Goal: Task Accomplishment & Management: Complete application form

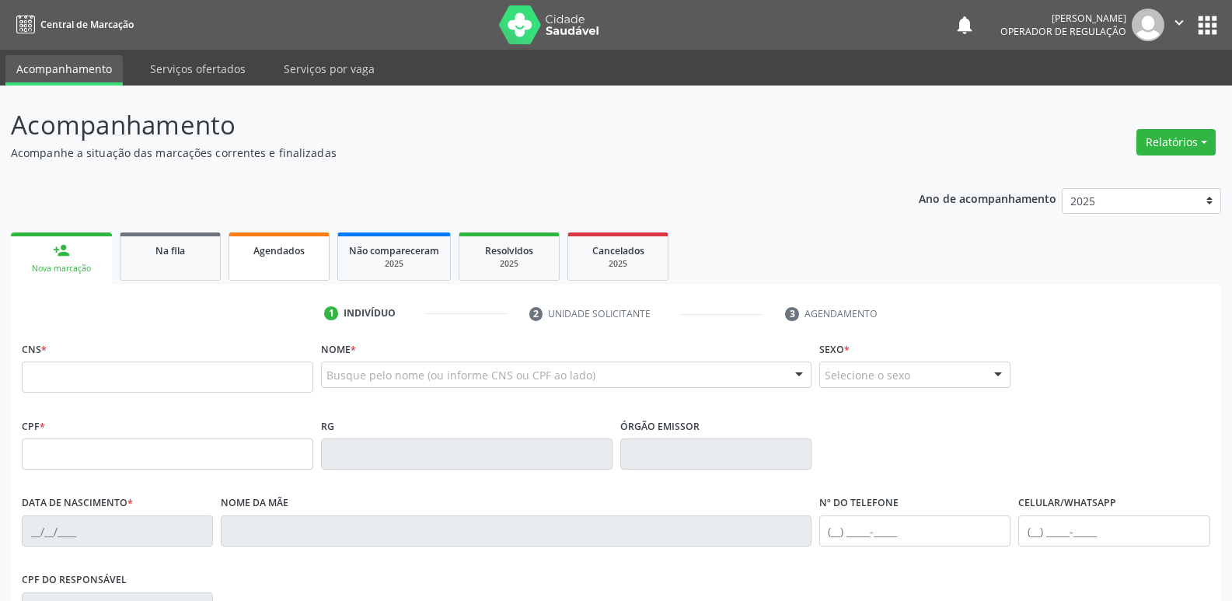
click at [233, 252] on link "Agendados" at bounding box center [278, 256] width 101 height 48
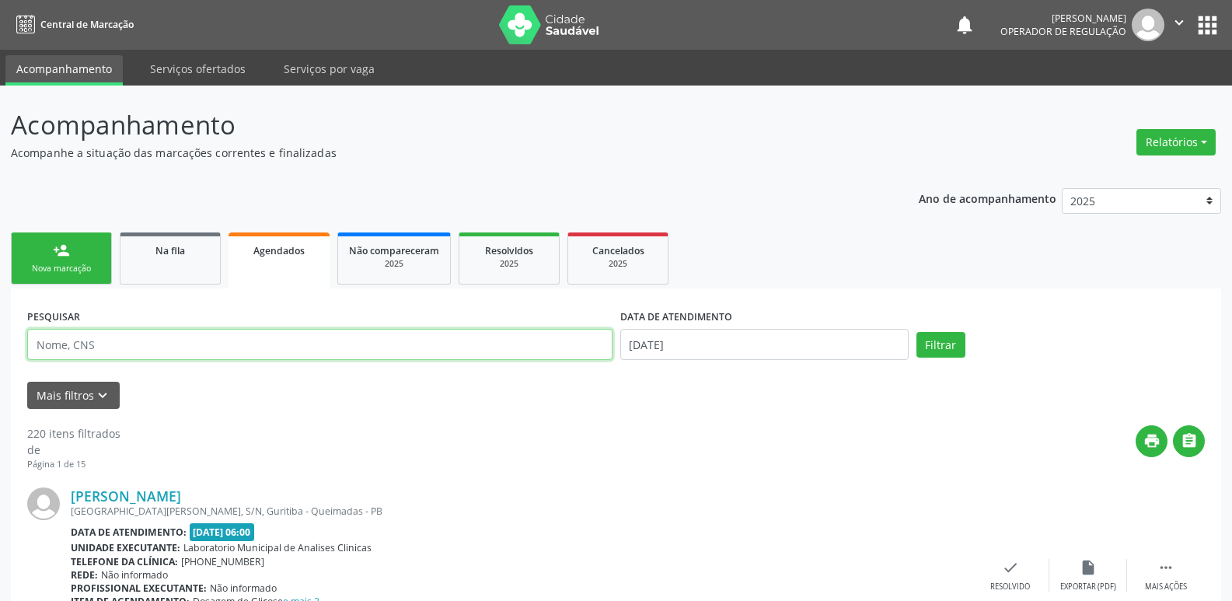
click at [127, 349] on input "text" at bounding box center [319, 344] width 585 height 31
type input "NEUROC"
drag, startPoint x: 135, startPoint y: 349, endPoint x: 0, endPoint y: 337, distance: 135.7
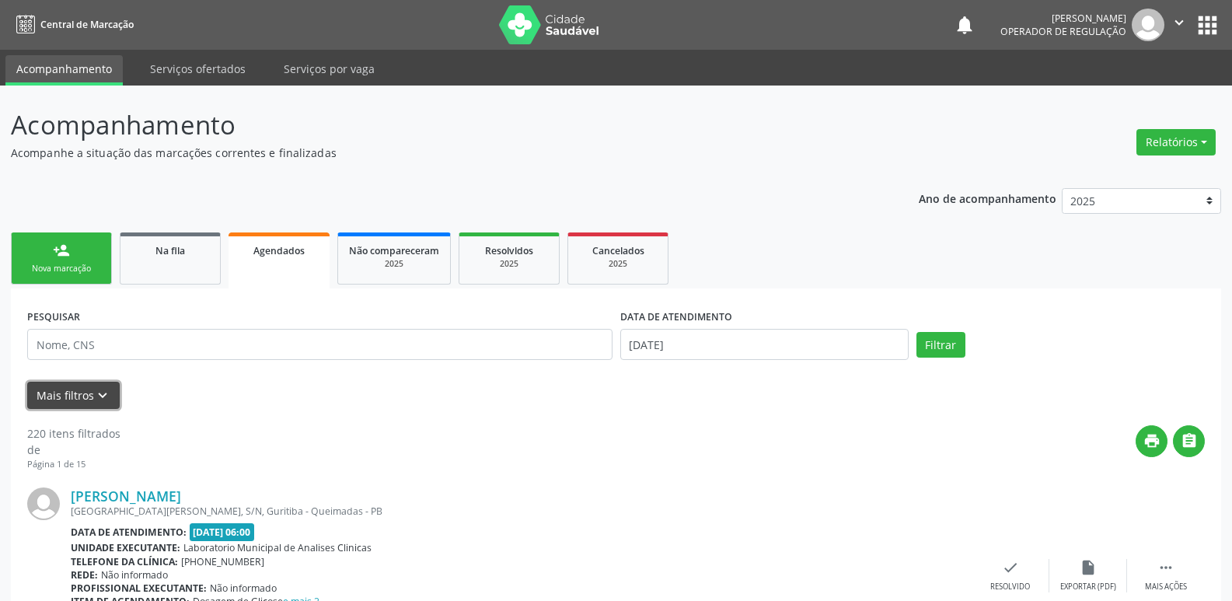
click at [59, 390] on button "Mais filtros keyboard_arrow_down" at bounding box center [73, 395] width 92 height 27
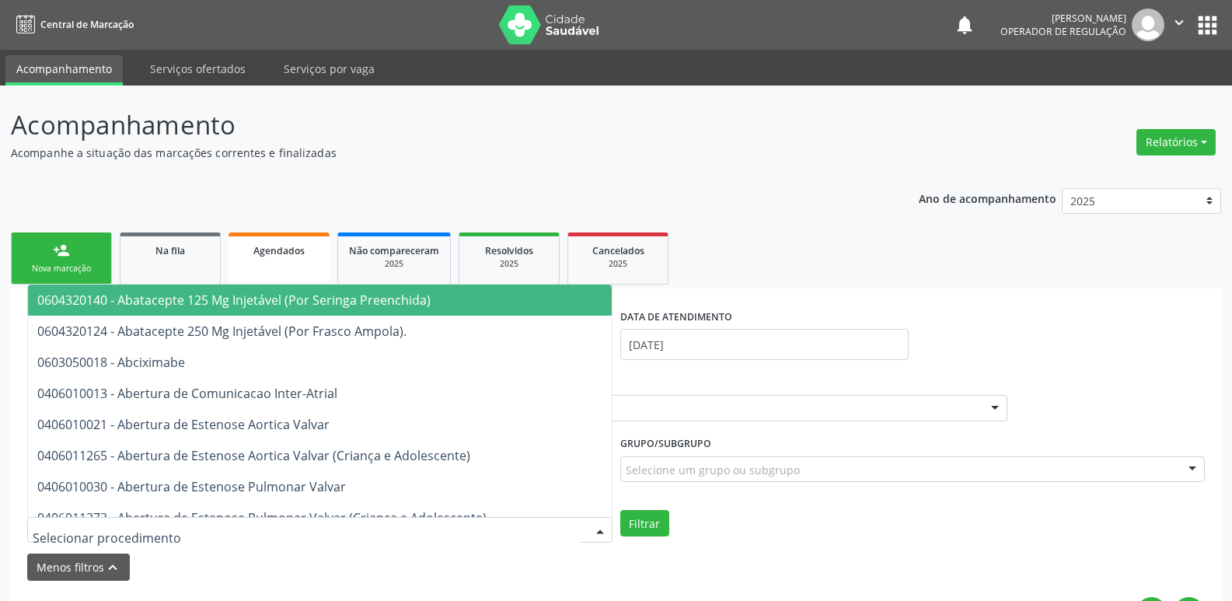
click at [555, 528] on div at bounding box center [319, 530] width 585 height 26
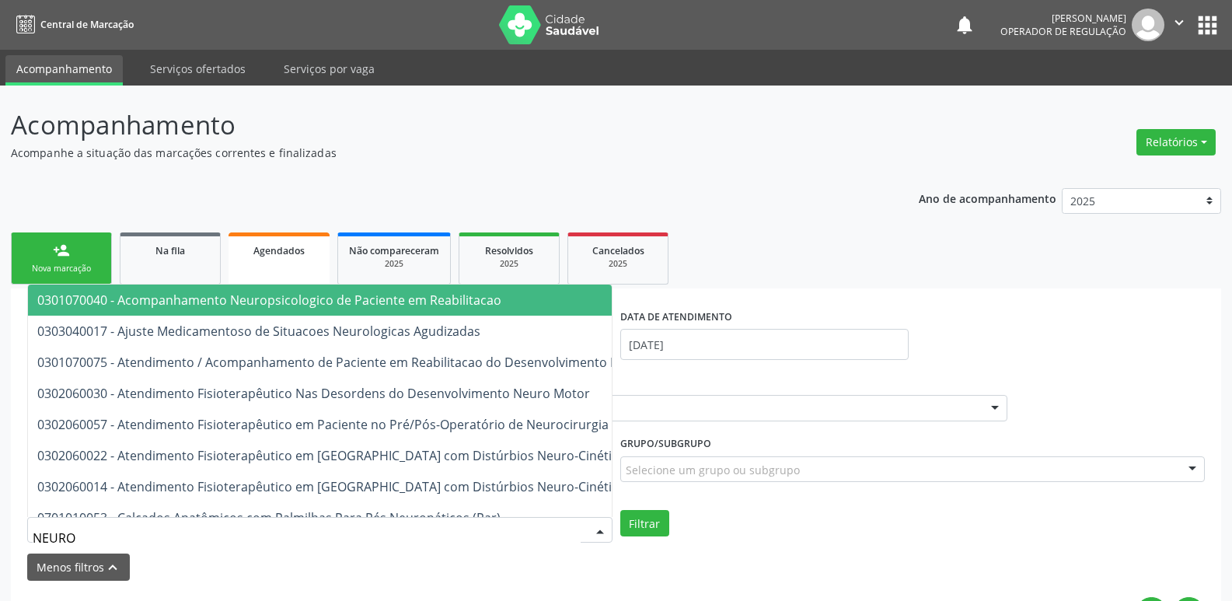
type input "NEUROC"
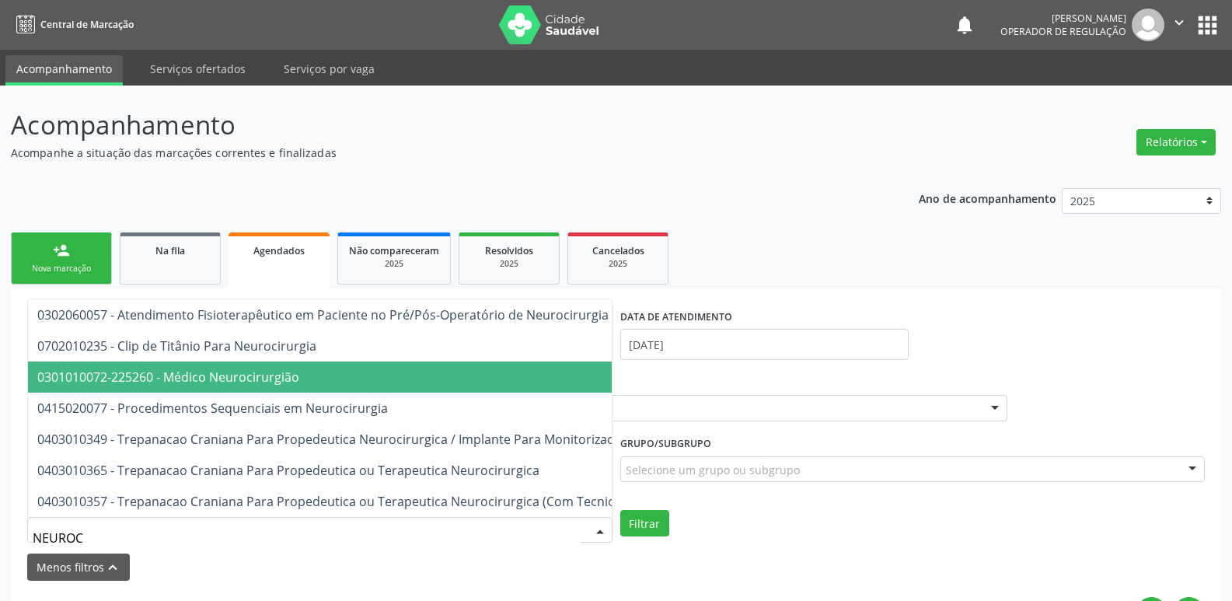
click at [380, 366] on span "0301010072-225260 - Médico Neurocirurgião" at bounding box center [377, 376] width 698 height 31
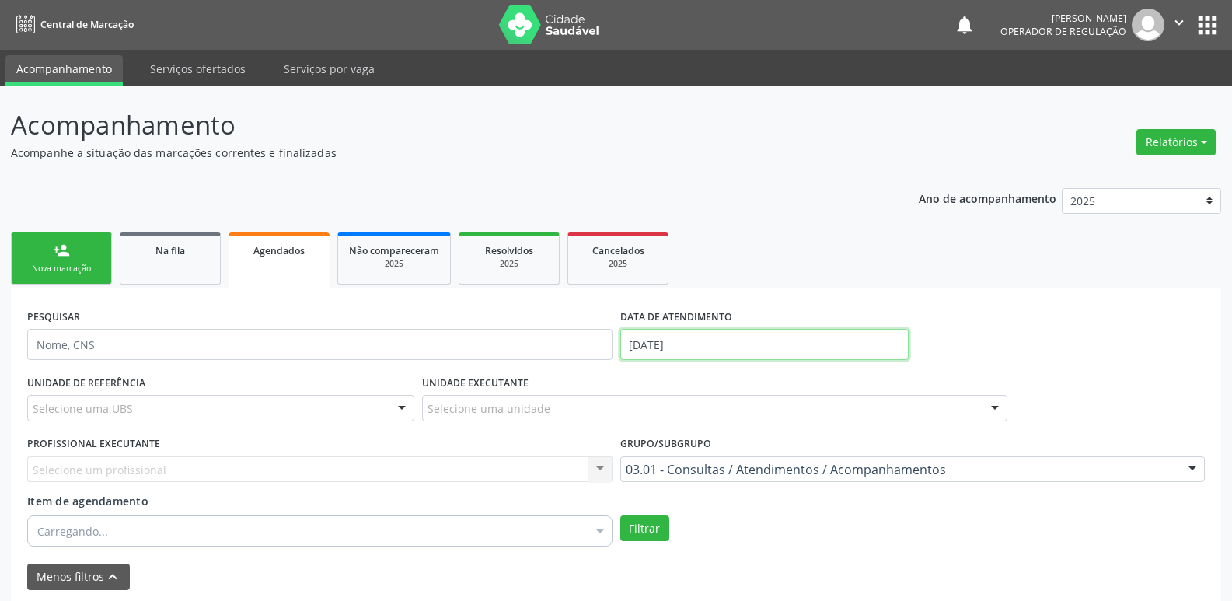
click at [640, 348] on input "[DATE]" at bounding box center [764, 344] width 288 height 31
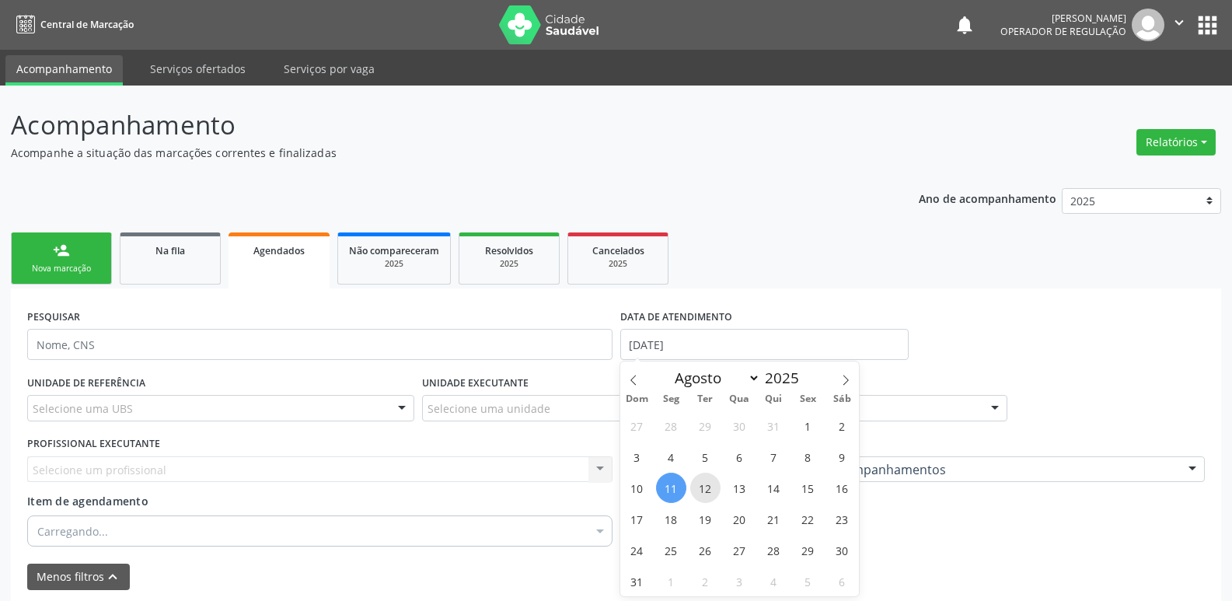
click at [709, 486] on span "12" at bounding box center [705, 487] width 30 height 30
type input "12/08/2025"
click at [709, 486] on span "12" at bounding box center [705, 487] width 30 height 30
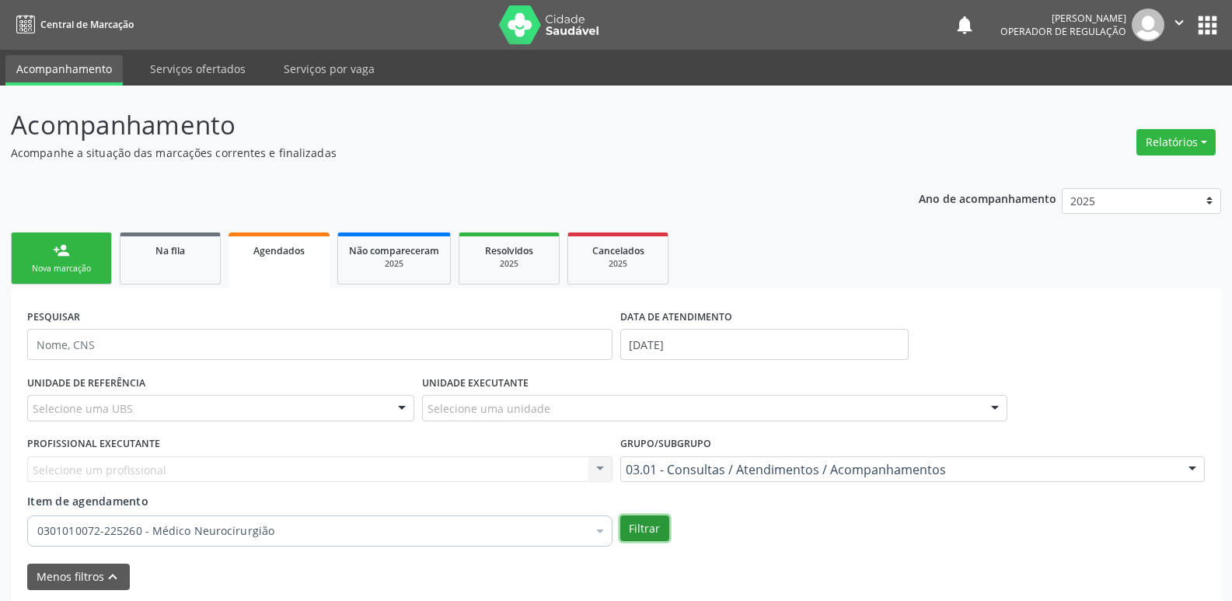
click at [648, 524] on button "Filtrar" at bounding box center [644, 528] width 49 height 26
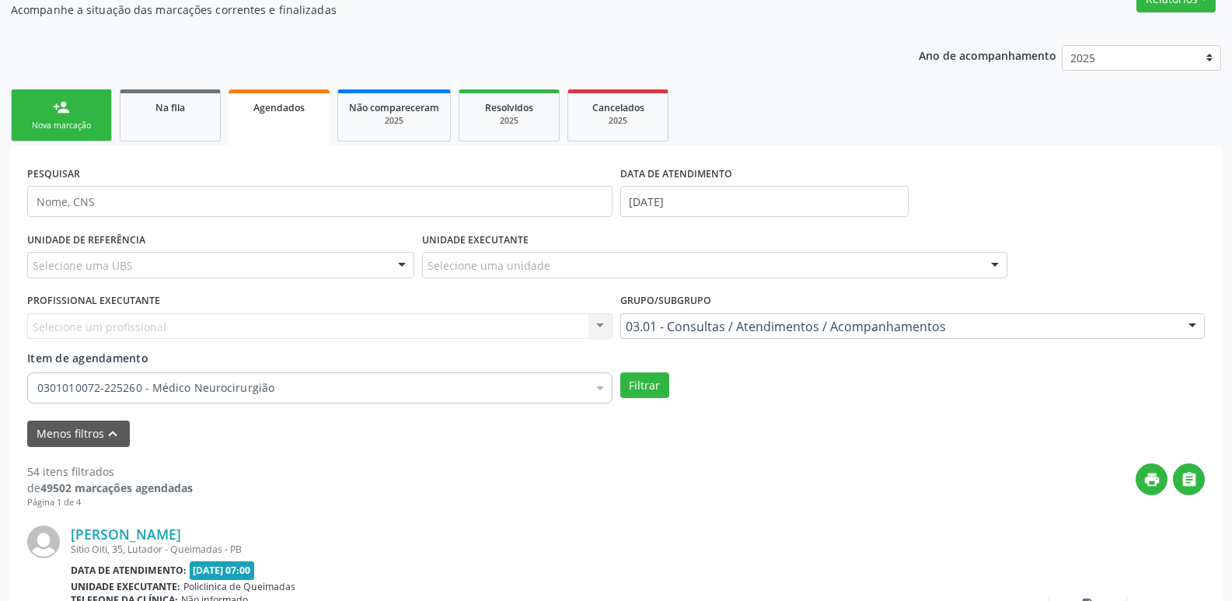
scroll to position [233, 0]
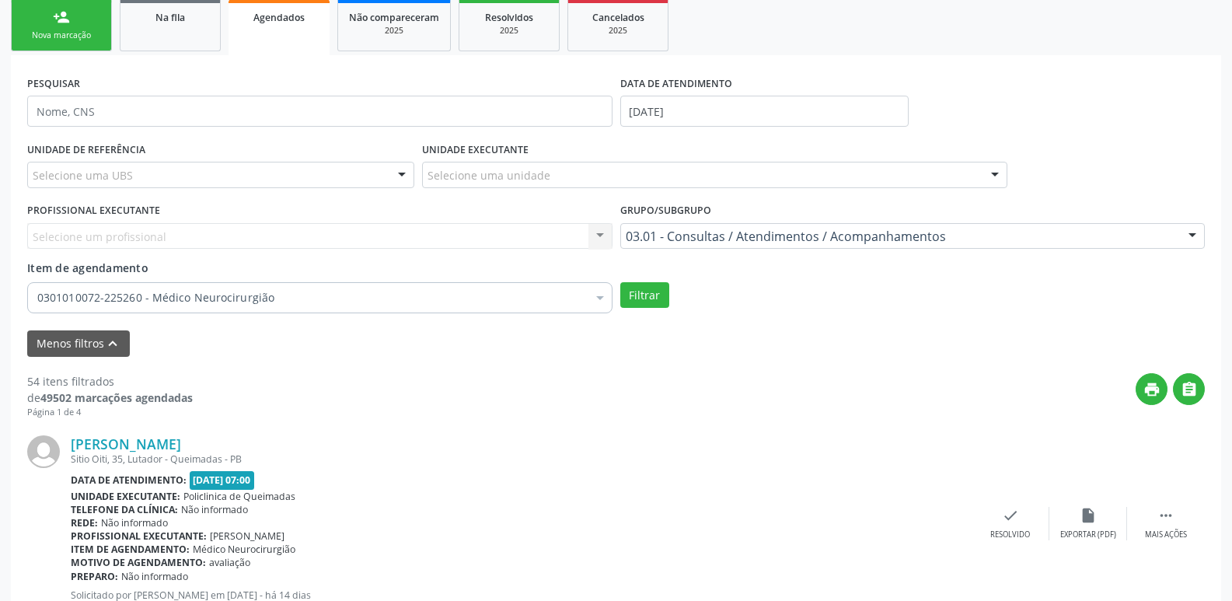
click at [198, 242] on div "Selecione um profissional Nenhum resultado encontrado para: " " Não há nenhuma …" at bounding box center [319, 236] width 585 height 26
click at [601, 235] on div "Selecione um profissional Nenhum resultado encontrado para: " " Não há nenhuma …" at bounding box center [319, 236] width 585 height 26
click at [598, 233] on div "Selecione um profissional Nenhum resultado encontrado para: " " Não há nenhuma …" at bounding box center [319, 236] width 585 height 26
click at [507, 225] on div "Selecione um profissional Nenhum resultado encontrado para: " " Não há nenhuma …" at bounding box center [319, 236] width 585 height 26
drag, startPoint x: 434, startPoint y: 235, endPoint x: 156, endPoint y: 235, distance: 277.4
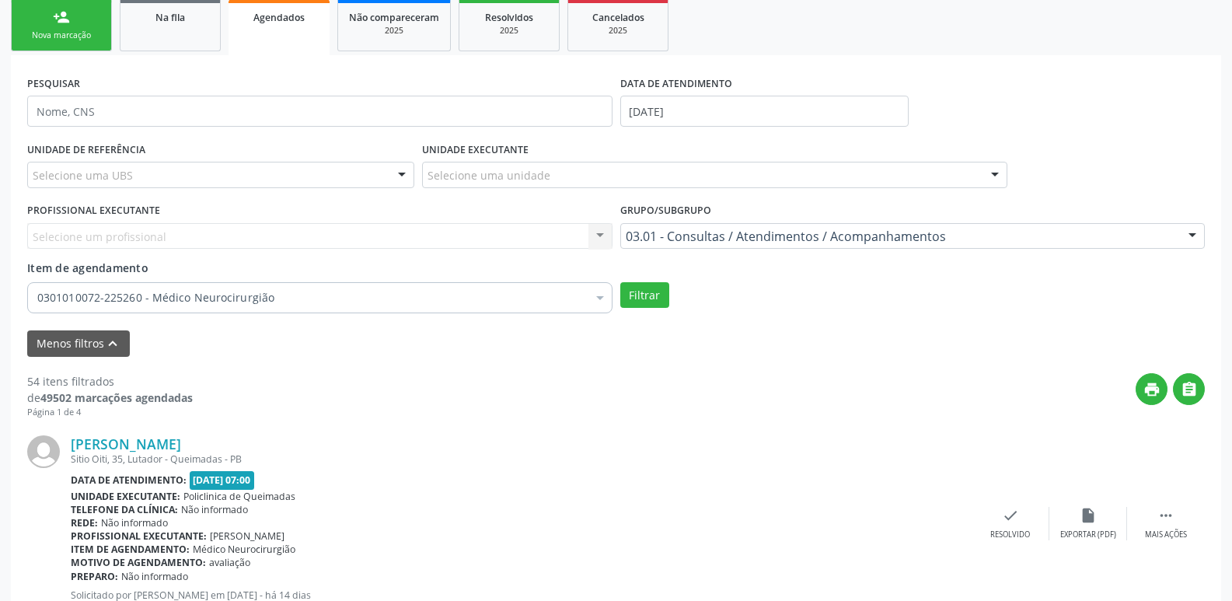
click at [403, 235] on div "Selecione um profissional Nenhum resultado encontrado para: " " Não há nenhuma …" at bounding box center [319, 236] width 585 height 26
click at [156, 235] on div "Selecione um profissional Nenhum resultado encontrado para: " " Não há nenhuma …" at bounding box center [319, 236] width 585 height 26
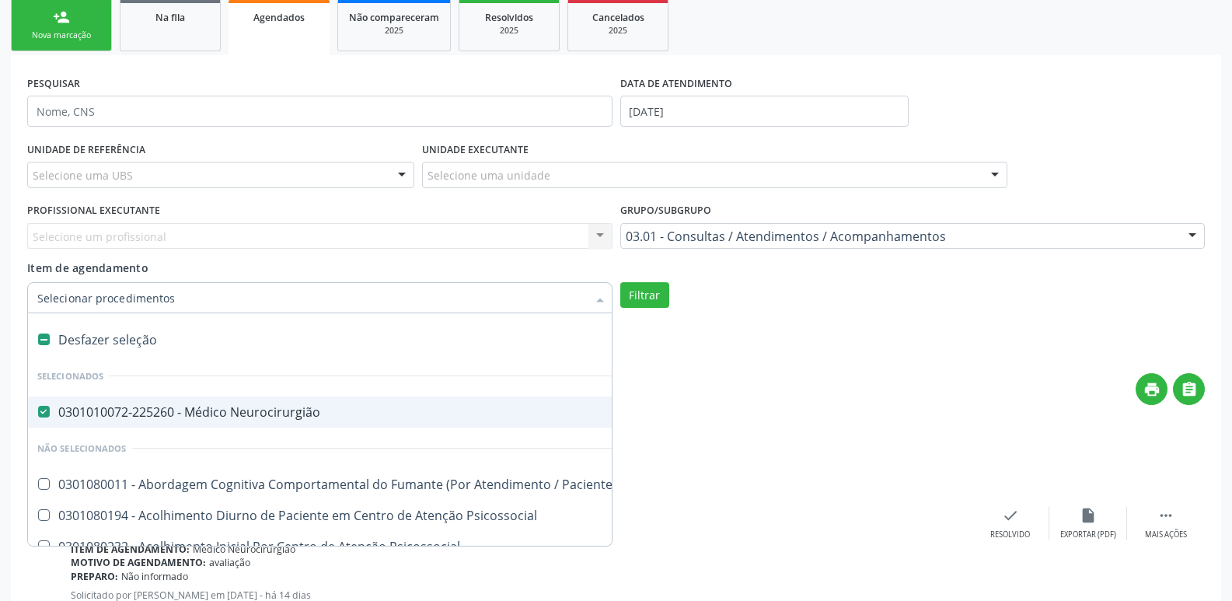
click at [148, 340] on div "Desfazer seleção" at bounding box center [860, 339] width 1664 height 31
checkbox Neurocirurgião "false"
click at [582, 234] on div "Selecione um profissional Nenhum resultado encontrado para: " " Não há nenhuma …" at bounding box center [319, 236] width 585 height 26
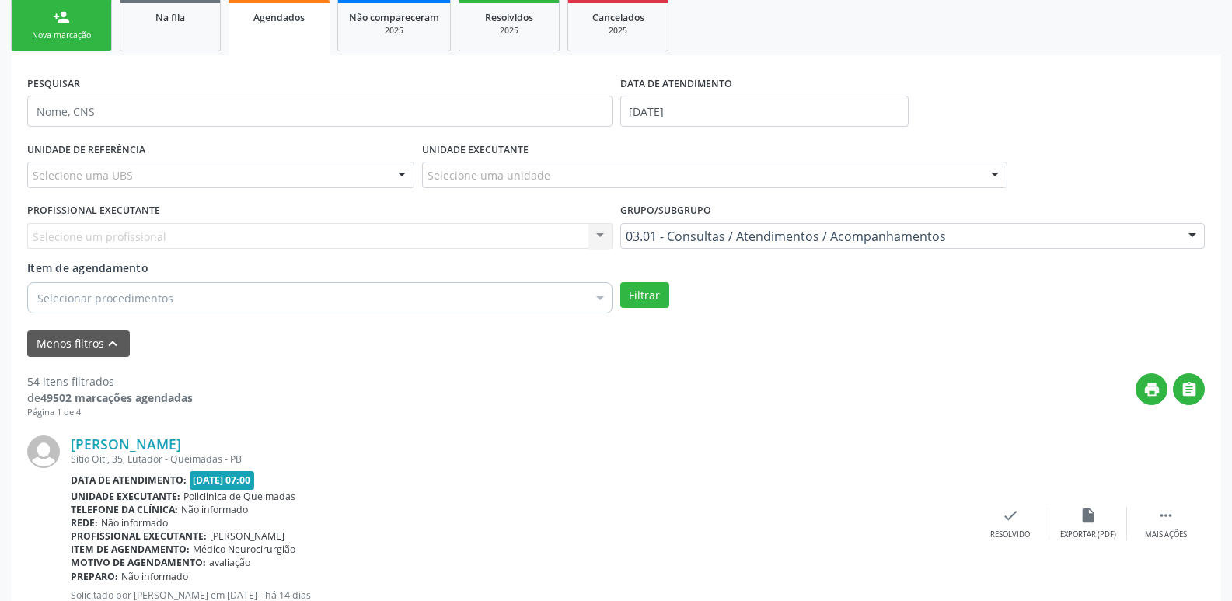
click at [604, 228] on div "Selecione um profissional Nenhum resultado encontrado para: " " Não há nenhuma …" at bounding box center [319, 236] width 585 height 26
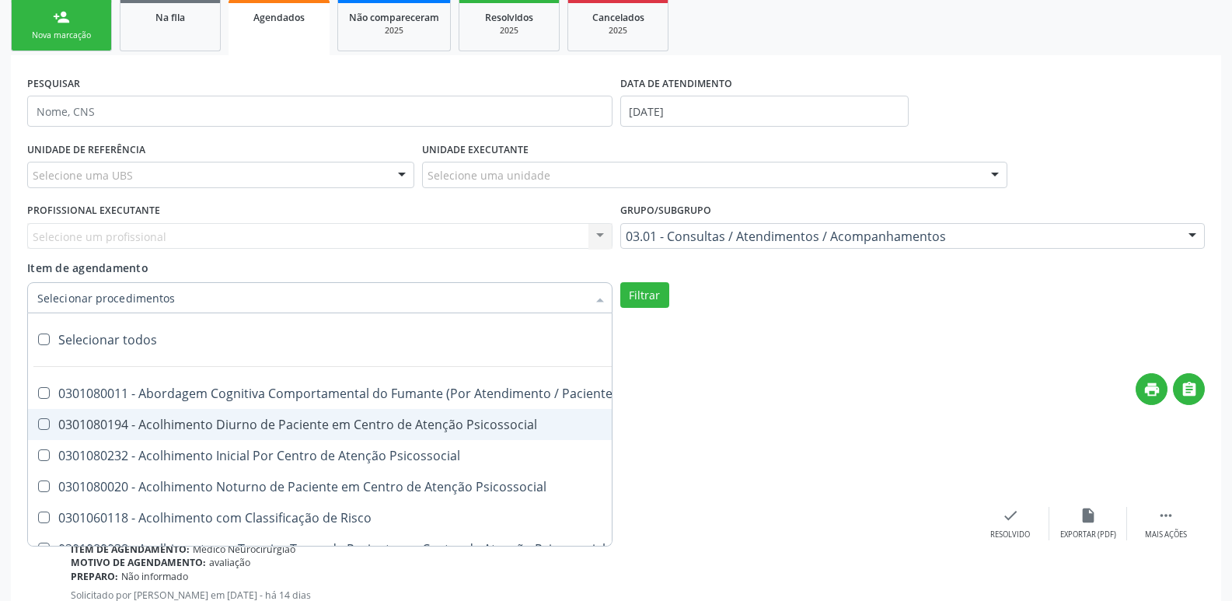
click at [281, 293] on div at bounding box center [319, 297] width 585 height 31
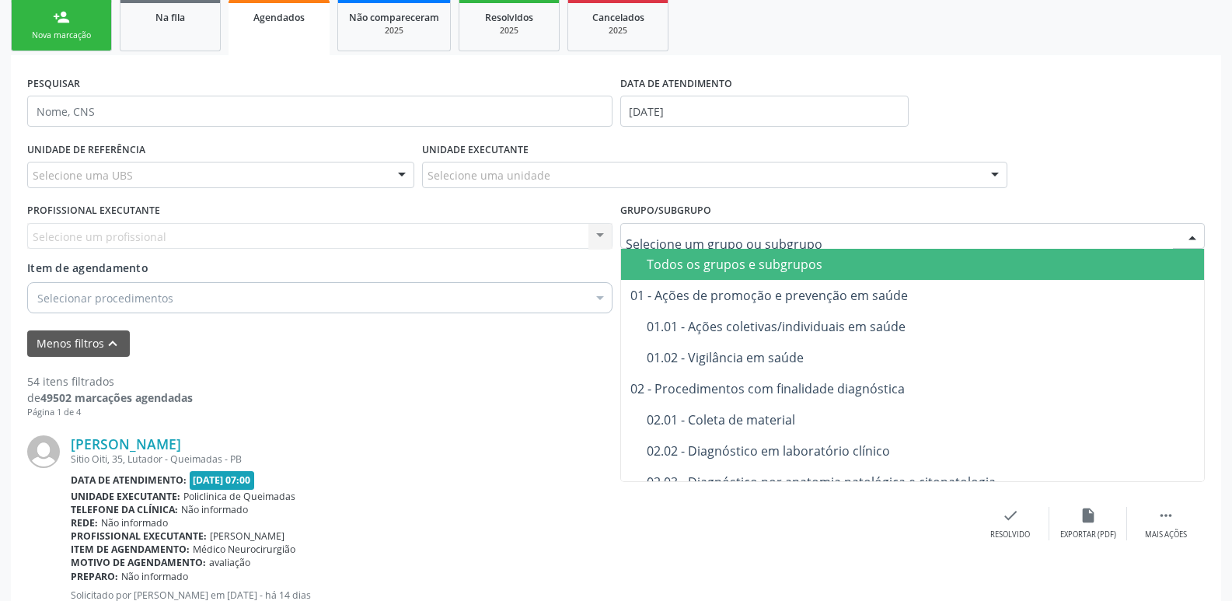
click at [730, 260] on div "Todos os grupos e subgrupos" at bounding box center [920, 264] width 549 height 12
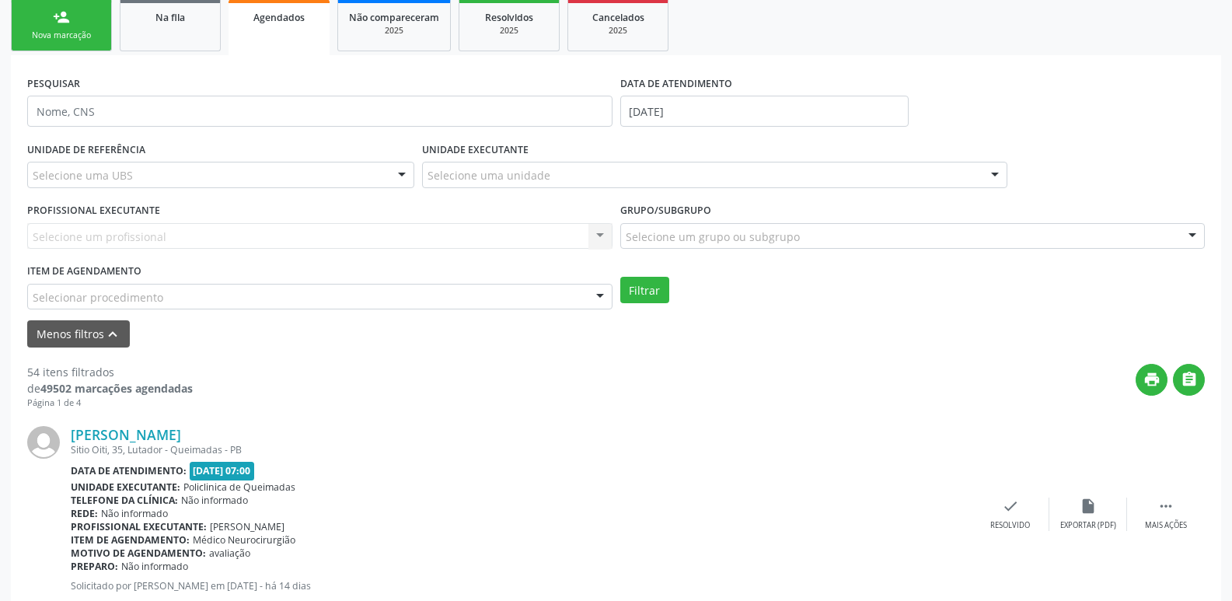
click at [189, 239] on div "Selecione um profissional Nenhum resultado encontrado para: " " Não há nenhuma …" at bounding box center [319, 236] width 585 height 26
click at [602, 232] on div "Selecione um profissional Nenhum resultado encontrado para: " " Não há nenhuma …" at bounding box center [319, 236] width 585 height 26
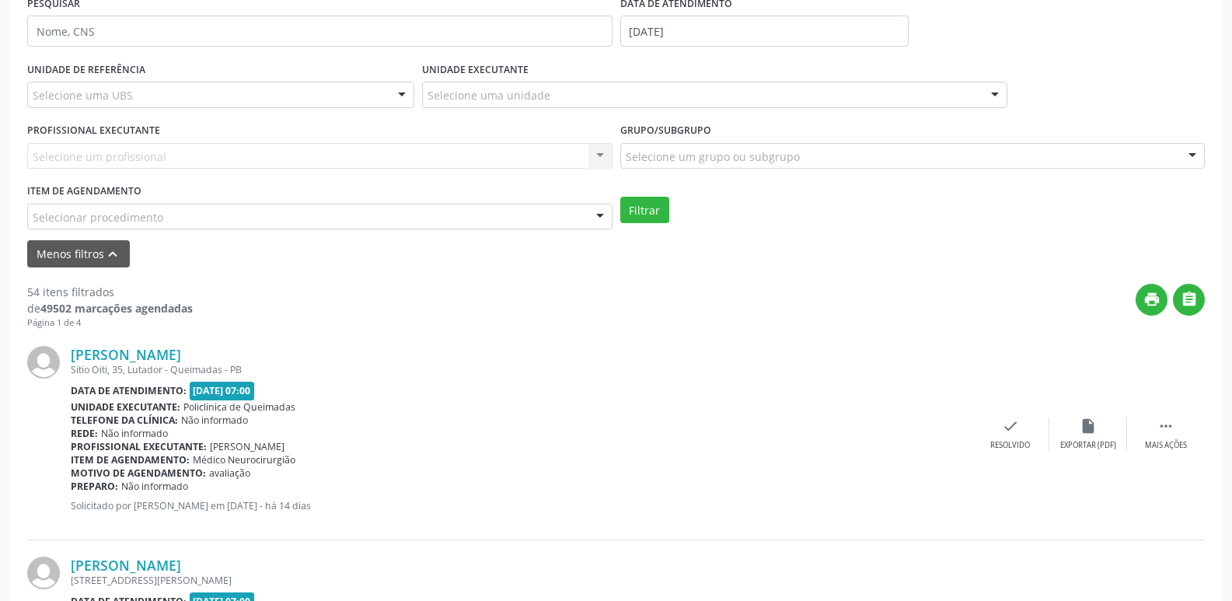
scroll to position [389, 0]
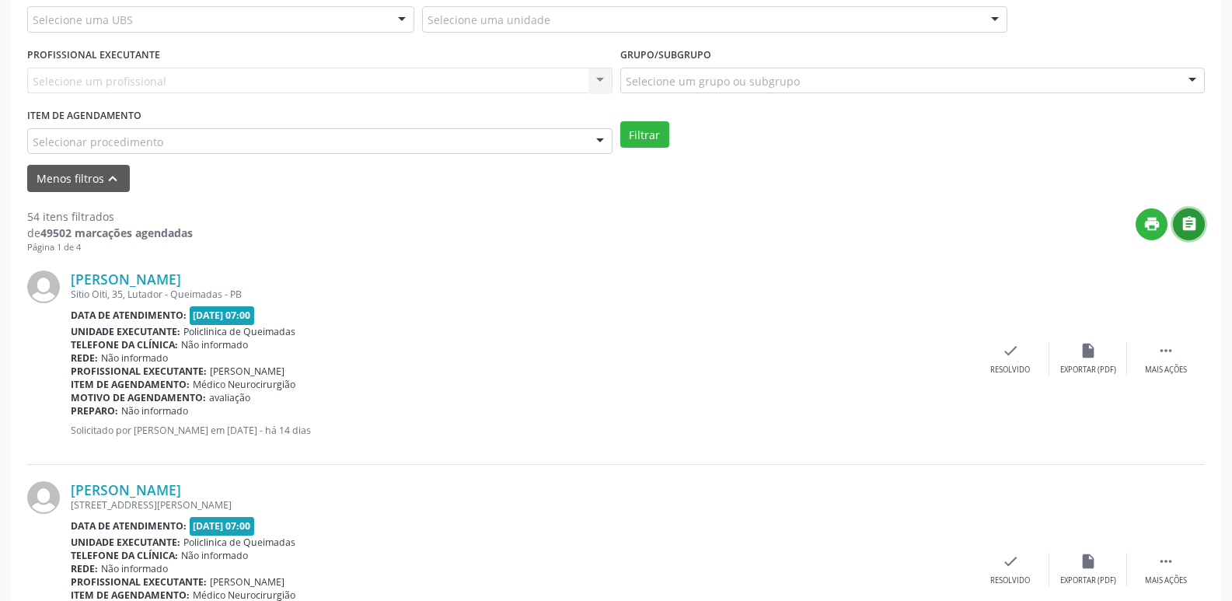
click at [1187, 235] on button "" at bounding box center [1189, 224] width 32 height 32
drag, startPoint x: 213, startPoint y: 280, endPoint x: 71, endPoint y: 274, distance: 141.5
click at [71, 274] on div "José Leodorio de Lima" at bounding box center [521, 278] width 901 height 17
copy link "José Leodorio de Lima"
drag, startPoint x: 301, startPoint y: 484, endPoint x: 74, endPoint y: 490, distance: 227.7
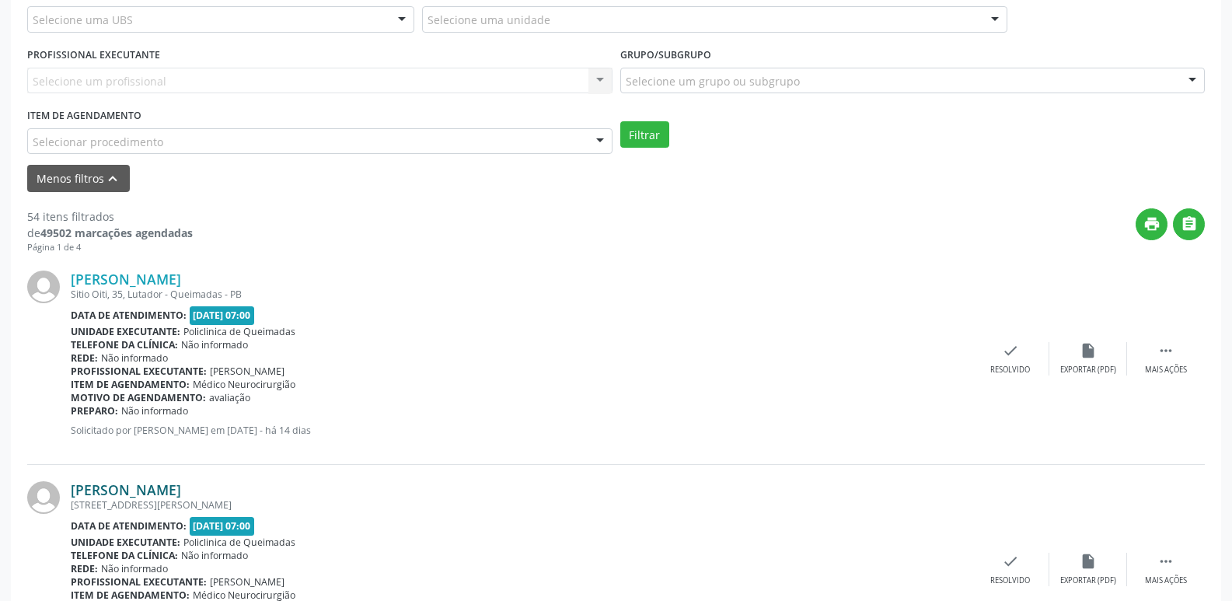
click at [74, 490] on div "Davi Barbosa Tavares Monteiro" at bounding box center [521, 489] width 901 height 17
copy link "Davi Barbosa Tavares Monteiro"
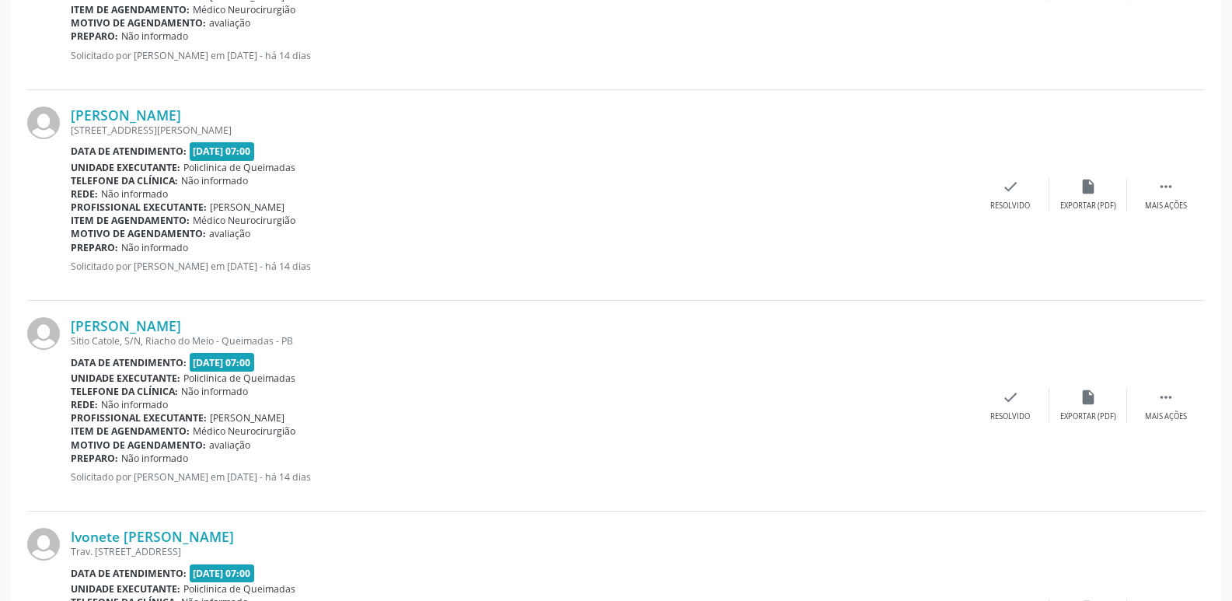
scroll to position [777, 0]
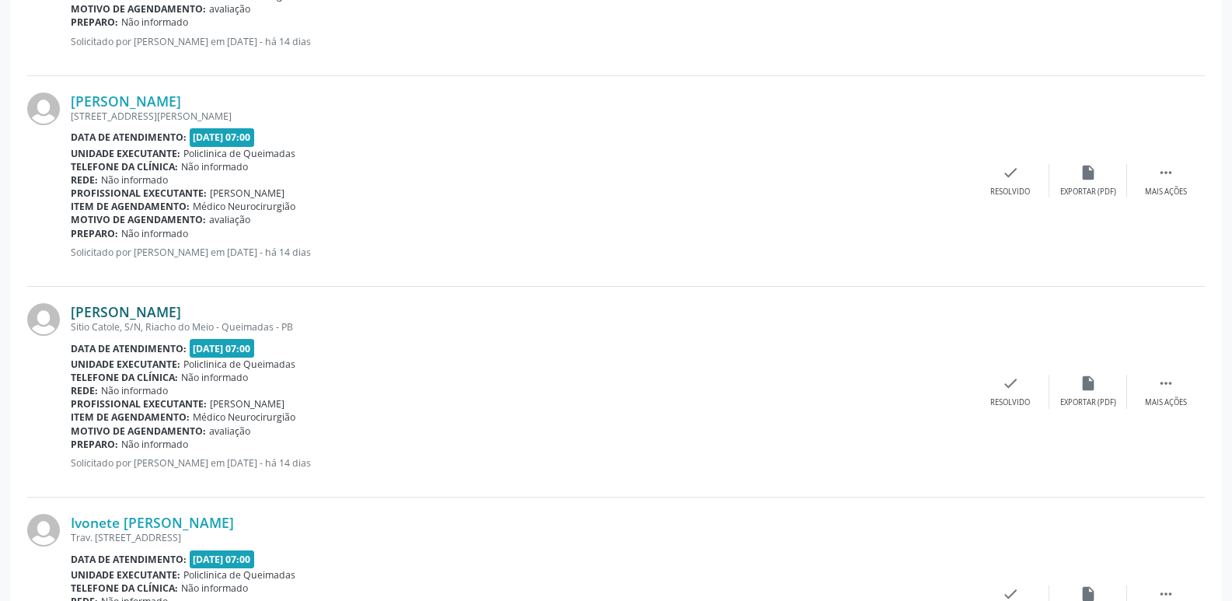
drag, startPoint x: 274, startPoint y: 310, endPoint x: 74, endPoint y: 312, distance: 199.7
click at [74, 312] on div "Adriana Nunes Simão da Silva" at bounding box center [521, 311] width 901 height 17
copy link "Adriana Nunes Simão da Silva"
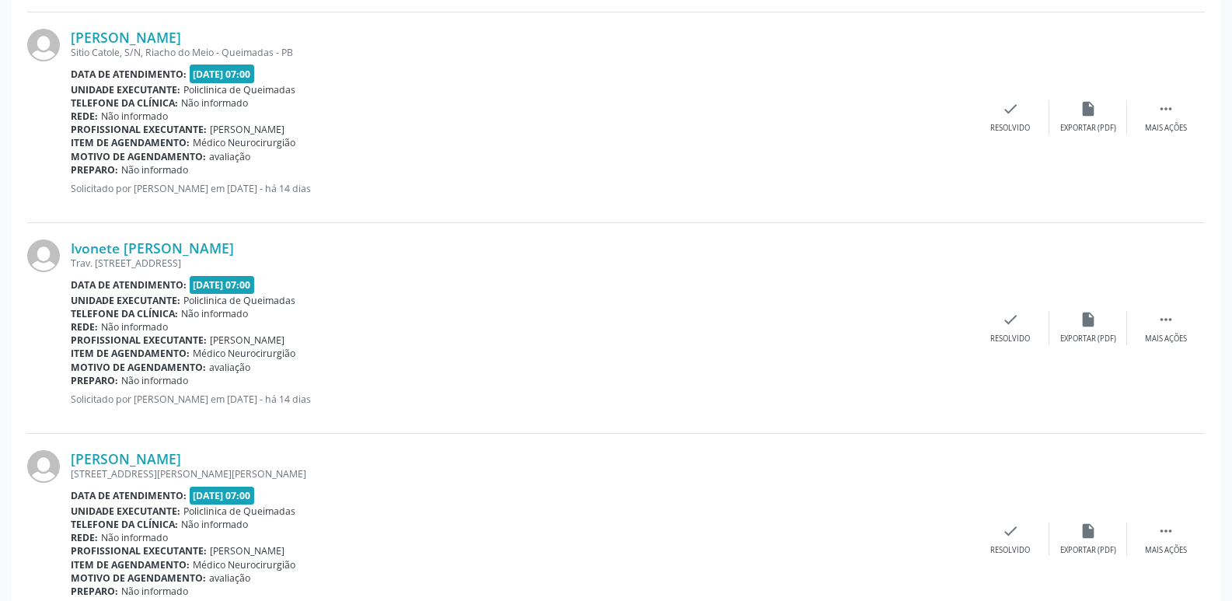
scroll to position [1088, 0]
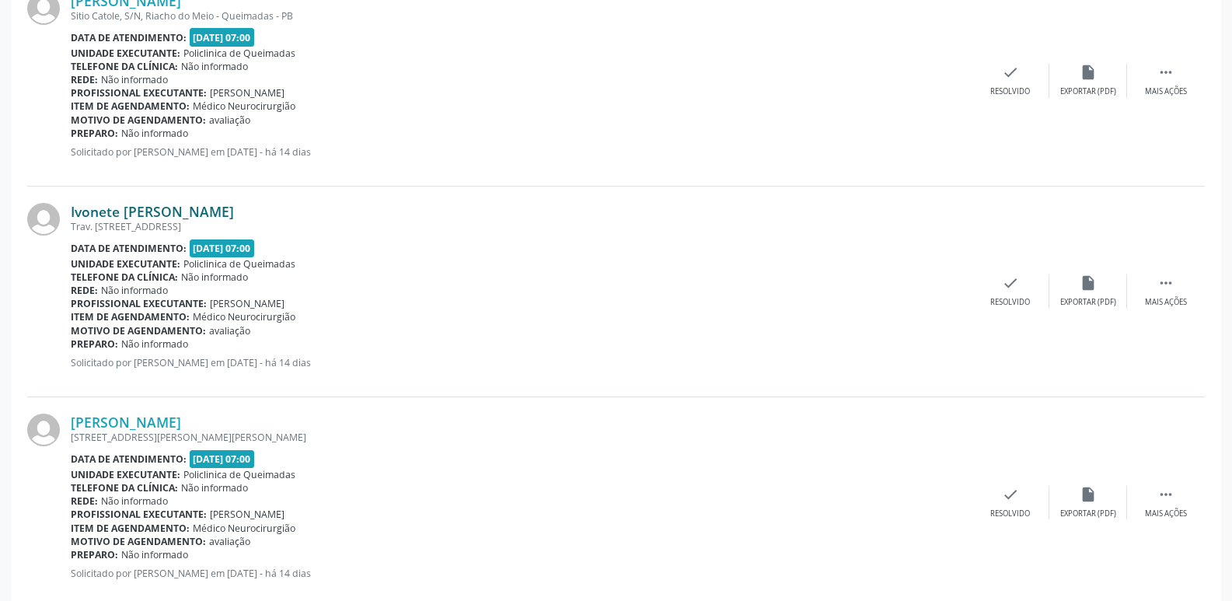
drag, startPoint x: 265, startPoint y: 206, endPoint x: 71, endPoint y: 215, distance: 193.7
click at [71, 215] on div "Ivonete Frazão de Macedo" at bounding box center [521, 211] width 901 height 17
copy link "Ivonete Frazão de Macedo"
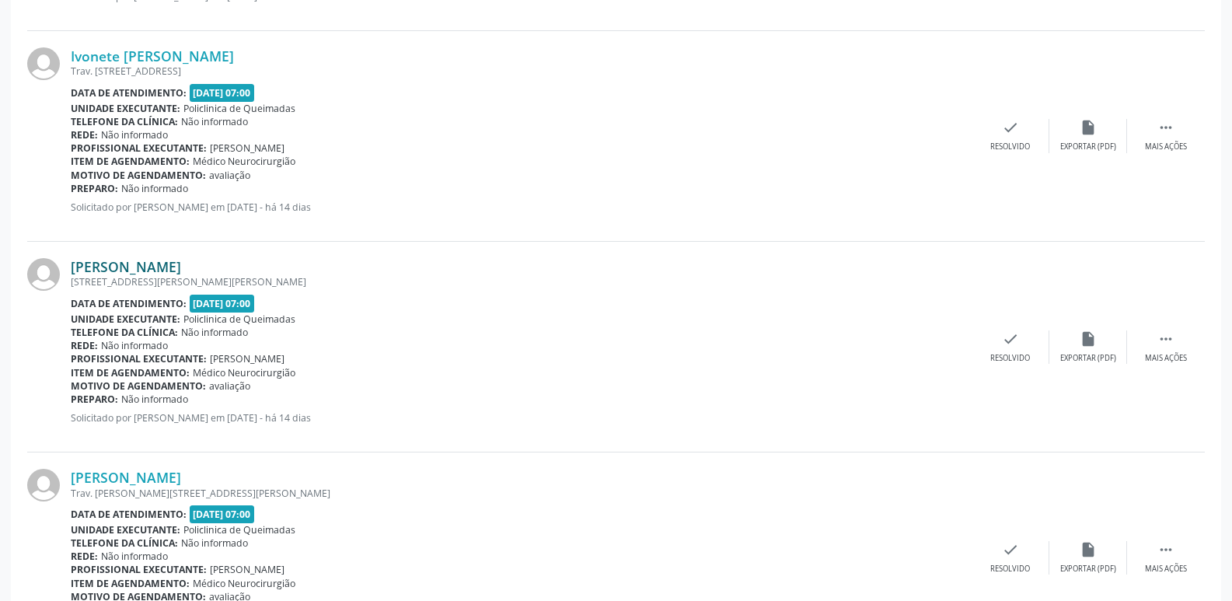
drag, startPoint x: 281, startPoint y: 267, endPoint x: 66, endPoint y: 273, distance: 214.5
click at [68, 271] on div "Isis Alessandra Santos Areda Rua Jose Anchieta Pachu, 15, Anibal Teixeira - Que…" at bounding box center [615, 347] width 1177 height 211
copy div "Isis Alessandra Santos Areda"
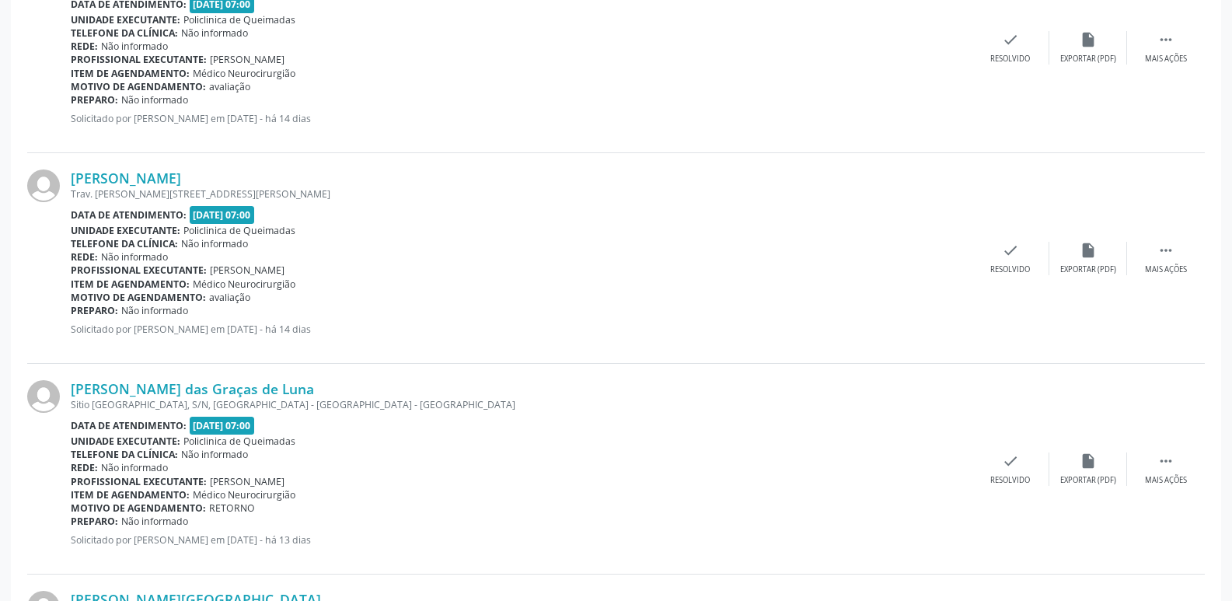
scroll to position [1554, 0]
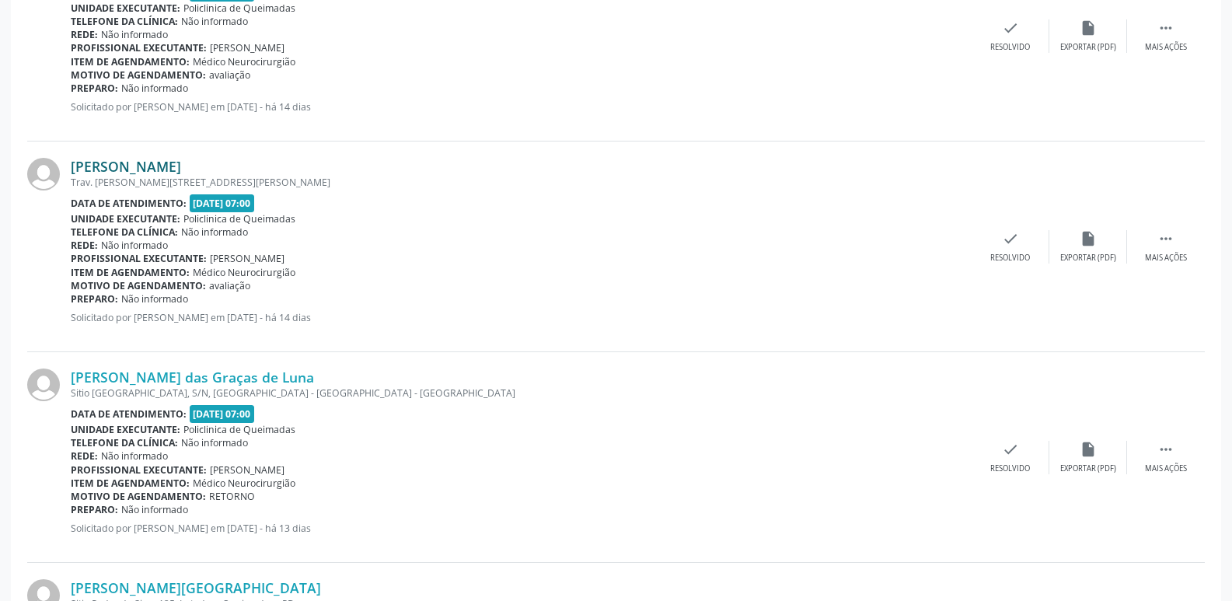
drag, startPoint x: 256, startPoint y: 166, endPoint x: 71, endPoint y: 162, distance: 185.0
click at [71, 162] on div "Epitácio Tavares da Silva" at bounding box center [521, 166] width 901 height 17
copy link "Epitácio Tavares da Silva"
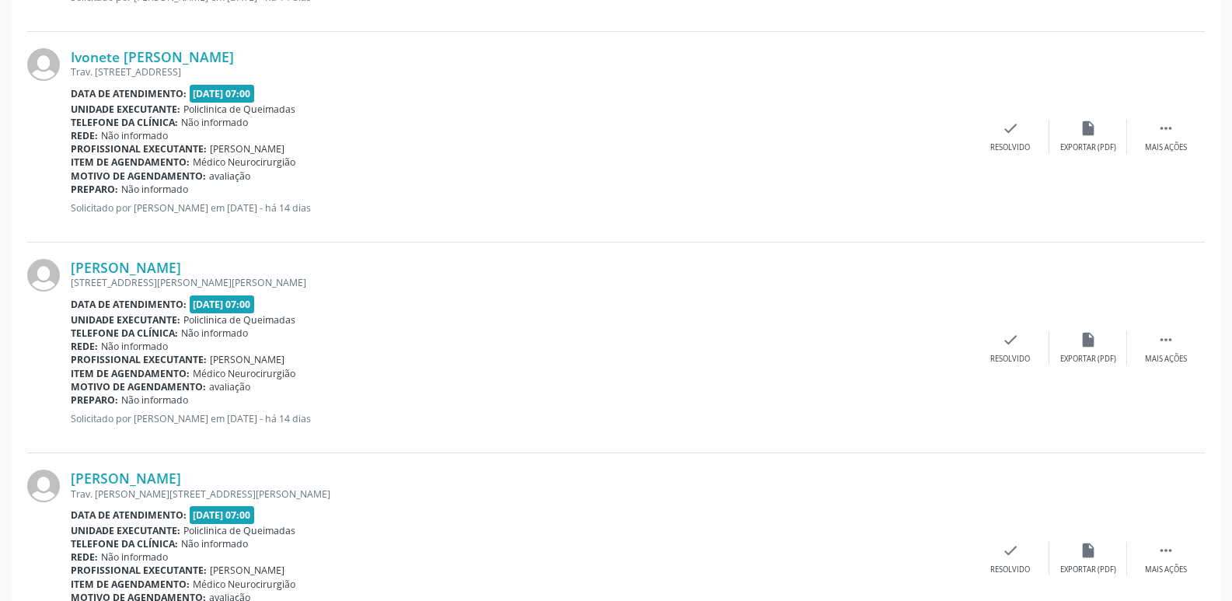
scroll to position [1243, 0]
drag, startPoint x: 309, startPoint y: 256, endPoint x: 66, endPoint y: 263, distance: 243.3
click at [66, 263] on div "Isis Alessandra Santos Areda Rua Jose Anchieta Pachu, 15, Anibal Teixeira - Que…" at bounding box center [615, 347] width 1177 height 211
copy div "Isis Alessandra Santos Areda"
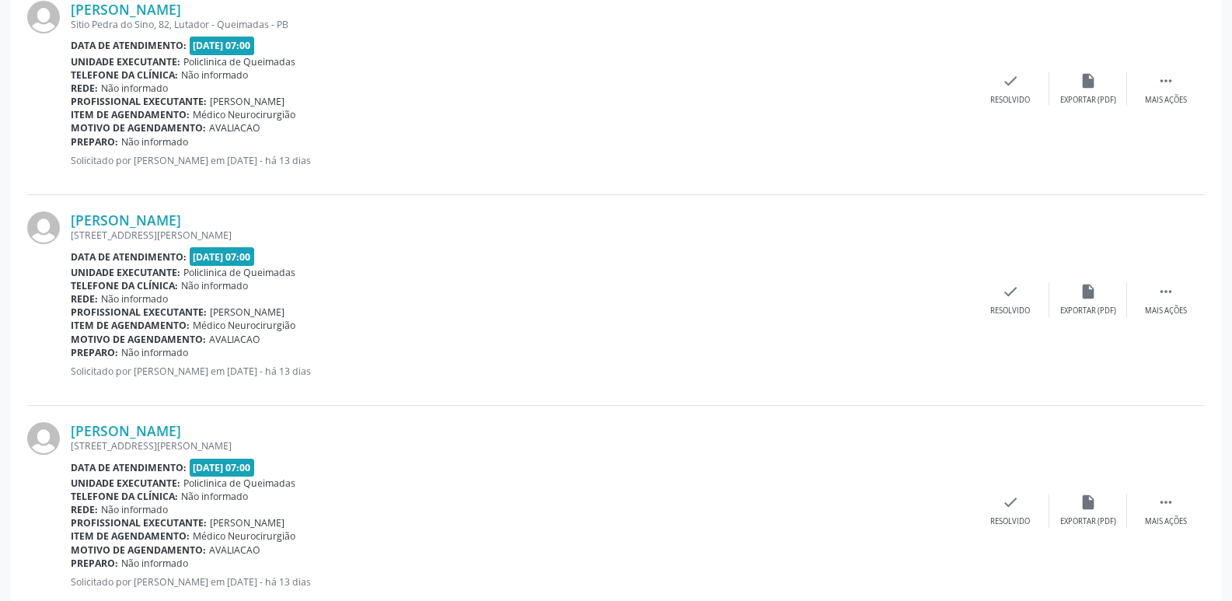
scroll to position [3273, 0]
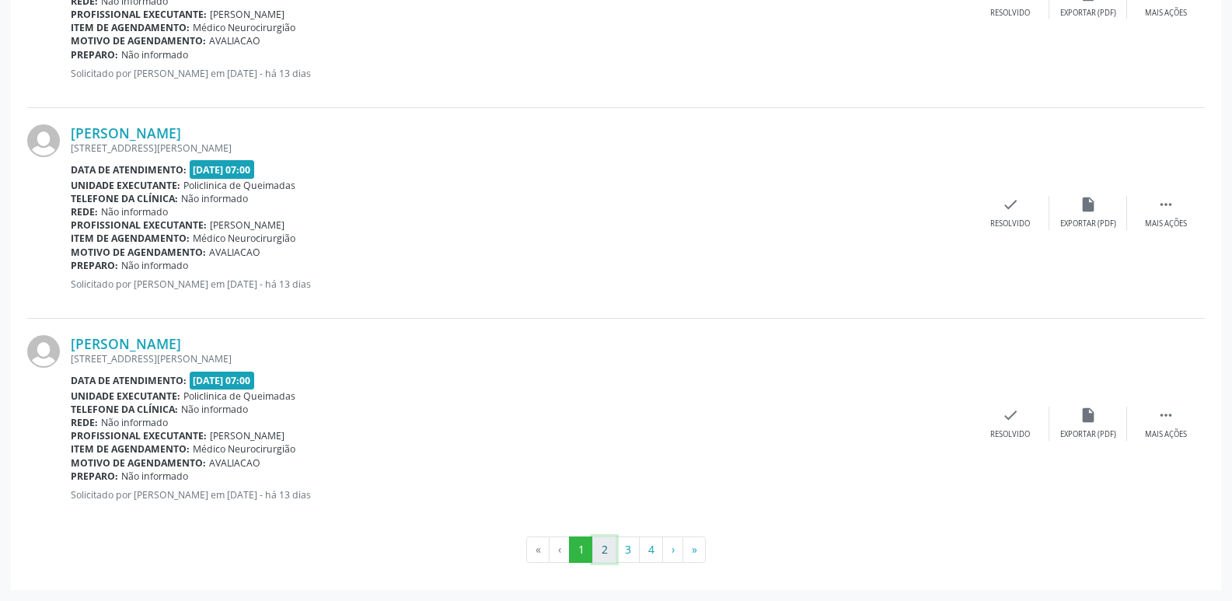
click at [610, 546] on button "2" at bounding box center [604, 549] width 24 height 26
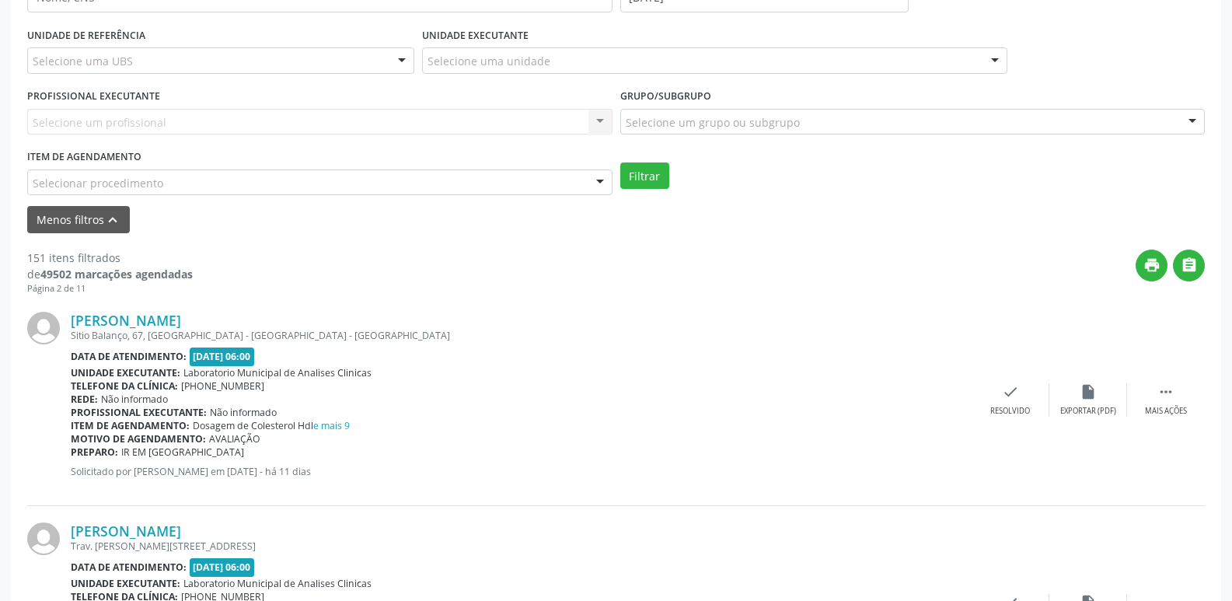
scroll to position [0, 0]
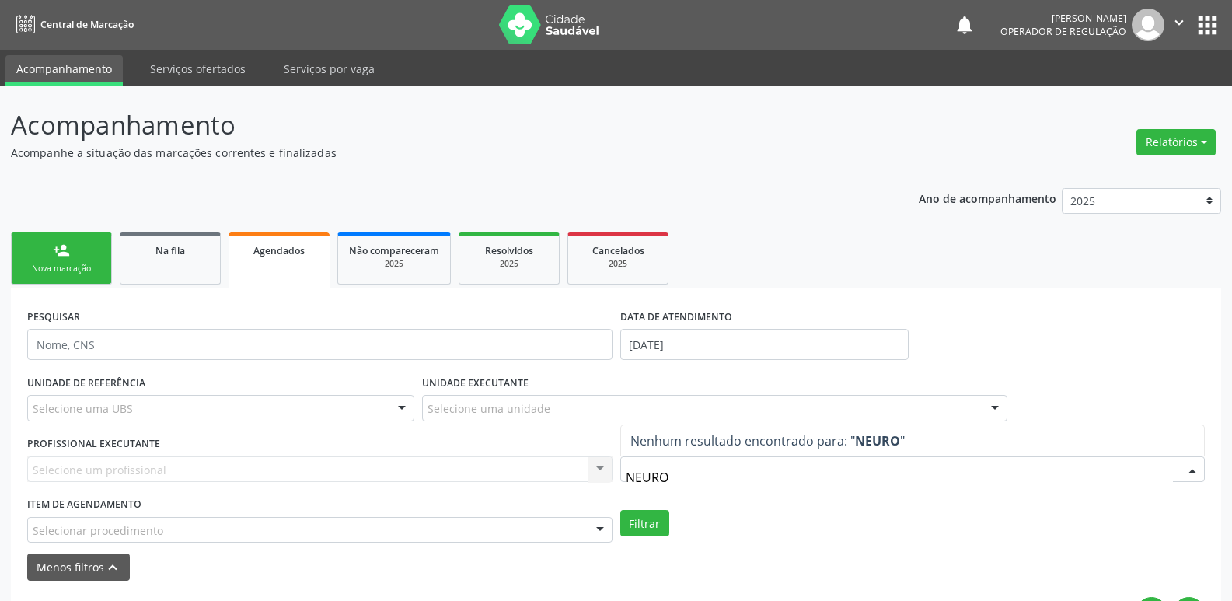
type input "NEUROC"
click at [221, 549] on form "PESQUISAR DATA DE ATENDIMENTO 12/08/2025 UNIDADE DE REFERÊNCIA Selecione uma UB…" at bounding box center [615, 443] width 1177 height 276
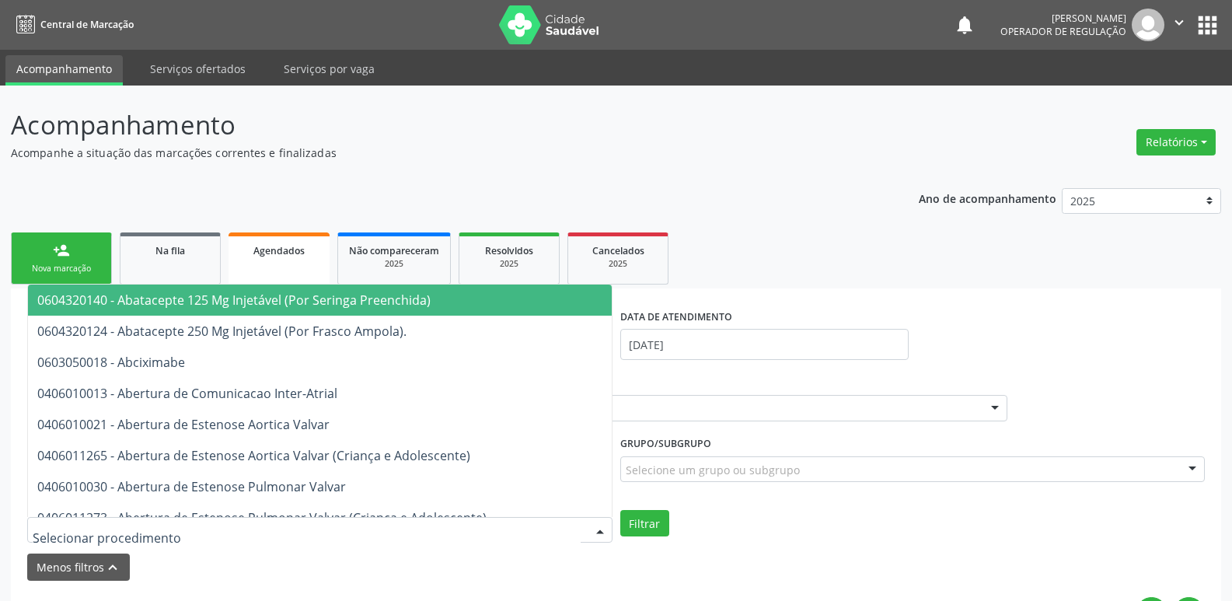
click at [222, 522] on div at bounding box center [319, 530] width 585 height 26
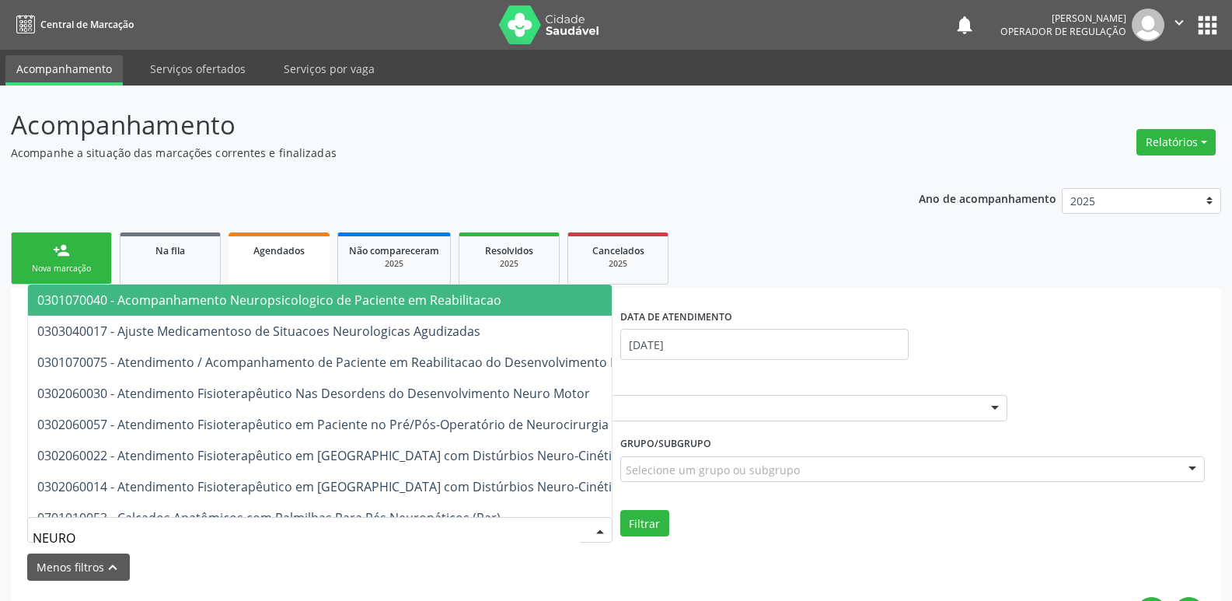
type input "NEUROC"
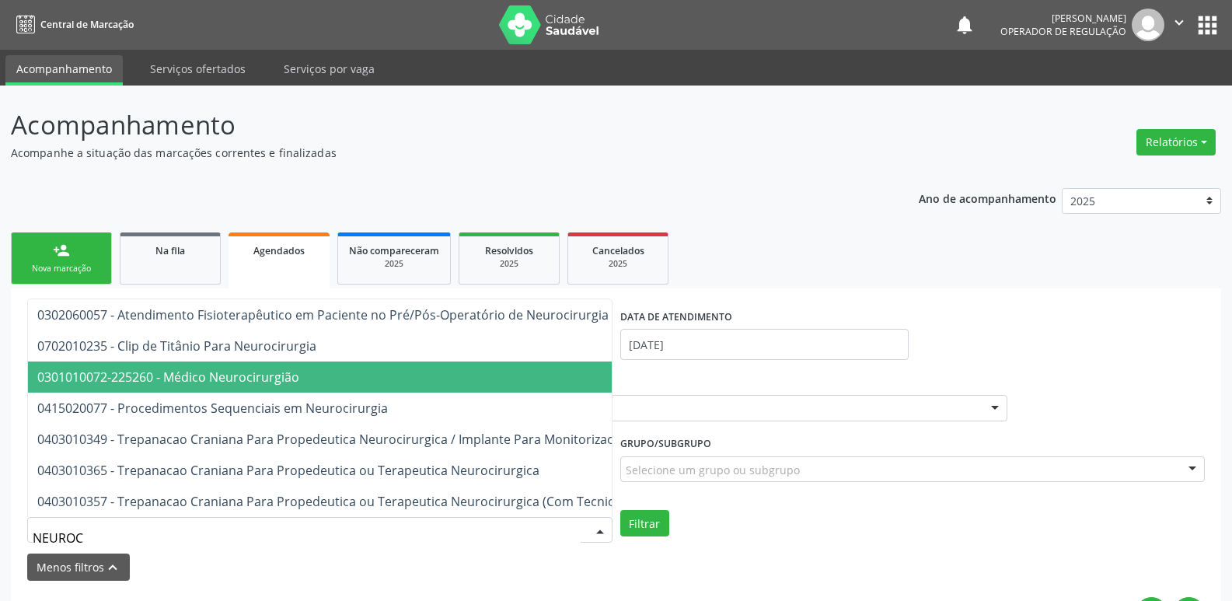
drag, startPoint x: 235, startPoint y: 368, endPoint x: 244, endPoint y: 362, distance: 10.8
click at [235, 368] on span "0301010072-225260 - Médico Neurocirurgião" at bounding box center [168, 376] width 262 height 17
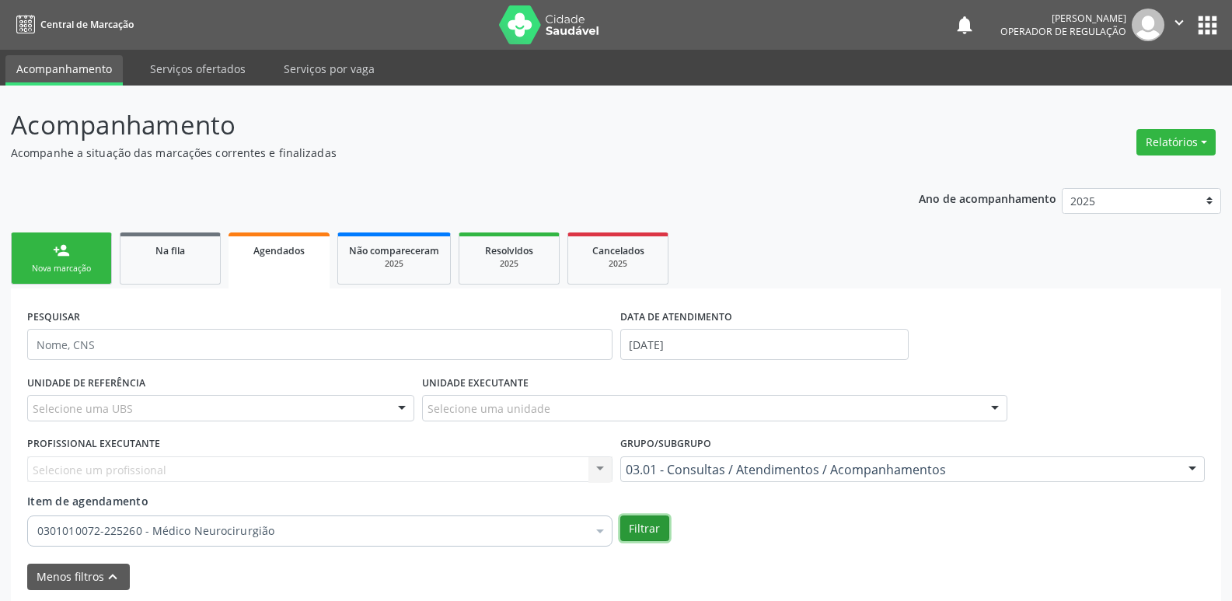
click at [650, 528] on button "Filtrar" at bounding box center [644, 528] width 49 height 26
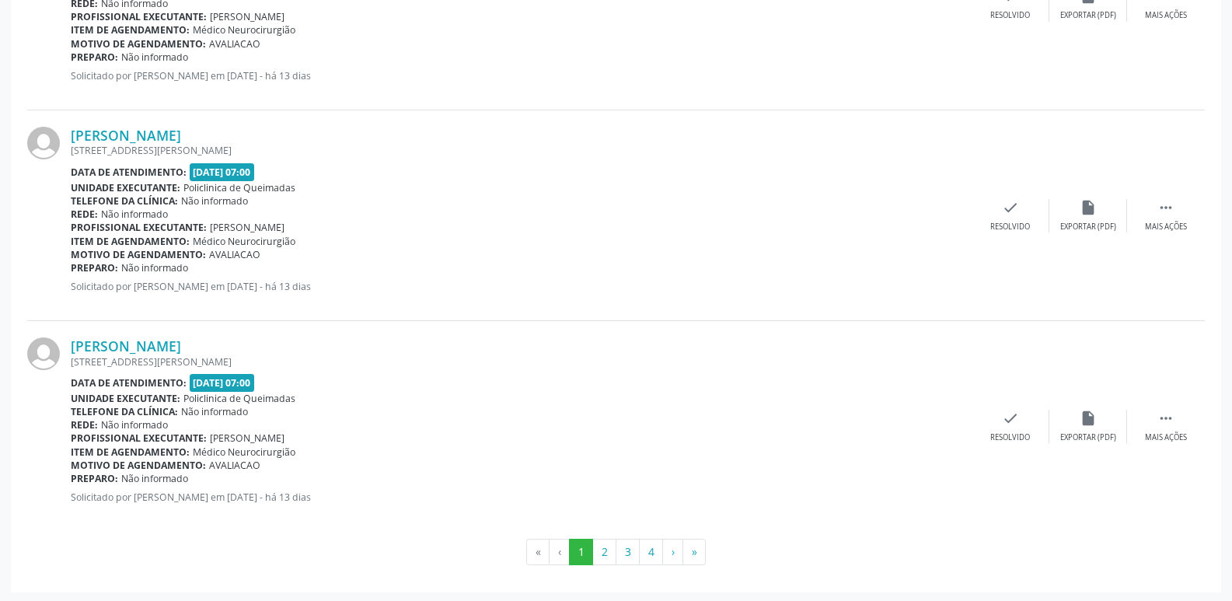
scroll to position [3282, 0]
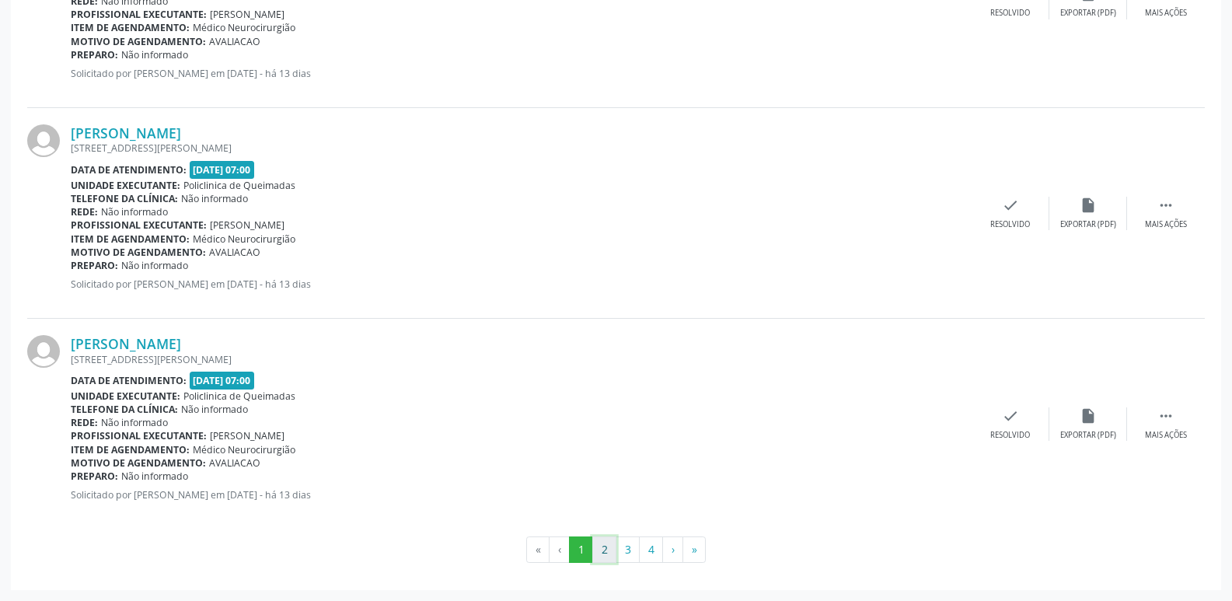
click at [607, 549] on button "2" at bounding box center [604, 549] width 24 height 26
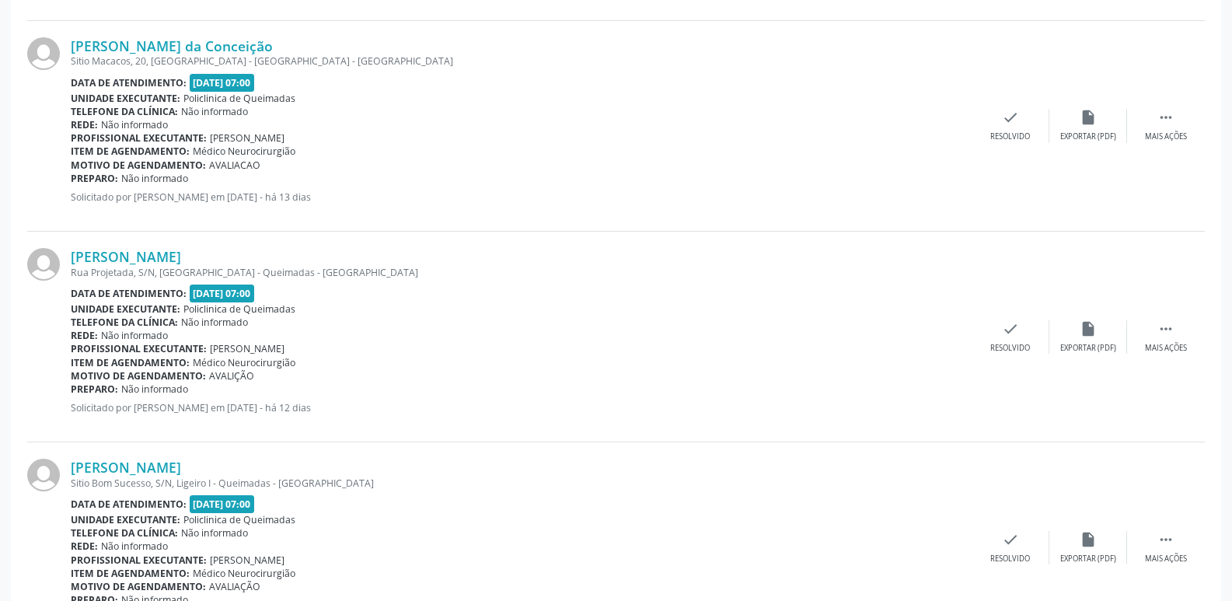
scroll to position [1166, 0]
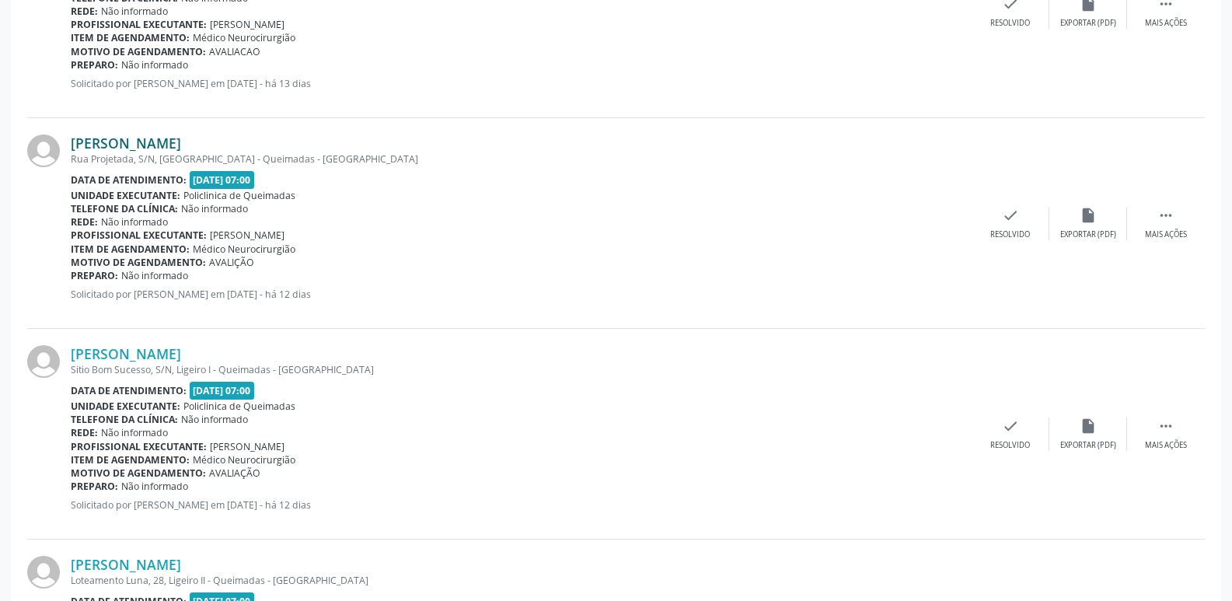
drag, startPoint x: 226, startPoint y: 144, endPoint x: 71, endPoint y: 141, distance: 154.6
click at [71, 141] on div "Jakeline Cabral Nunes" at bounding box center [521, 142] width 901 height 17
copy link "Jakeline Cabral Nunes"
drag, startPoint x: 268, startPoint y: 357, endPoint x: 72, endPoint y: 358, distance: 195.8
click at [72, 358] on div "Célia Maria Damiao de Souza" at bounding box center [521, 353] width 901 height 17
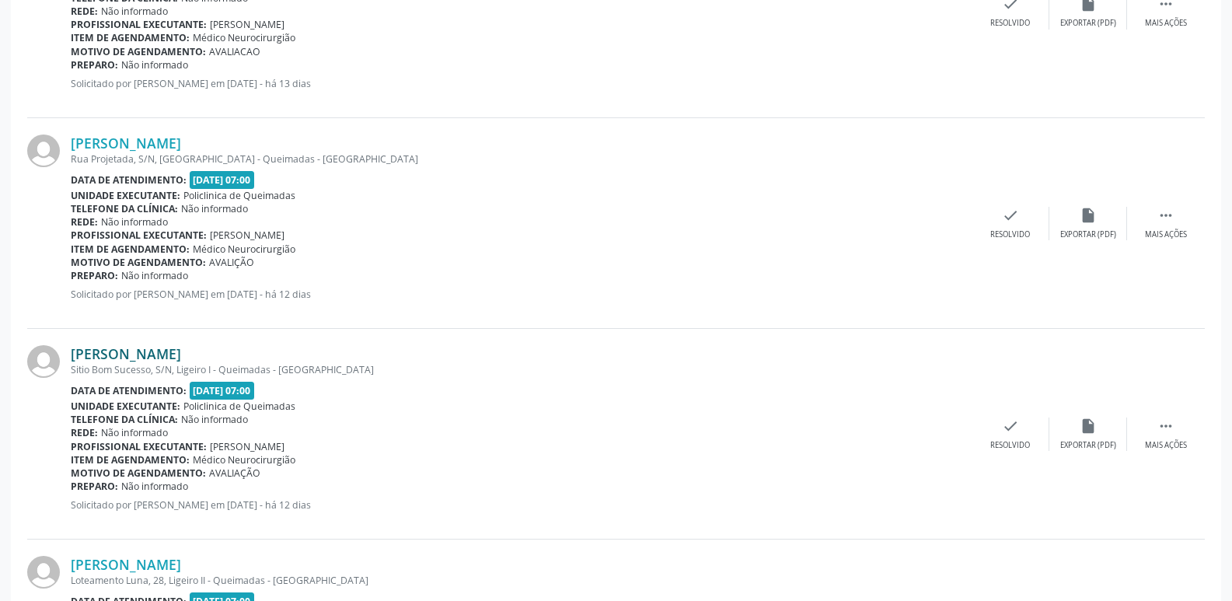
copy link "Célia Maria Damiao de Souza"
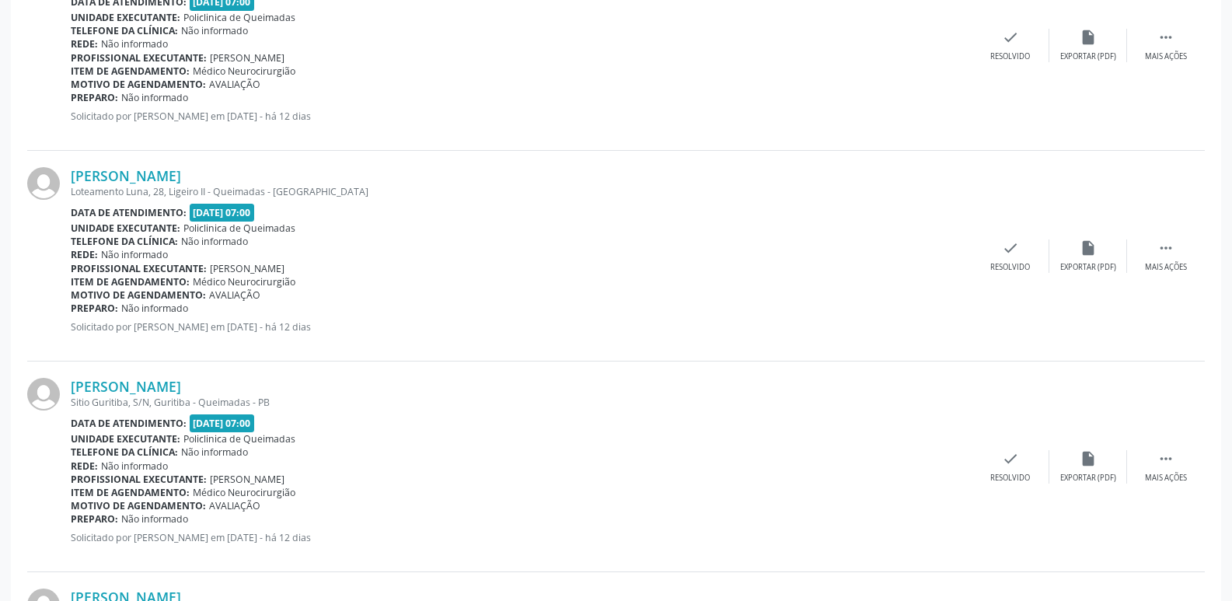
drag, startPoint x: 236, startPoint y: 170, endPoint x: 57, endPoint y: 169, distance: 179.5
click at [57, 169] on div "Maria José da Rocha Loteamento Luna, 28, Ligeiro II - Queimadas - PB Data de at…" at bounding box center [615, 256] width 1177 height 211
copy div "Maria José da Rocha"
drag, startPoint x: 232, startPoint y: 386, endPoint x: 65, endPoint y: 386, distance: 166.3
click at [67, 385] on div "Gerson de Oliveira Silva Sitio Guritiba, S/N, Guritiba - Queimadas - PB Data de…" at bounding box center [615, 466] width 1177 height 211
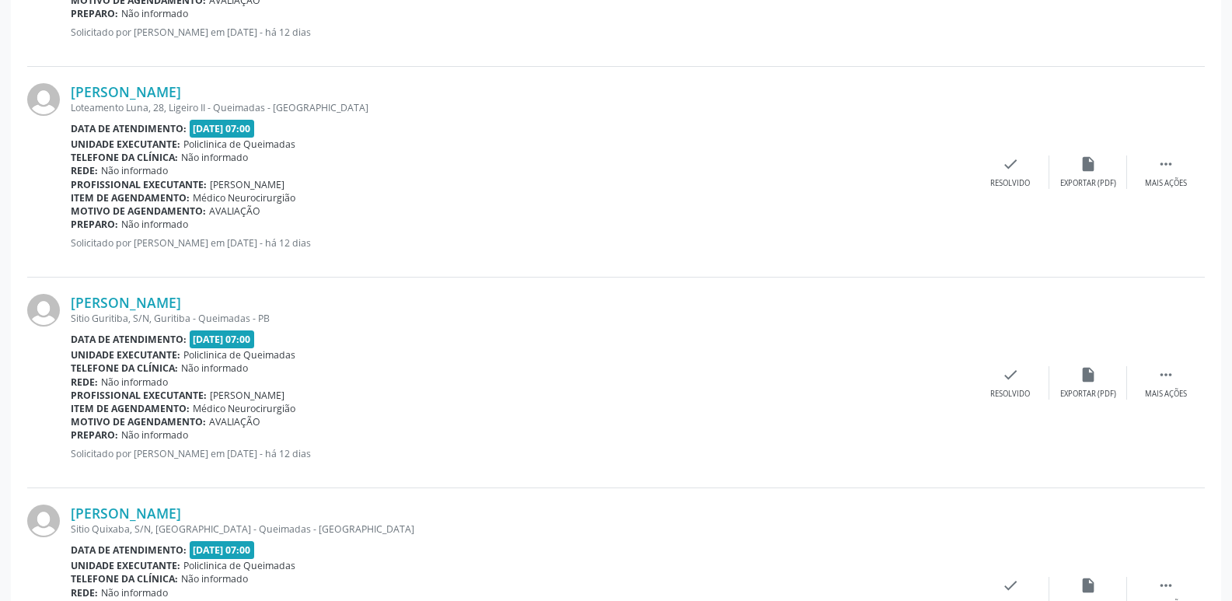
scroll to position [1865, 0]
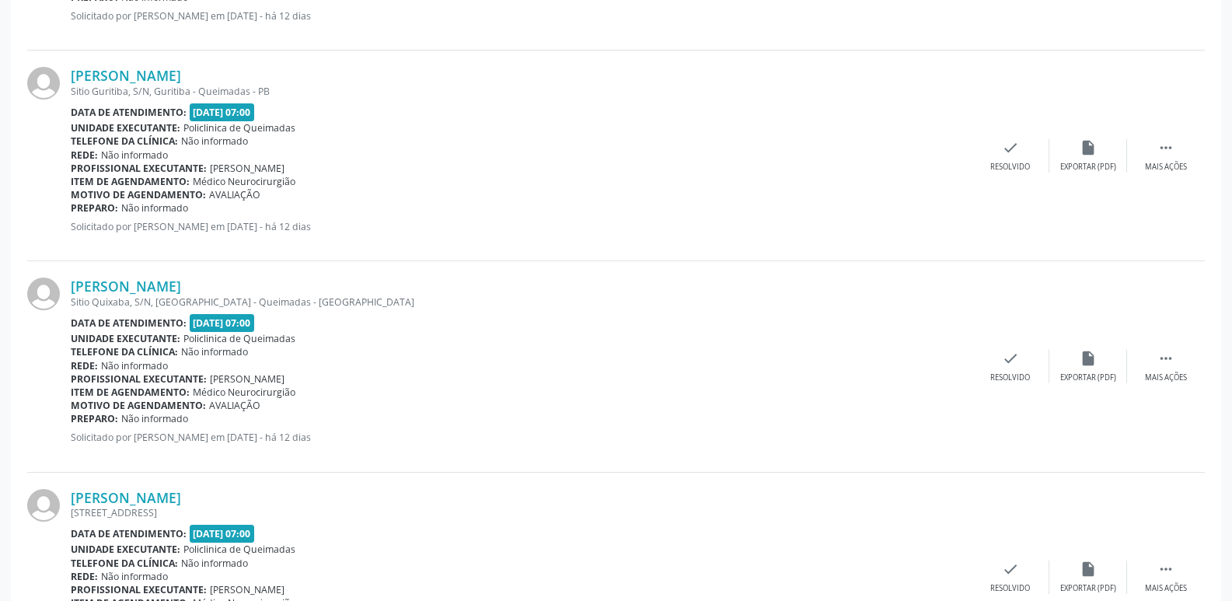
drag, startPoint x: 230, startPoint y: 289, endPoint x: 68, endPoint y: 287, distance: 162.4
click at [68, 287] on div "Antônio João de Luna Sitio Quixaba, S/N, Boa Vista - Queimadas - PB Data de ate…" at bounding box center [615, 366] width 1177 height 211
drag, startPoint x: 239, startPoint y: 491, endPoint x: 72, endPoint y: 493, distance: 166.3
click at [72, 493] on div "Davi Lira do Nascimento" at bounding box center [521, 497] width 901 height 17
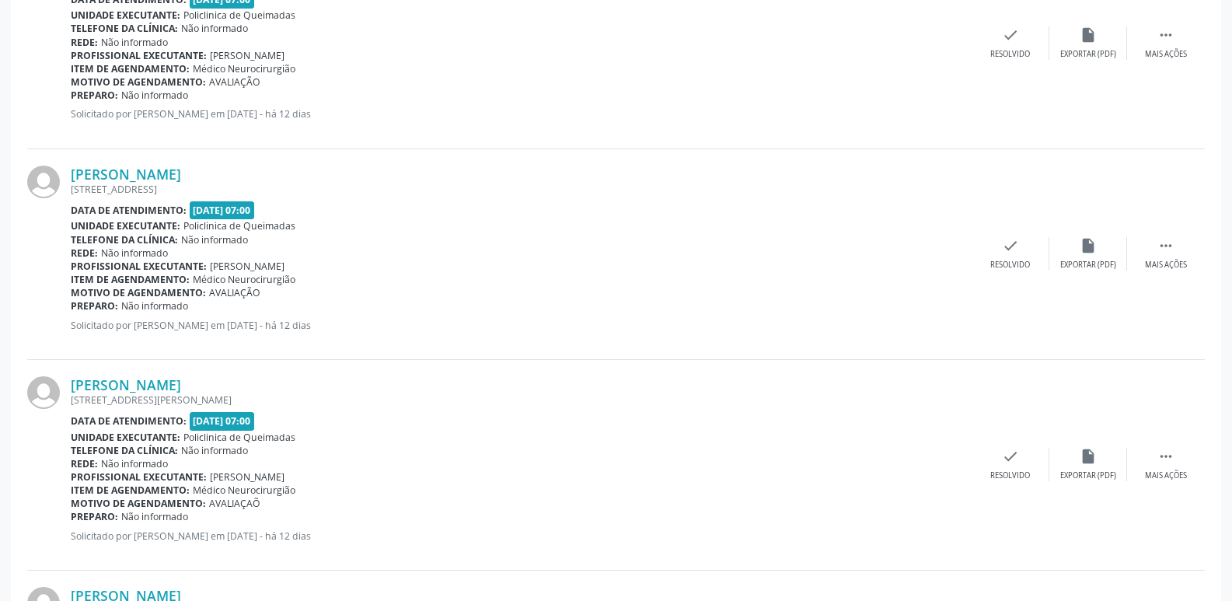
scroll to position [2176, 0]
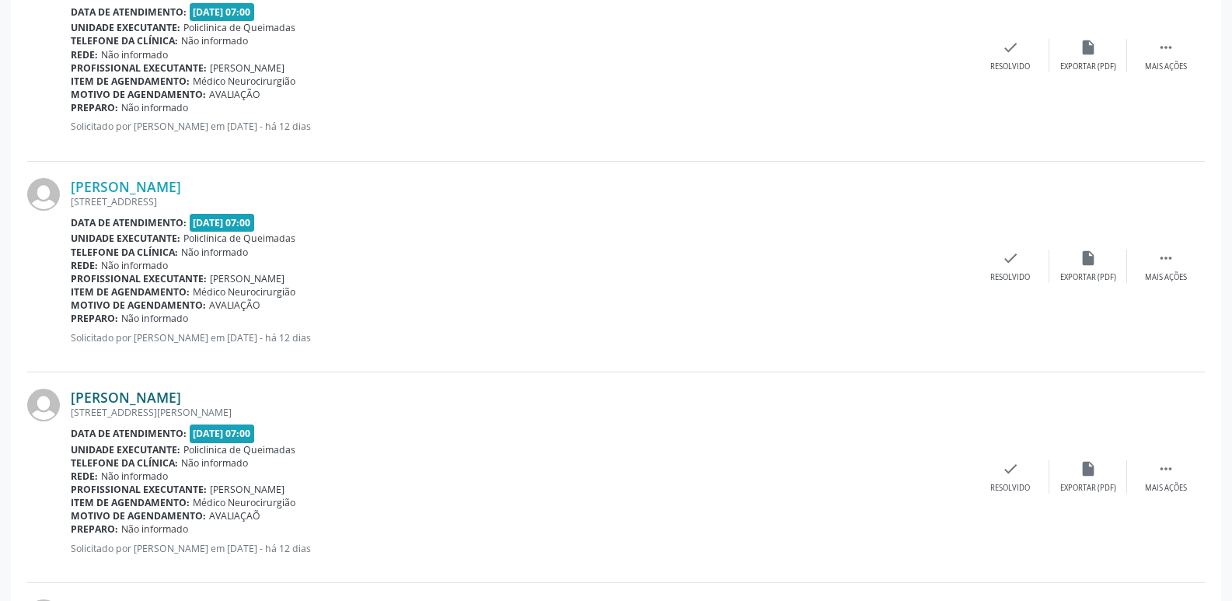
drag, startPoint x: 236, startPoint y: 392, endPoint x: 72, endPoint y: 396, distance: 164.0
click at [72, 396] on div "Antonio Alves da Silva" at bounding box center [521, 397] width 901 height 17
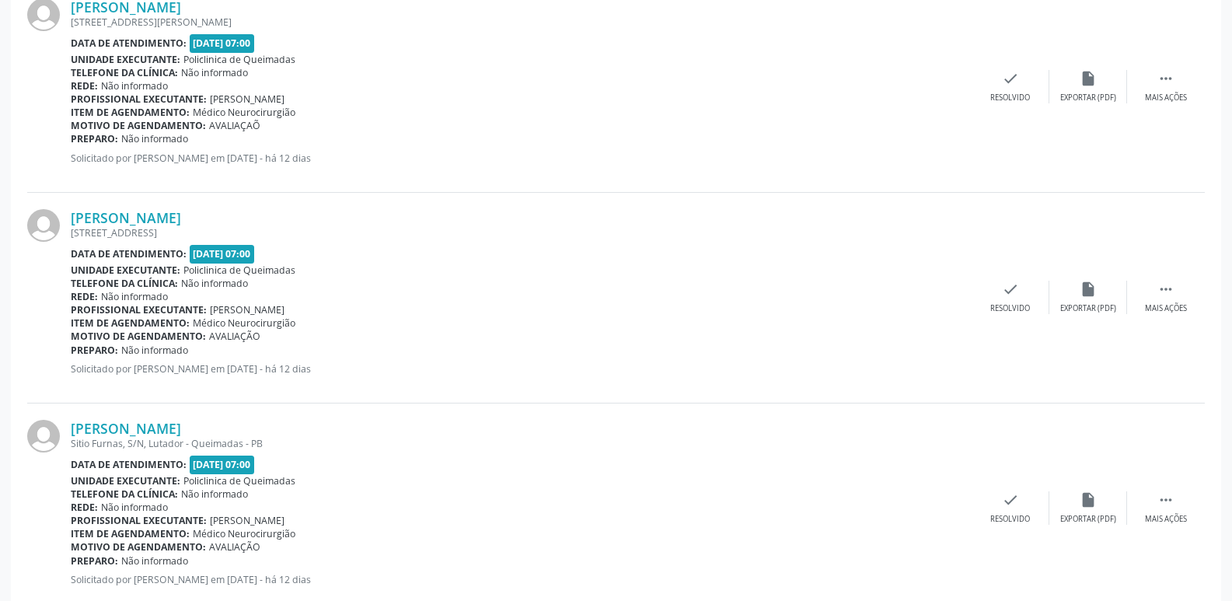
scroll to position [2564, 0]
drag, startPoint x: 252, startPoint y: 218, endPoint x: 71, endPoint y: 213, distance: 180.3
click at [71, 213] on div "Maria Emília Silva de Lima" at bounding box center [521, 219] width 901 height 17
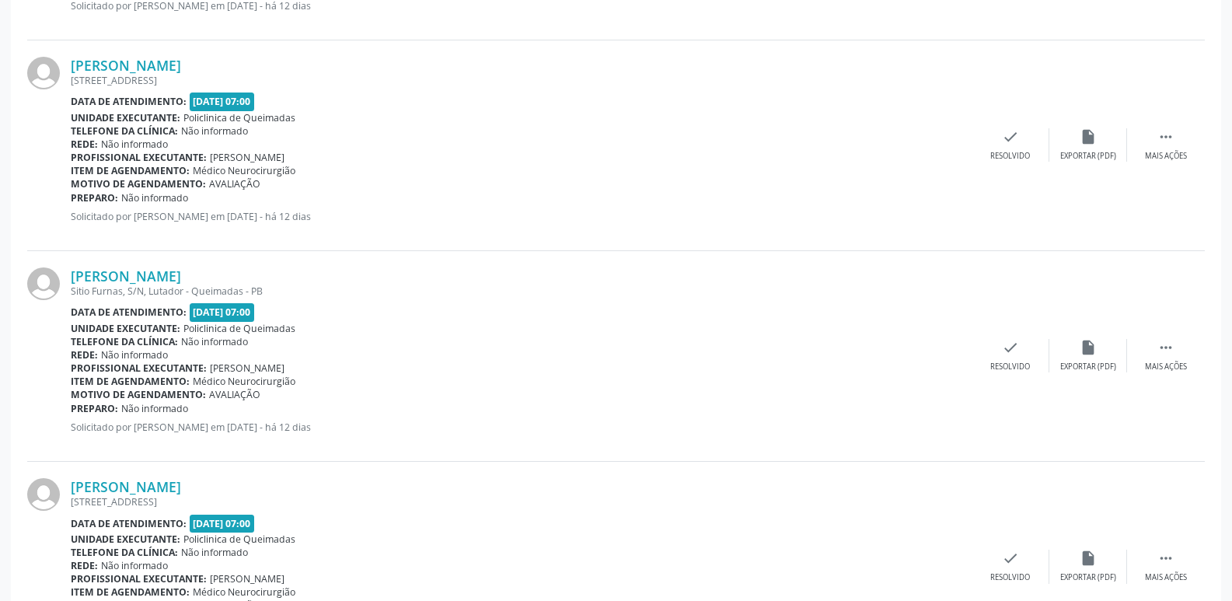
scroll to position [2720, 0]
drag, startPoint x: 246, startPoint y: 270, endPoint x: 73, endPoint y: 278, distance: 172.7
click at [73, 278] on div "Maria da Guia Barbosa" at bounding box center [521, 274] width 901 height 17
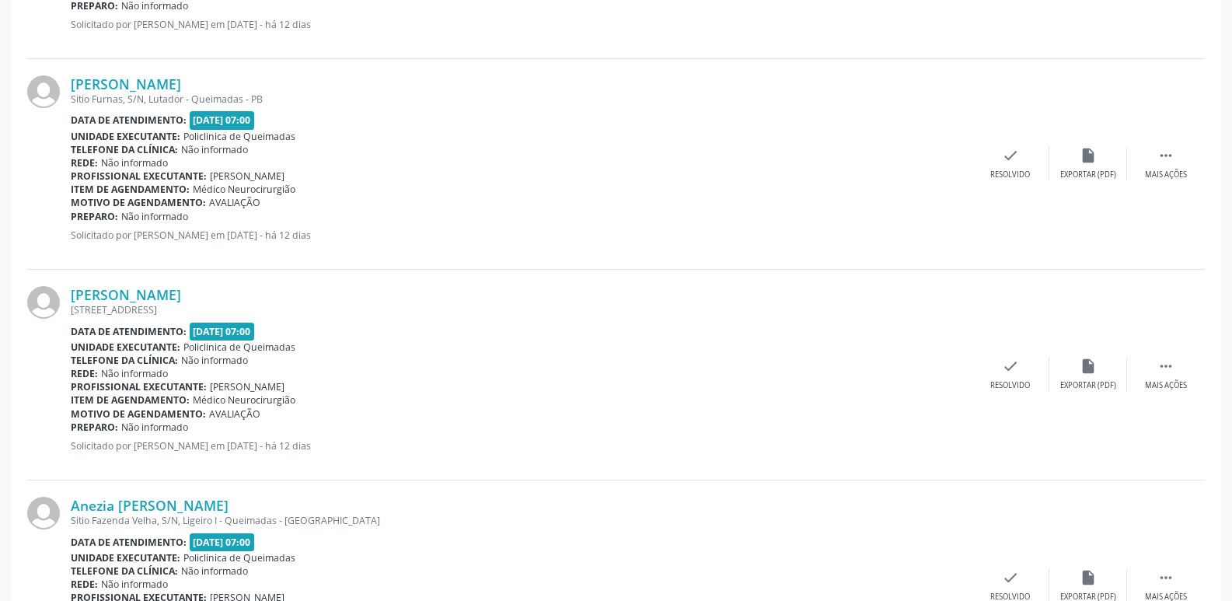
scroll to position [2953, 0]
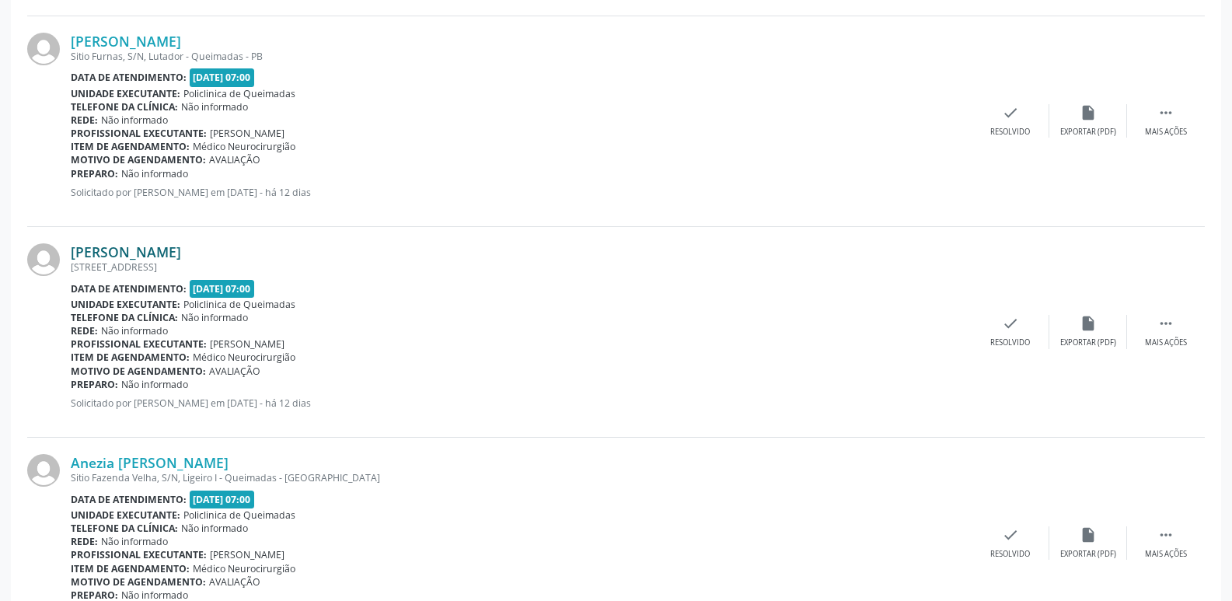
drag, startPoint x: 303, startPoint y: 249, endPoint x: 72, endPoint y: 252, distance: 230.8
click at [72, 252] on div "Joelma Ferreira da Silva Barbosa" at bounding box center [521, 251] width 901 height 17
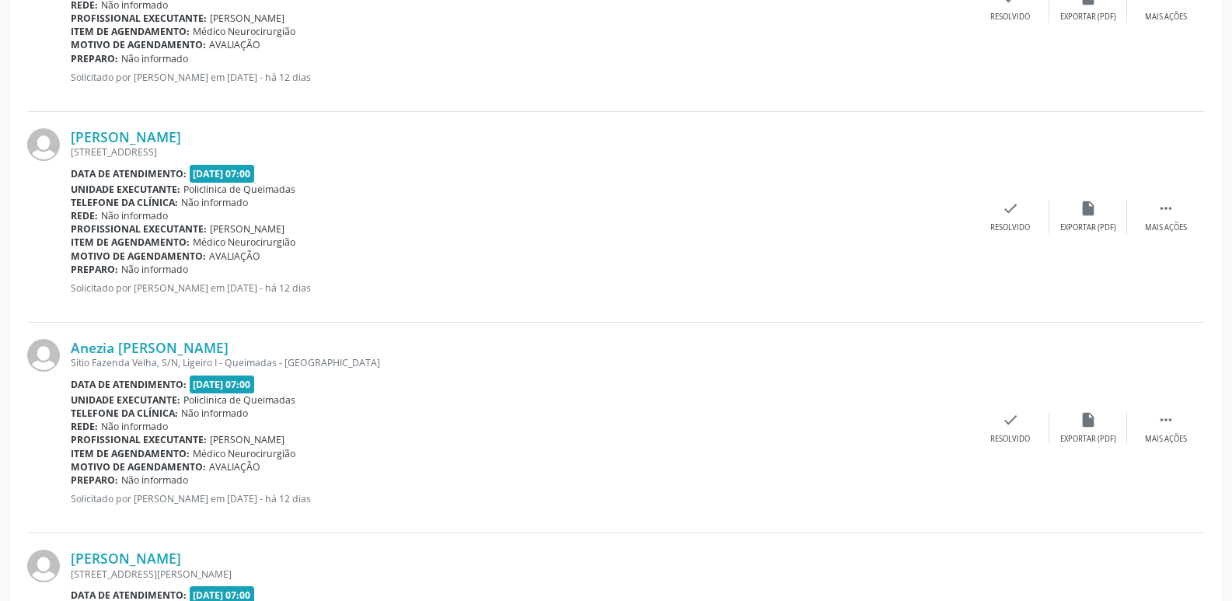
scroll to position [3186, 0]
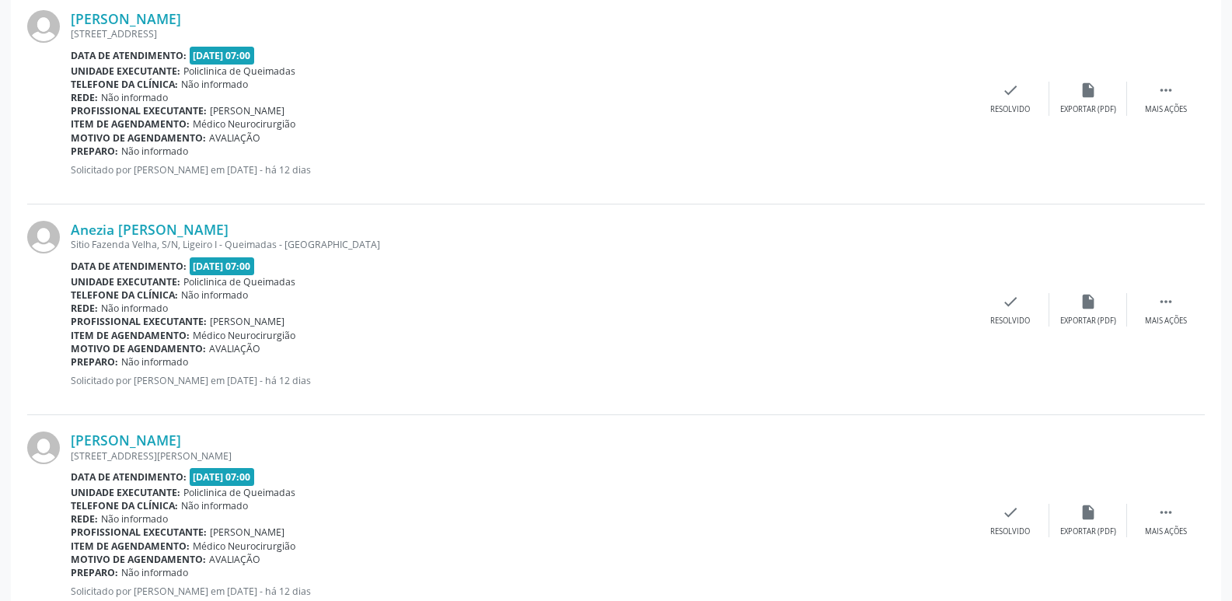
drag, startPoint x: 235, startPoint y: 218, endPoint x: 71, endPoint y: 220, distance: 164.0
click at [71, 220] on div "Anezia Maria da Costa Sitio Fazenda Velha, S/N, Ligeiro I - Queimadas - PB Data…" at bounding box center [615, 309] width 1177 height 211
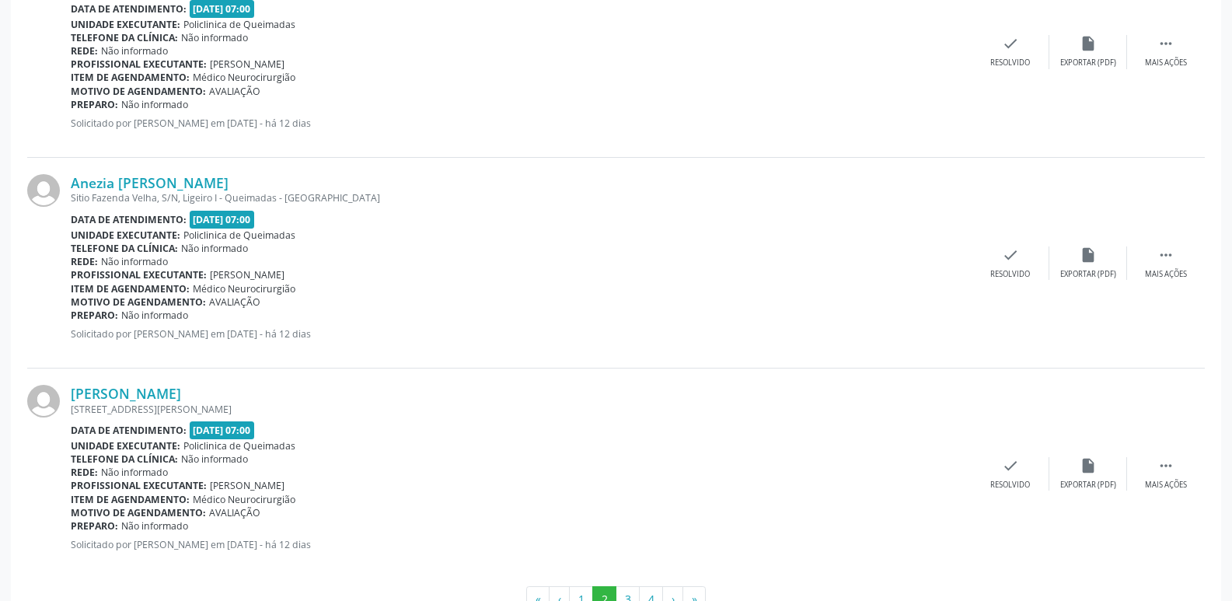
scroll to position [3282, 0]
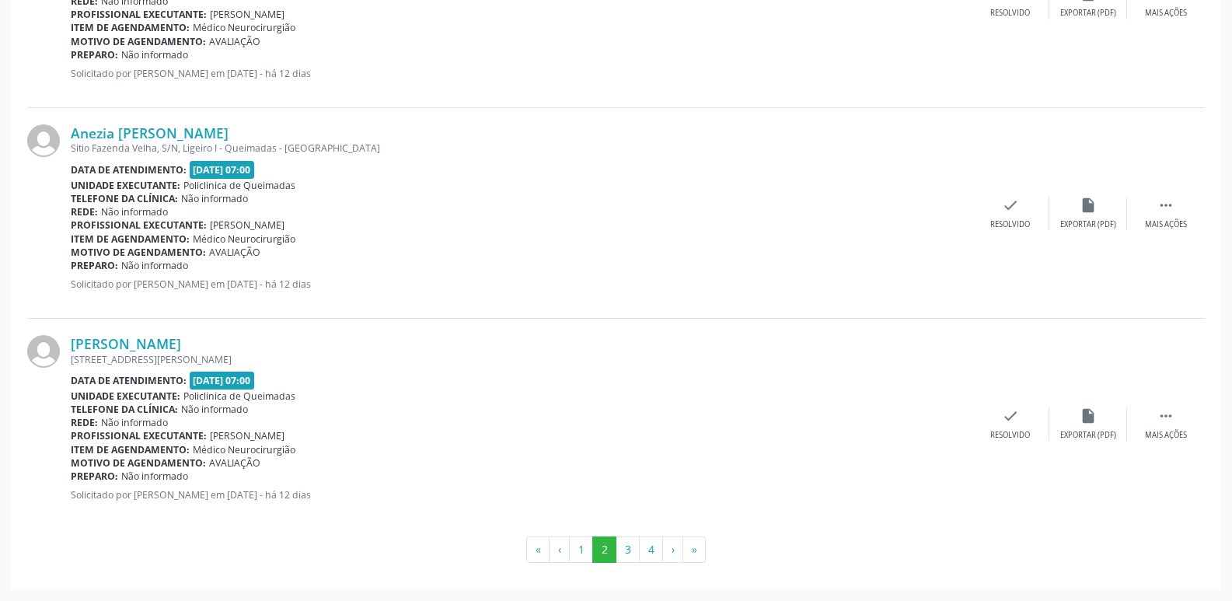
drag, startPoint x: 274, startPoint y: 339, endPoint x: 69, endPoint y: 351, distance: 204.7
click at [69, 351] on div "Joelson dos Santos Barbosa Rua Jose Pio de Oliveira, 50, Ligeiro II - Queimadas…" at bounding box center [615, 424] width 1177 height 210
click at [627, 548] on button "3" at bounding box center [627, 549] width 24 height 26
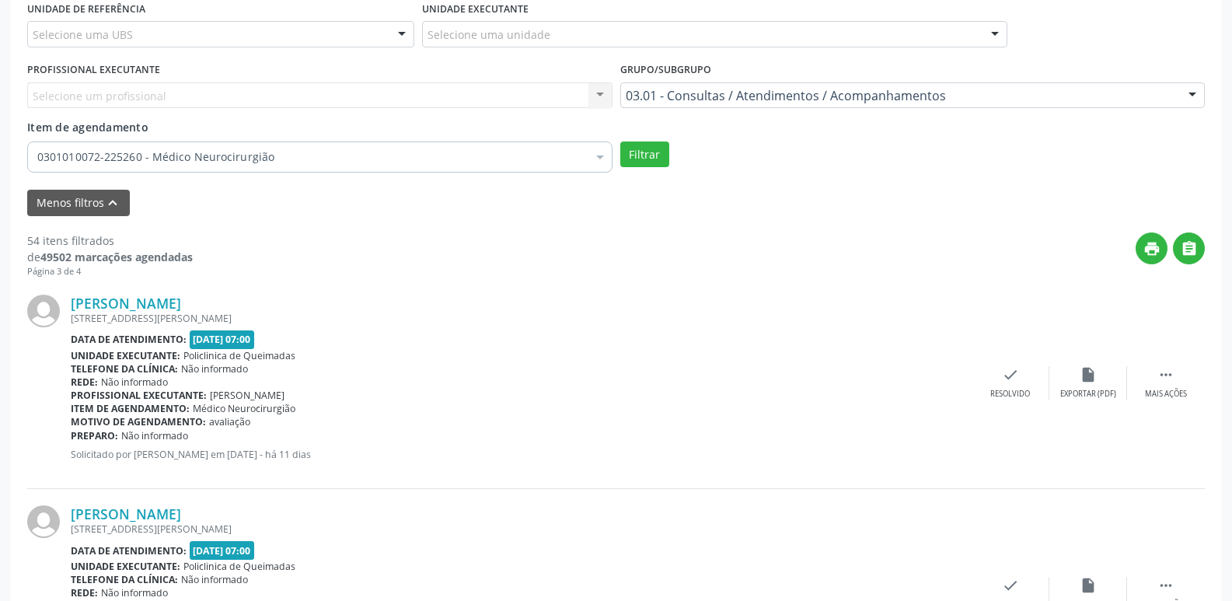
scroll to position [434, 0]
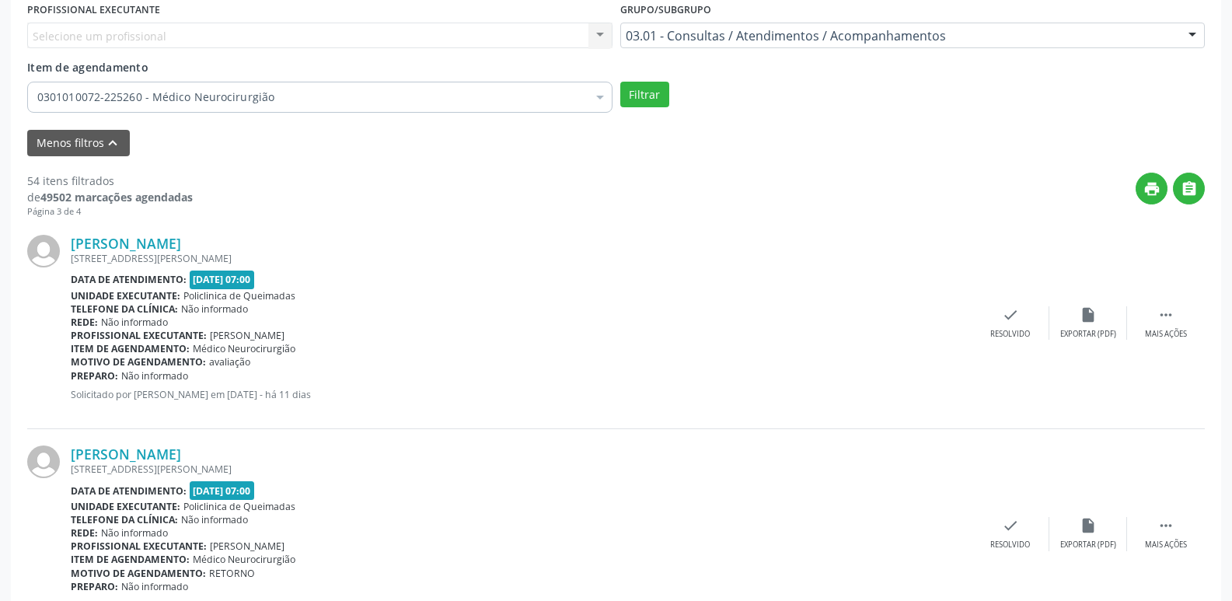
click at [328, 239] on div "Maria do Socorro Cardoso de Moura" at bounding box center [521, 243] width 901 height 17
drag, startPoint x: 261, startPoint y: 240, endPoint x: 79, endPoint y: 246, distance: 181.9
click at [79, 246] on div "Maria do Socorro Cardoso de Moura" at bounding box center [521, 243] width 901 height 17
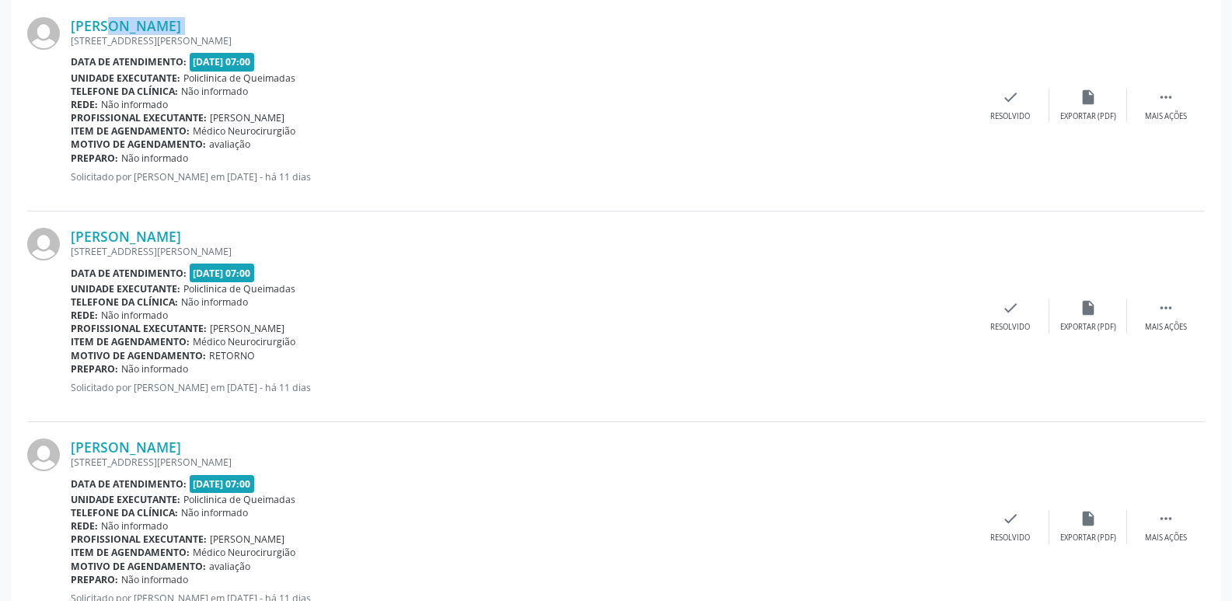
scroll to position [667, 0]
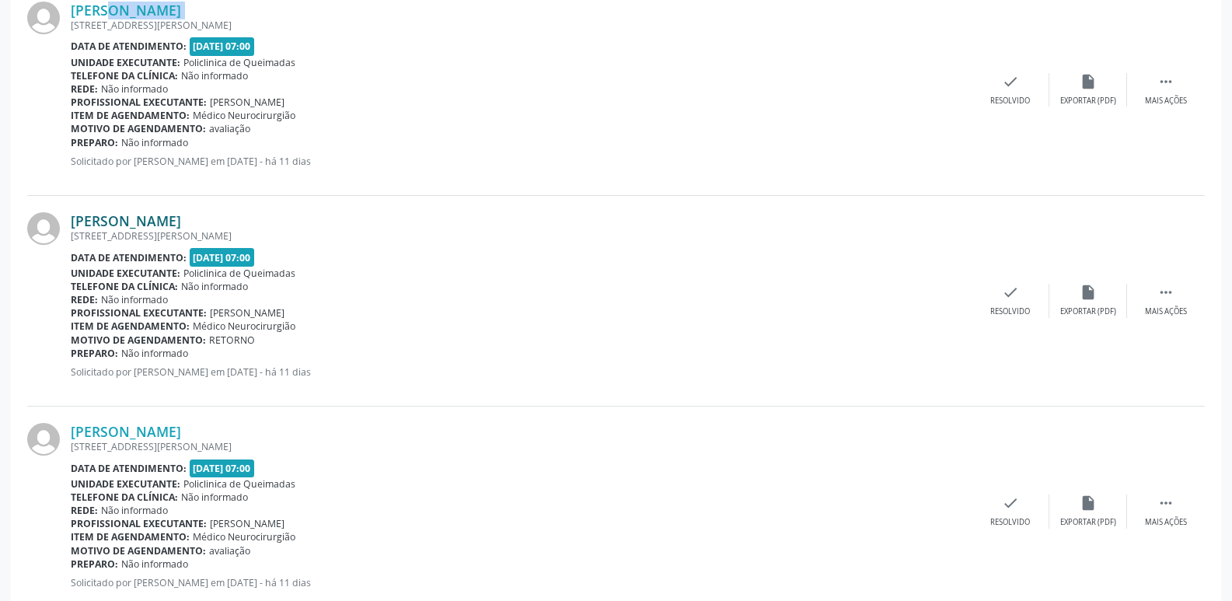
drag, startPoint x: 228, startPoint y: 219, endPoint x: 74, endPoint y: 222, distance: 154.7
click at [74, 222] on div "Manoel Félix de Araujo" at bounding box center [521, 220] width 901 height 17
drag, startPoint x: 211, startPoint y: 432, endPoint x: 56, endPoint y: 434, distance: 154.6
click at [56, 434] on div "Natércia Dias Xavier Rua Fausto Pereira da Silva, 60, Rua Nova - Queimadas - PB…" at bounding box center [615, 511] width 1177 height 211
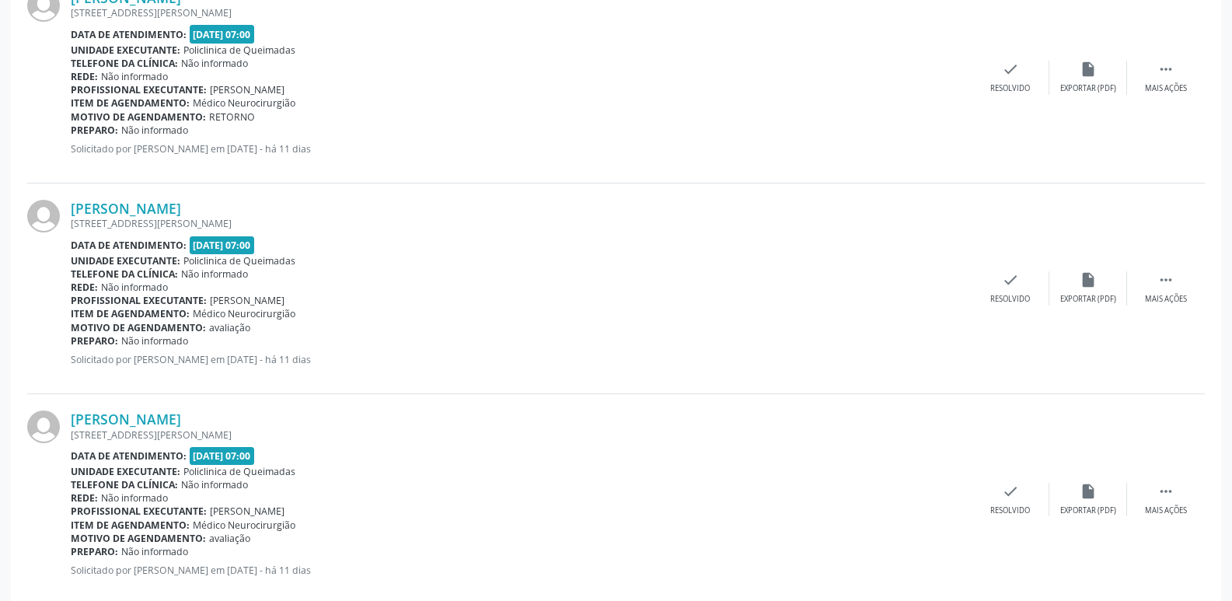
scroll to position [977, 0]
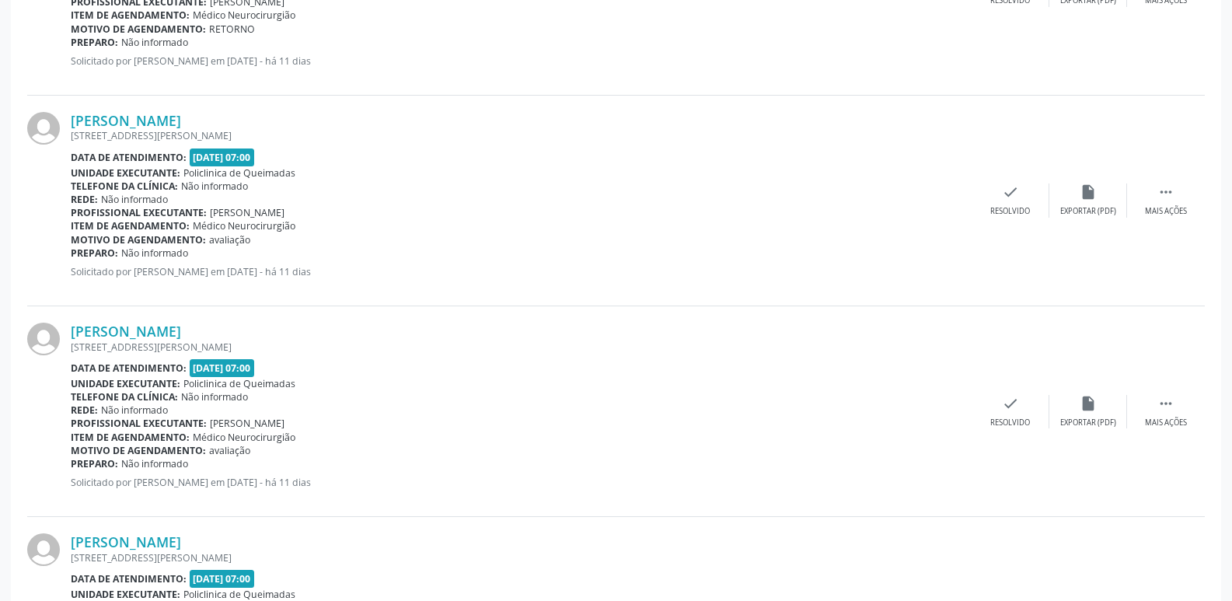
drag, startPoint x: 253, startPoint y: 326, endPoint x: 70, endPoint y: 338, distance: 183.0
click at [70, 338] on div "Jacinta de Paula Guedes Rua Ernesto Geisel, 8, Rua Nova - Queimadas - PB Data d…" at bounding box center [615, 411] width 1177 height 211
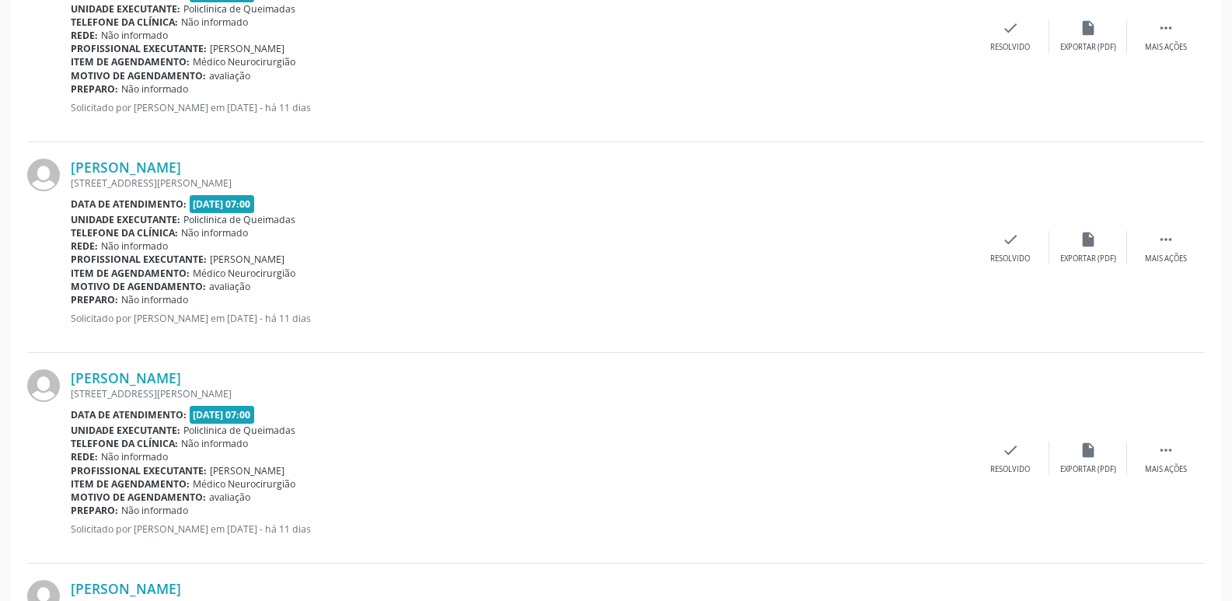
scroll to position [1133, 0]
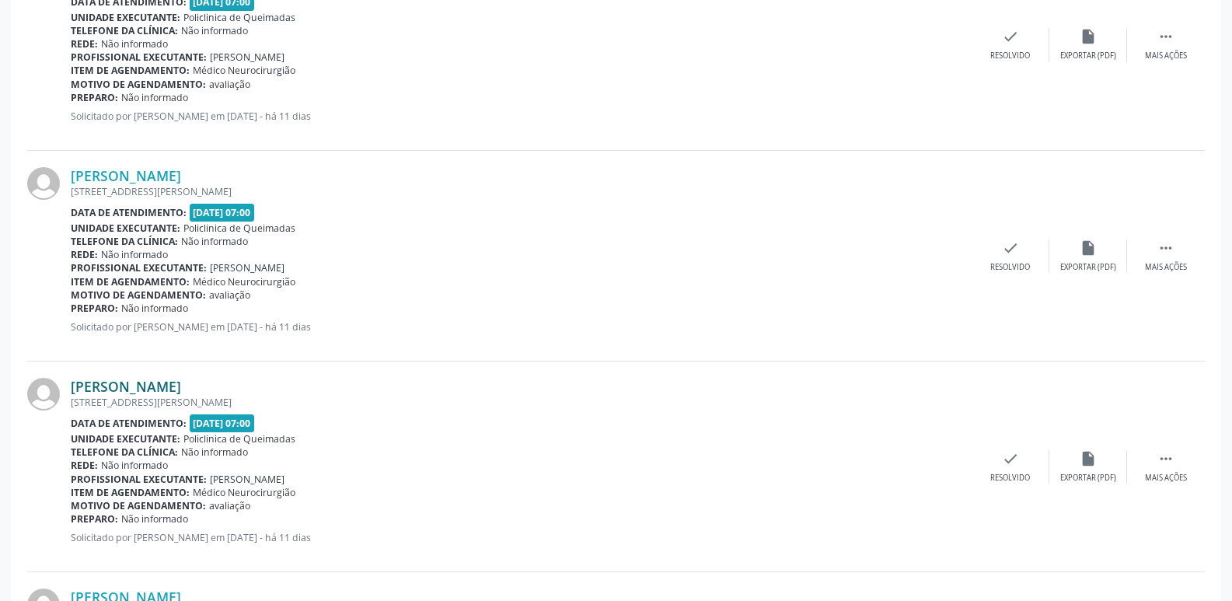
drag, startPoint x: 225, startPoint y: 392, endPoint x: 71, endPoint y: 386, distance: 154.8
click at [71, 386] on div "Geneci Mendes Viana" at bounding box center [521, 386] width 901 height 17
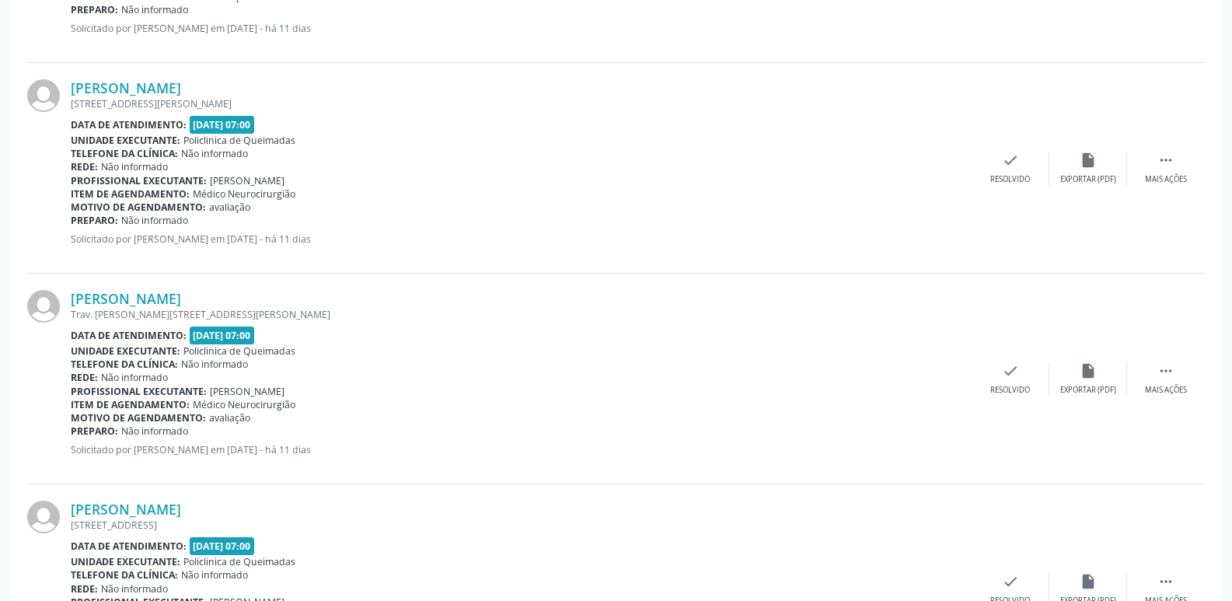
scroll to position [1444, 0]
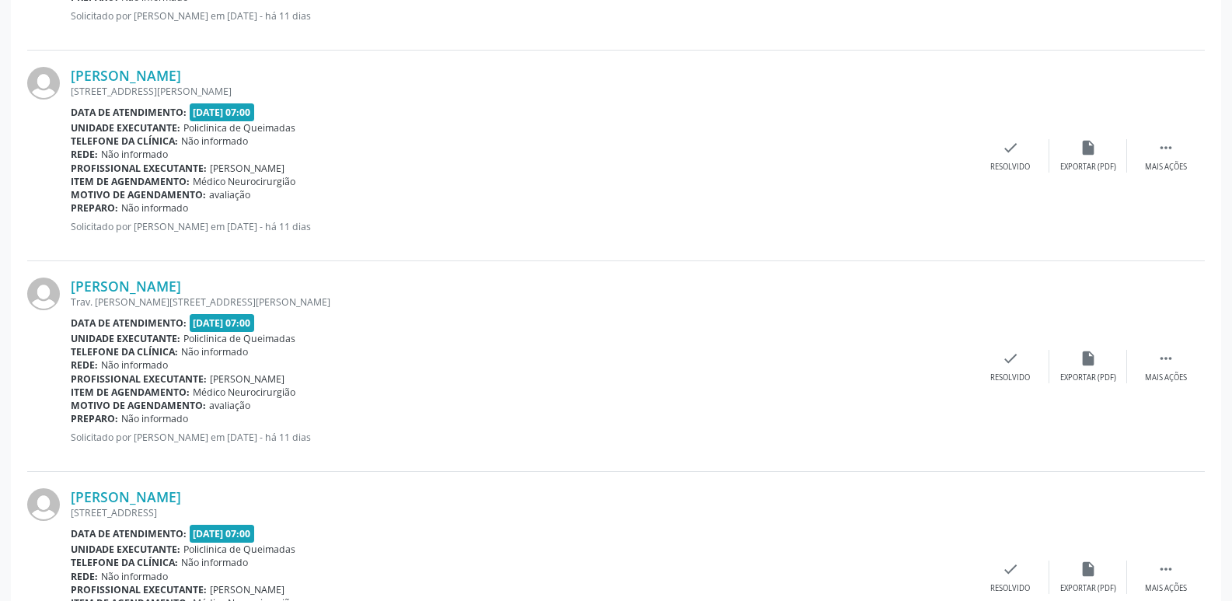
drag, startPoint x: 225, startPoint y: 284, endPoint x: 60, endPoint y: 295, distance: 165.9
click at [60, 295] on div "Angela Maria de Brito Trav. Arthur Monteiro II, 91, Anibal Teixeira - Queimadas…" at bounding box center [615, 366] width 1177 height 211
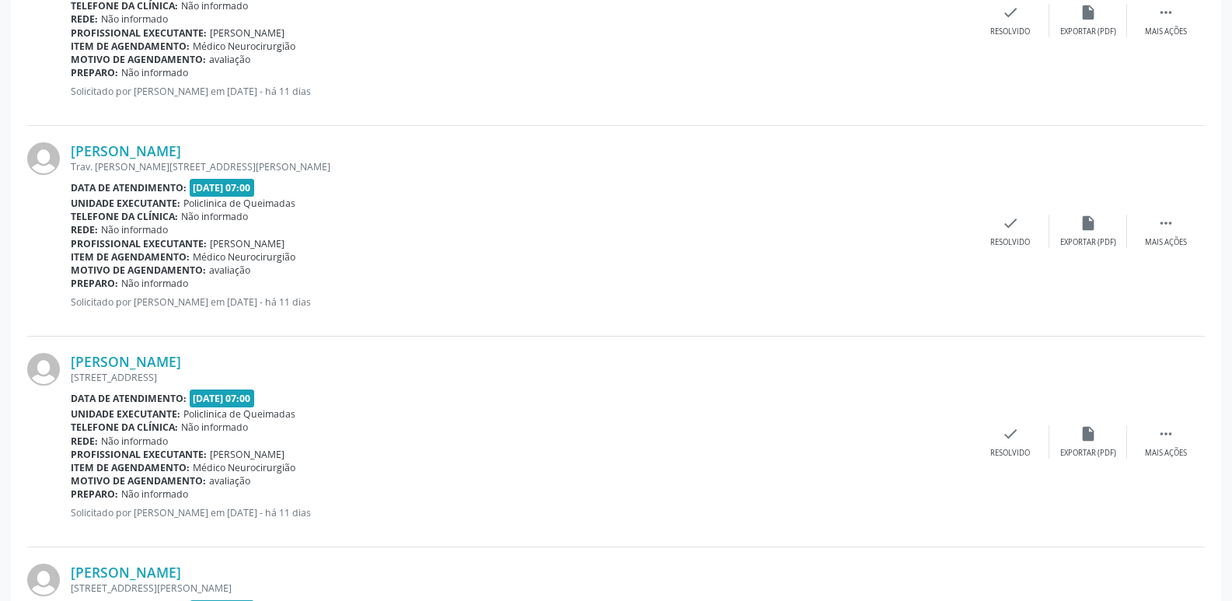
scroll to position [1599, 0]
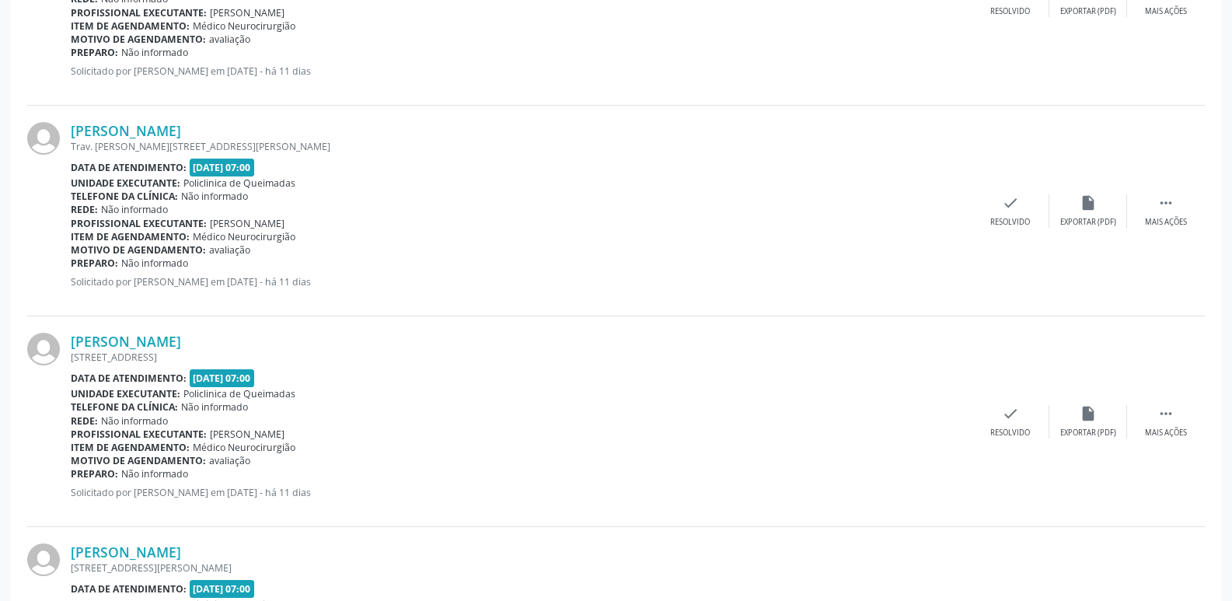
drag, startPoint x: 217, startPoint y: 338, endPoint x: 68, endPoint y: 342, distance: 149.2
click at [66, 340] on div "Maria Dores Gomes Rua Castelo Branco, 19, Rua Nova - Queimadas - PB Data de ate…" at bounding box center [615, 421] width 1177 height 211
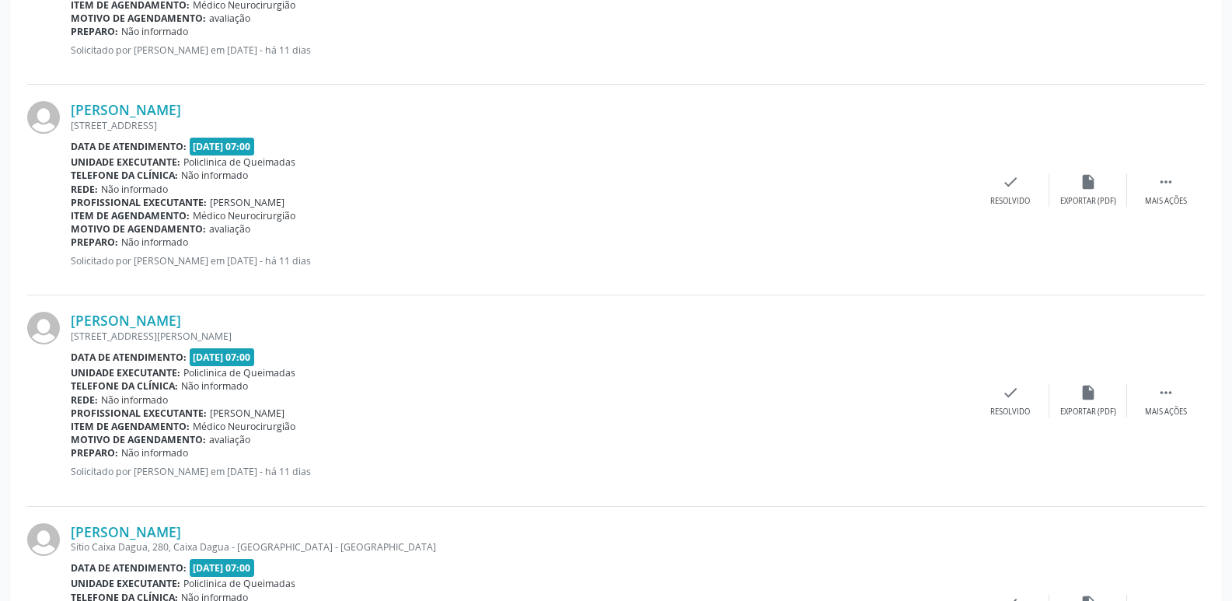
scroll to position [1832, 0]
drag, startPoint x: 312, startPoint y: 318, endPoint x: 74, endPoint y: 316, distance: 237.8
click at [74, 316] on div "Maria do Socorro Andrade Bezerra" at bounding box center [521, 318] width 901 height 17
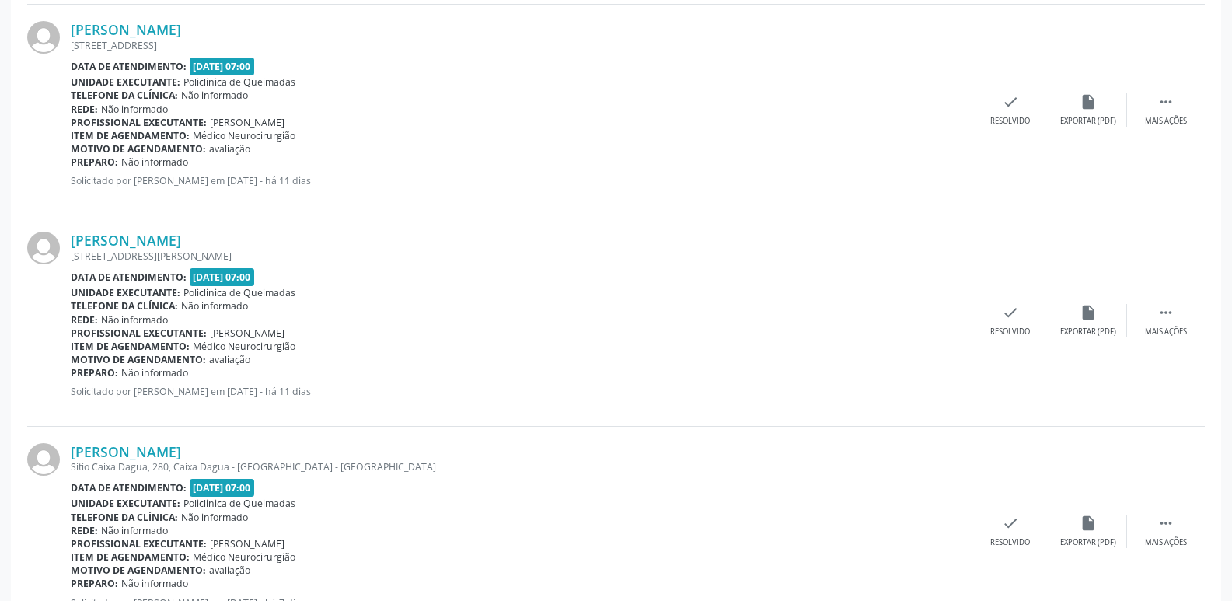
scroll to position [2143, 0]
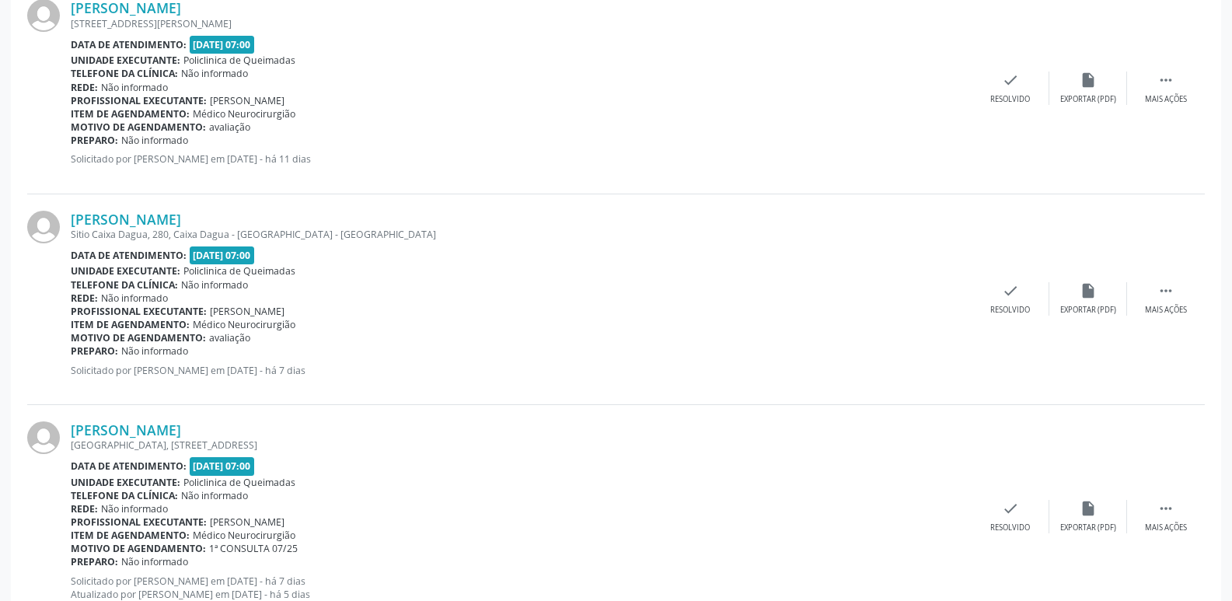
drag, startPoint x: 255, startPoint y: 222, endPoint x: 60, endPoint y: 217, distance: 195.1
click at [60, 217] on div "José de Arimatéia Morais Sitio Caixa Dagua, 280, Caixa Dagua - Queimadas - PB D…" at bounding box center [615, 299] width 1177 height 211
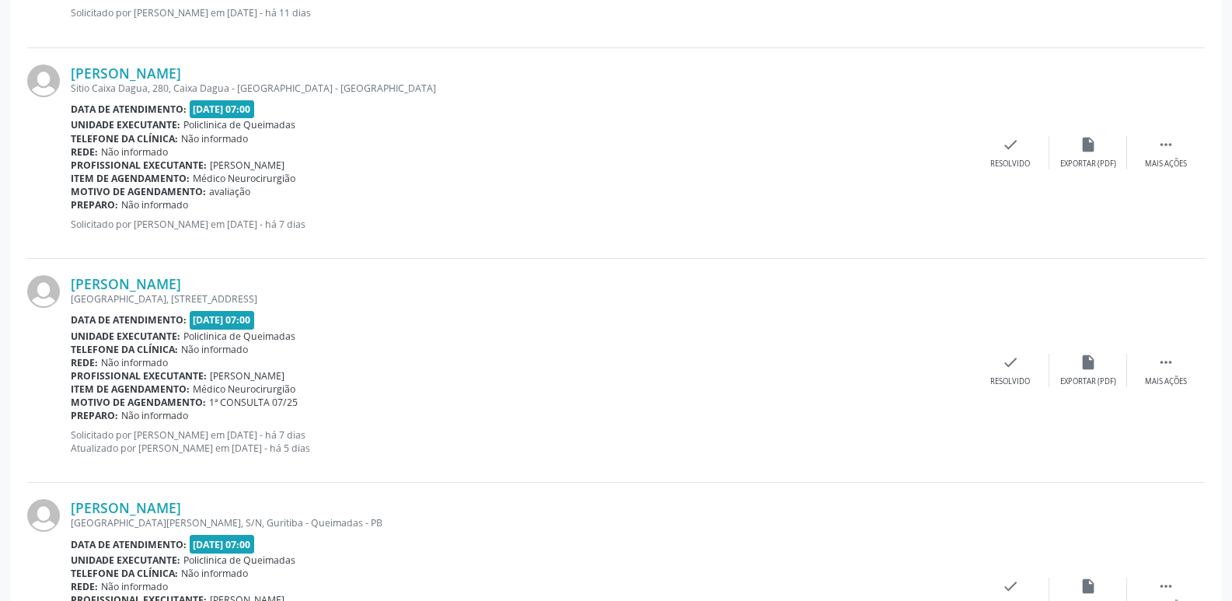
scroll to position [2298, 0]
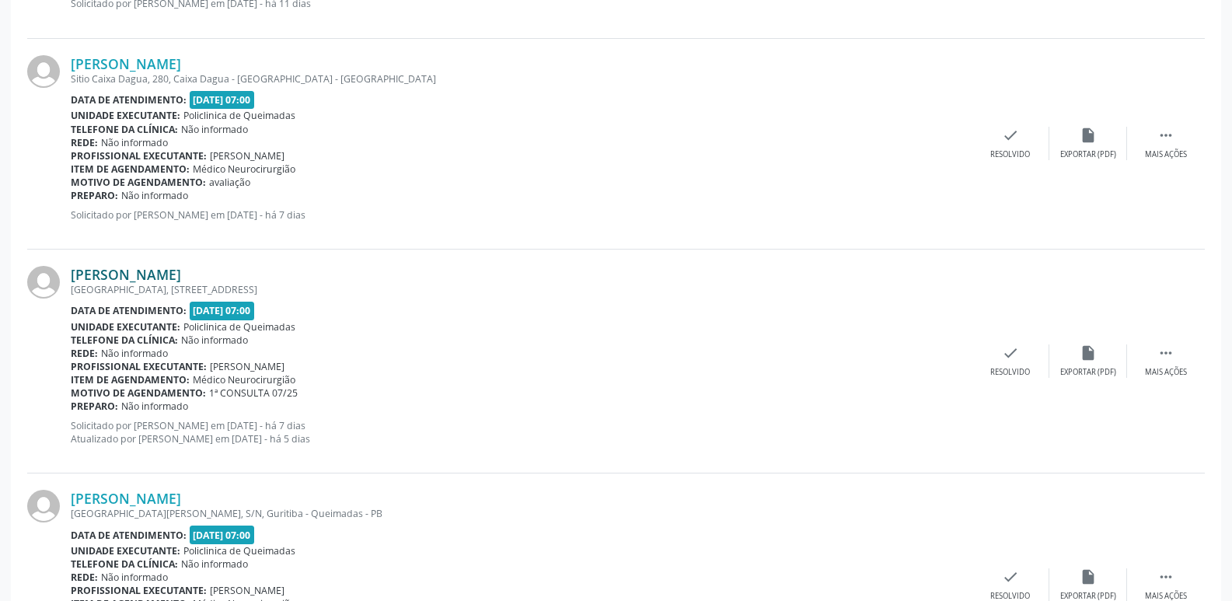
drag, startPoint x: 256, startPoint y: 270, endPoint x: 74, endPoint y: 281, distance: 182.9
click at [74, 281] on div "Mateus Rodrigues de Melo" at bounding box center [521, 274] width 901 height 17
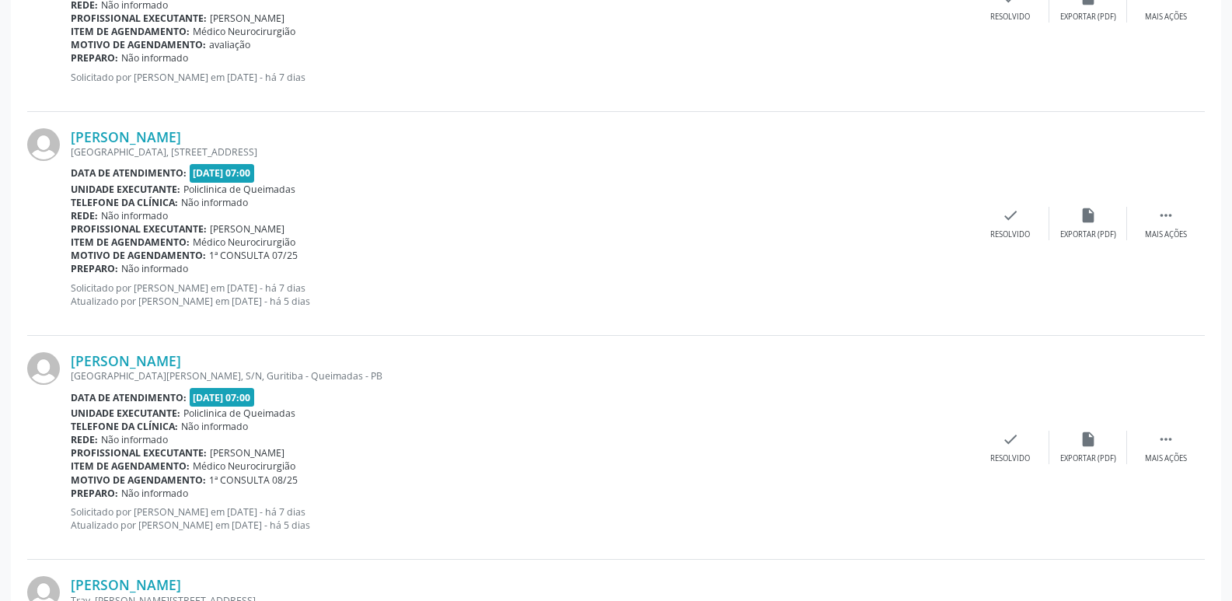
scroll to position [2532, 0]
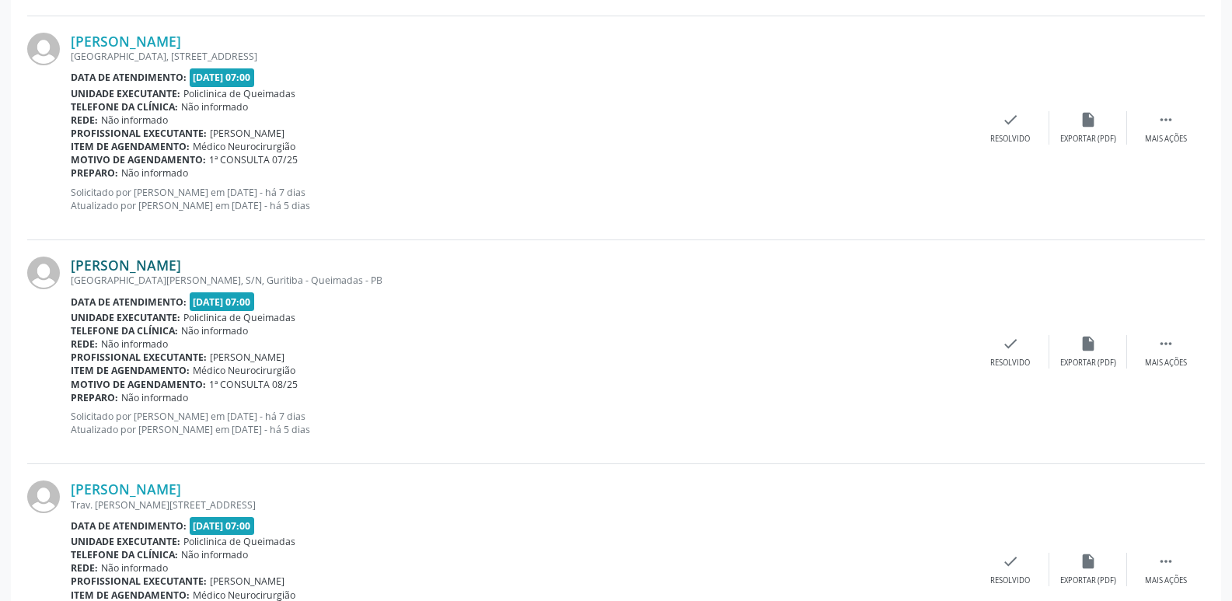
drag, startPoint x: 299, startPoint y: 264, endPoint x: 71, endPoint y: 264, distance: 227.7
click at [71, 264] on div "Alexsandra Alves da Silva Ribeiro" at bounding box center [521, 264] width 901 height 17
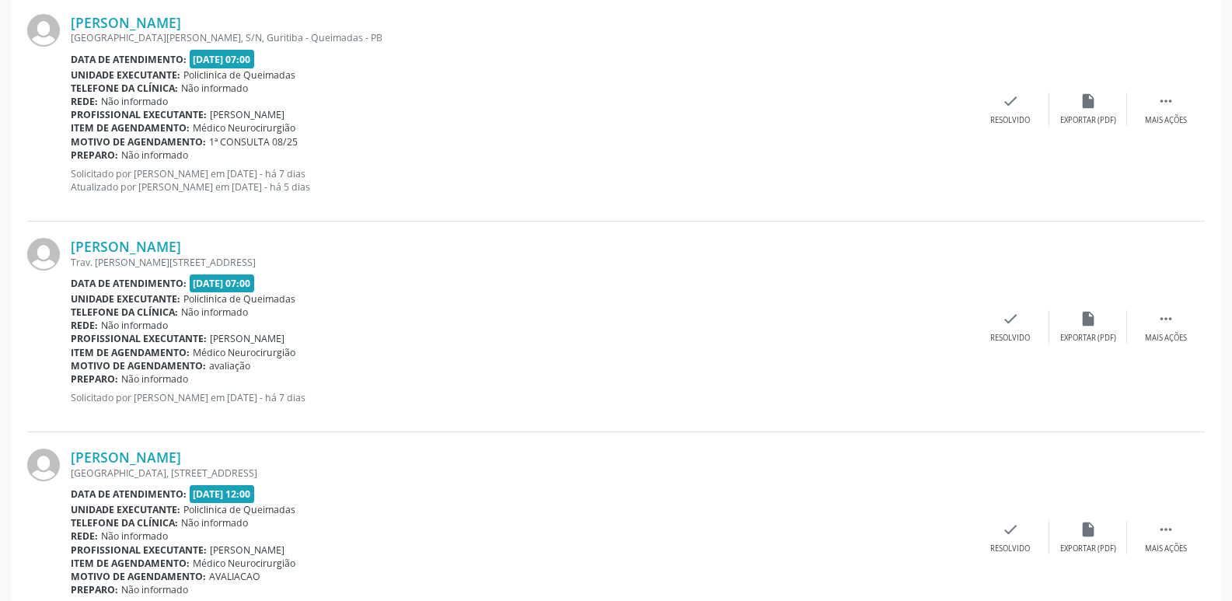
scroll to position [2842, 0]
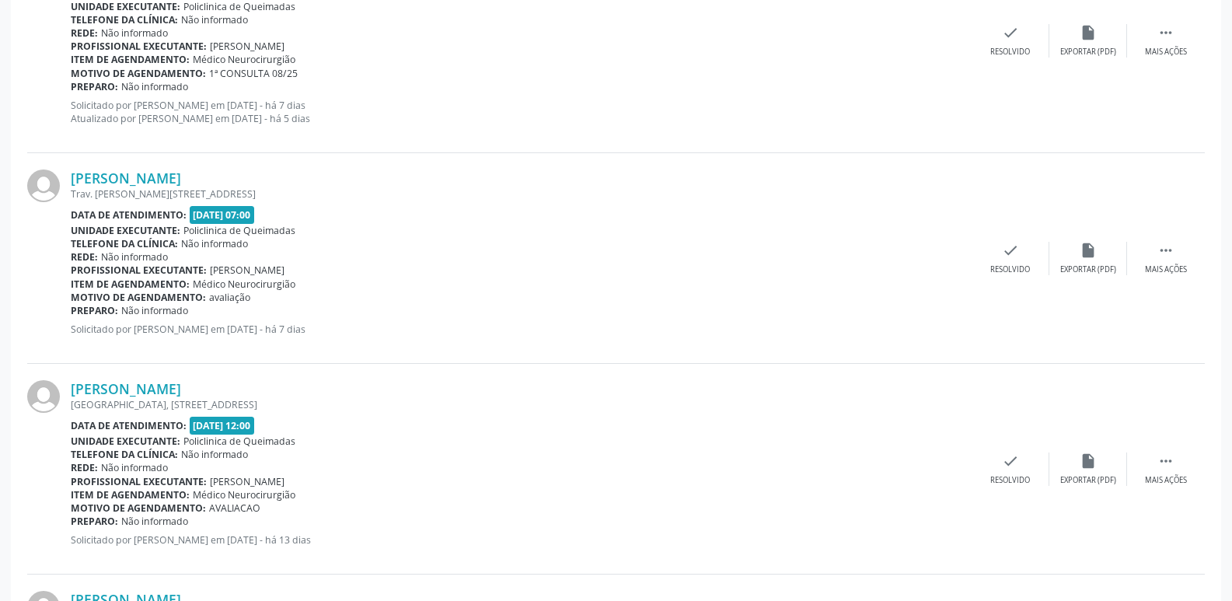
drag, startPoint x: 211, startPoint y: 181, endPoint x: 54, endPoint y: 180, distance: 157.0
click at [54, 180] on div "Renan Souza Araujo Trav. Felix Xavier, 3, Castanho - Queimadas - PB Data de ate…" at bounding box center [615, 258] width 1177 height 211
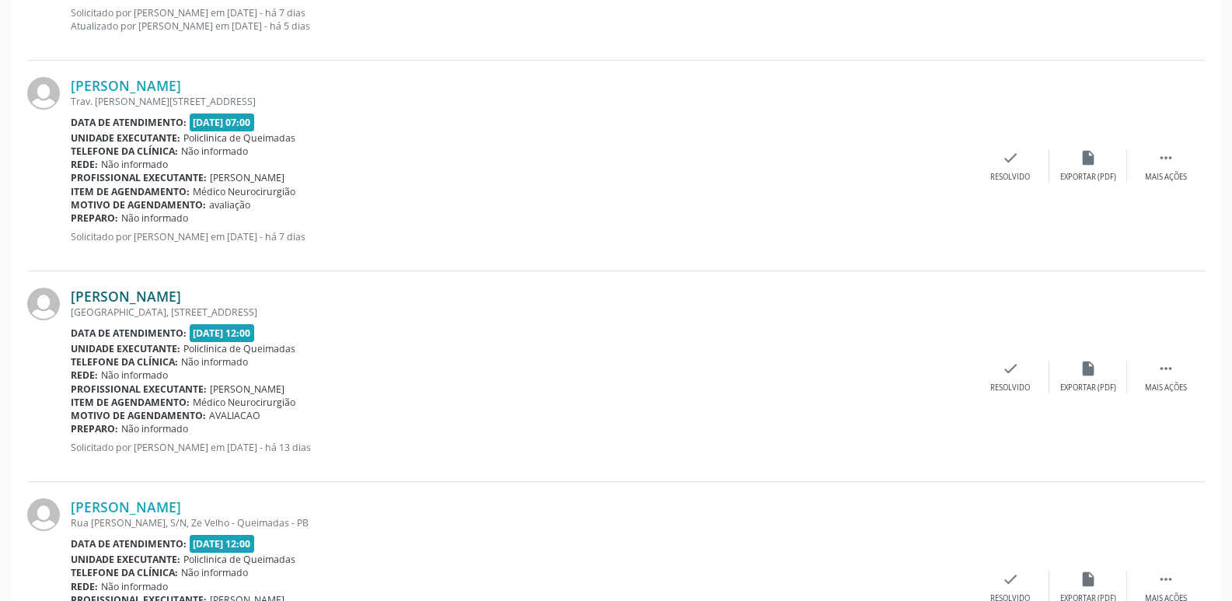
scroll to position [2920, 0]
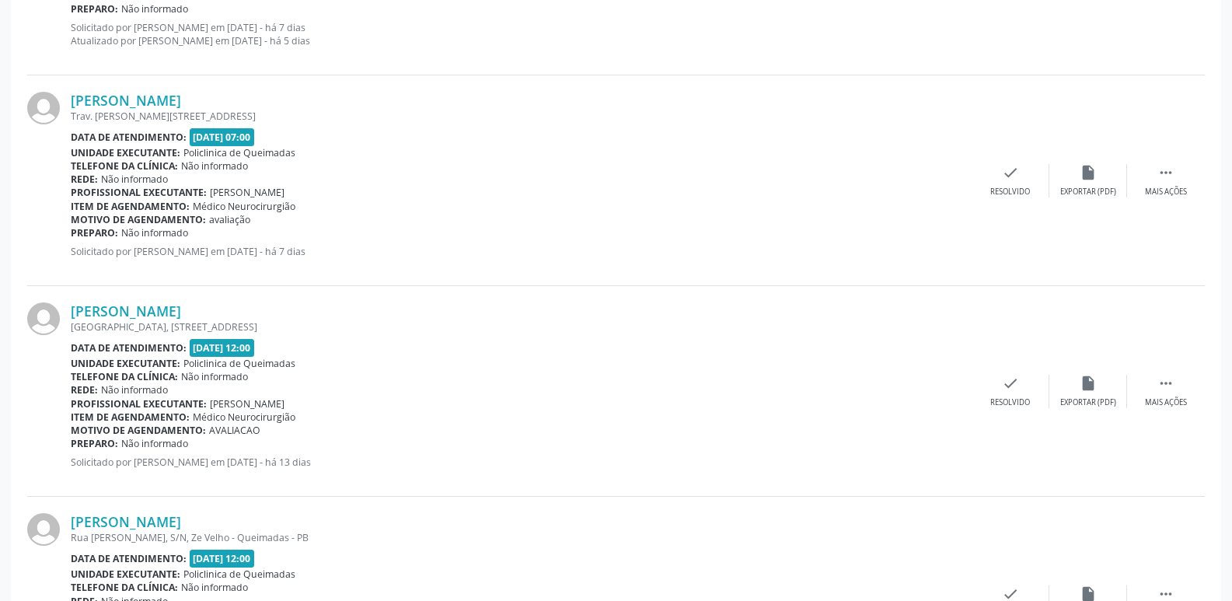
drag, startPoint x: 325, startPoint y: 308, endPoint x: 61, endPoint y: 313, distance: 263.5
click at [61, 313] on div "Maria da Conceição Alves de Oliveira Sitio Baixa Verde, 120, Baixa Verde - Quei…" at bounding box center [615, 391] width 1177 height 211
click at [443, 348] on div "Data de atendimento: 12/08/2025 - 12:00" at bounding box center [521, 348] width 901 height 18
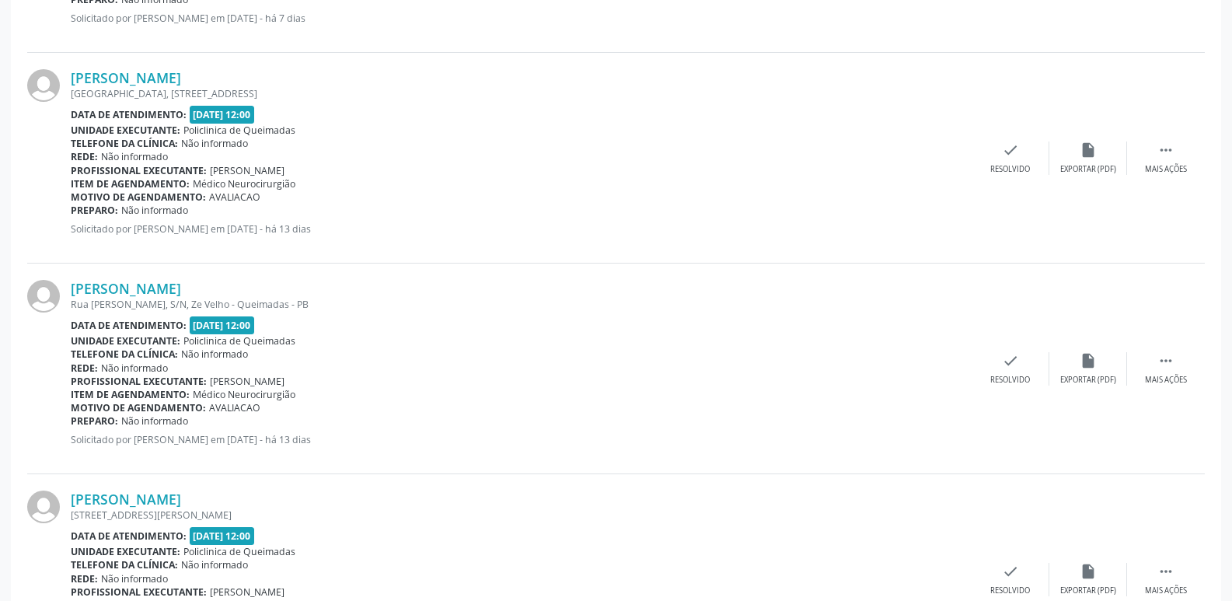
scroll to position [3309, 0]
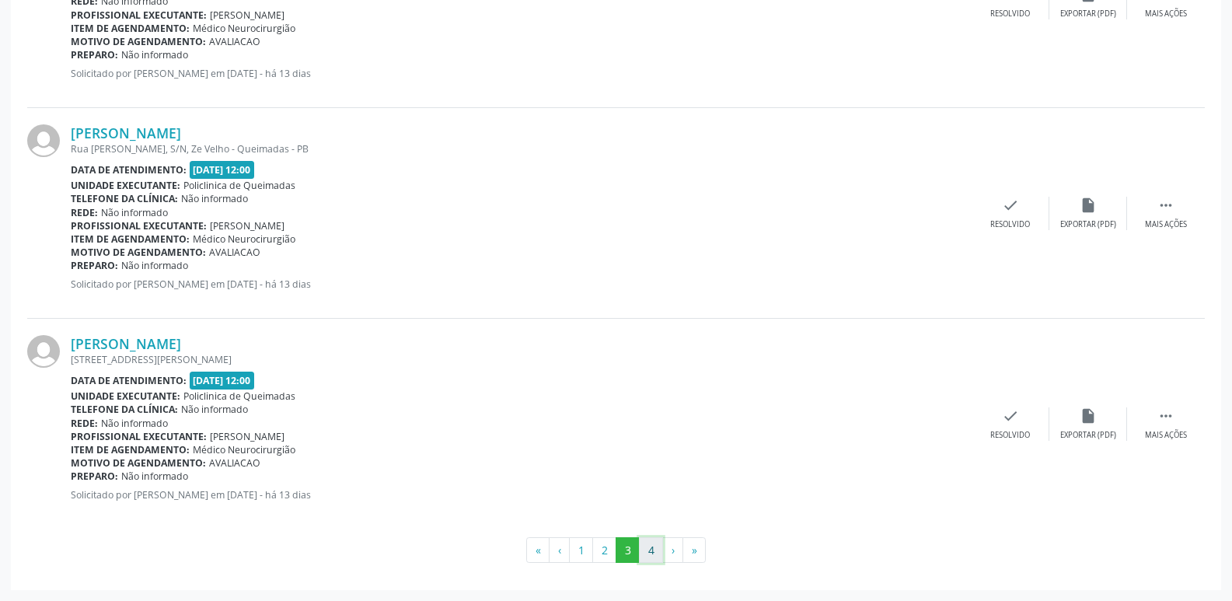
click at [654, 557] on button "4" at bounding box center [651, 550] width 24 height 26
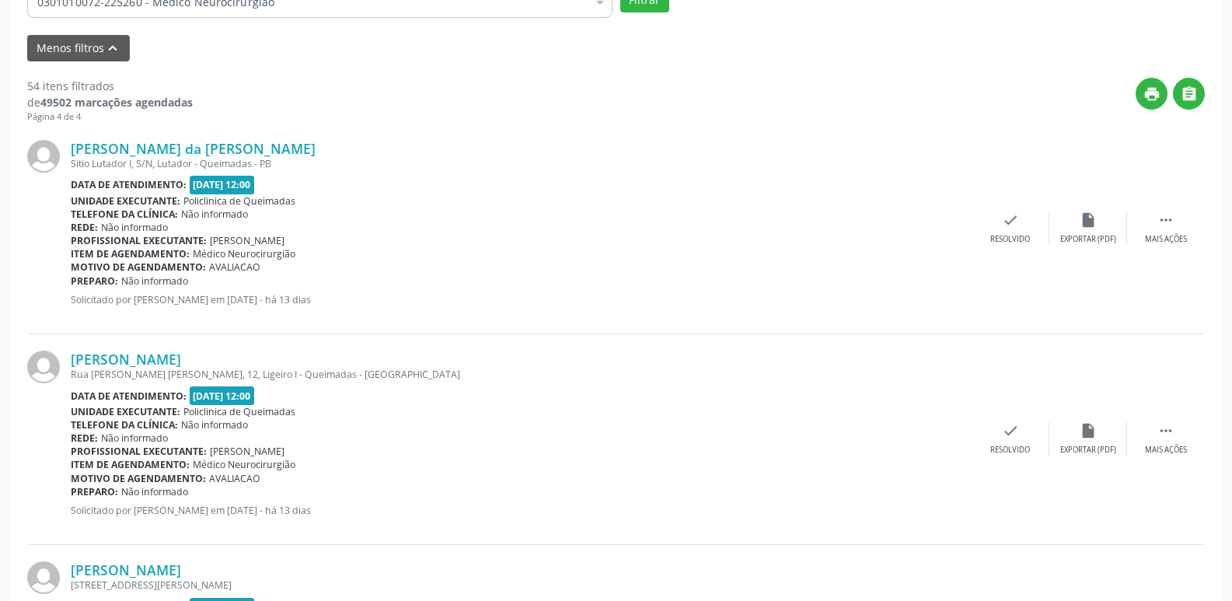
scroll to position [0, 0]
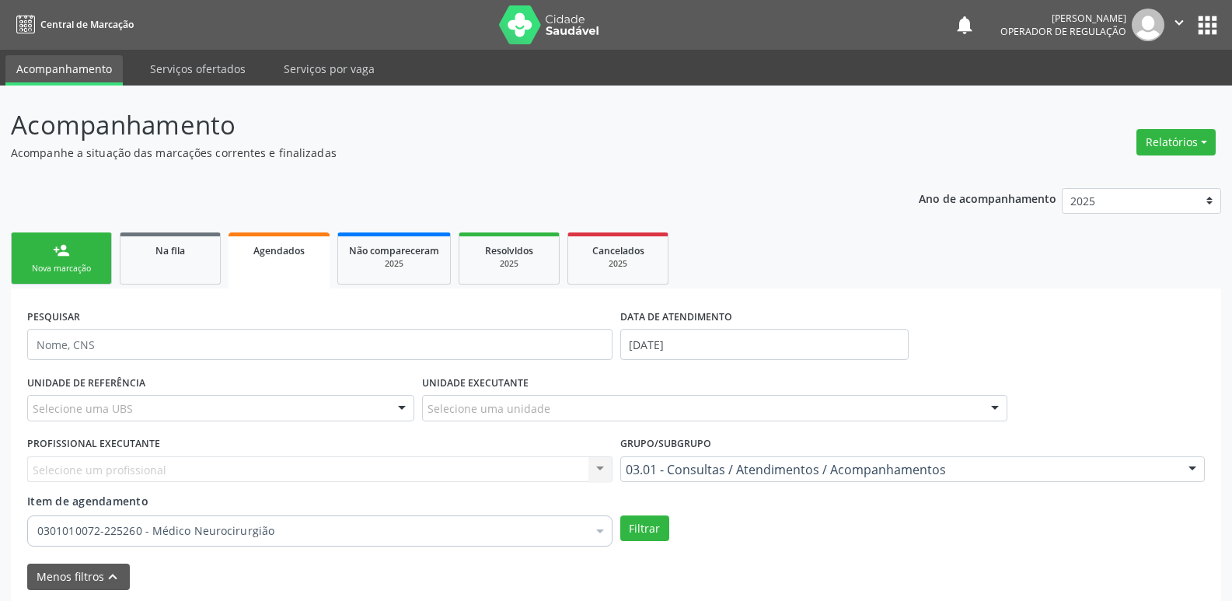
click at [83, 248] on link "person_add Nova marcação" at bounding box center [61, 258] width 101 height 52
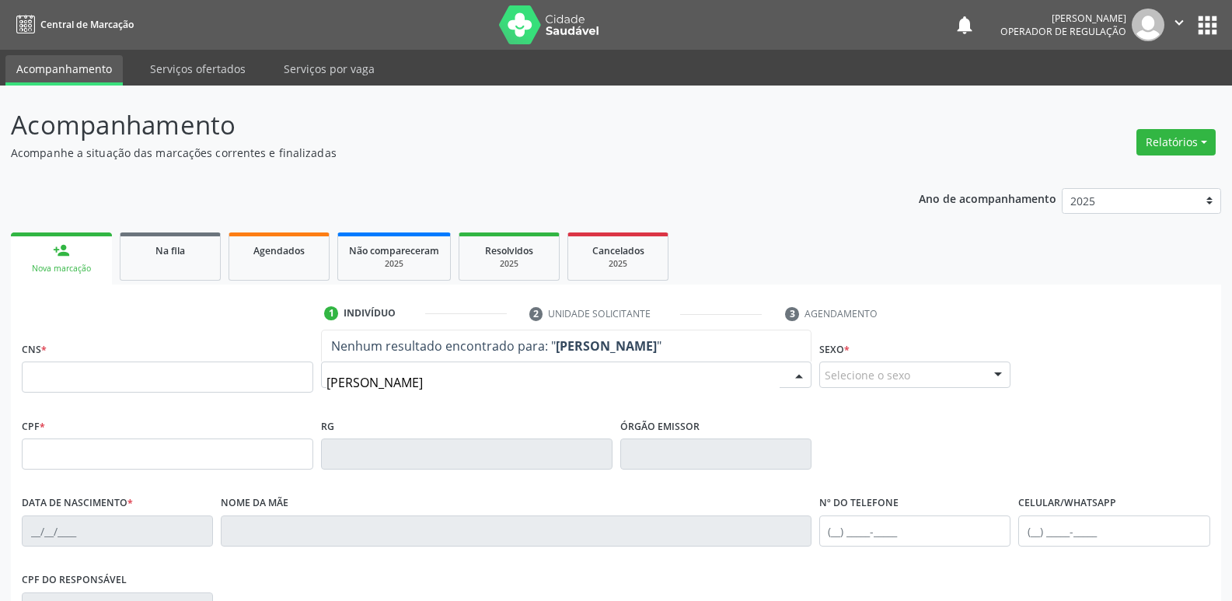
type input "ELAINE MACHA"
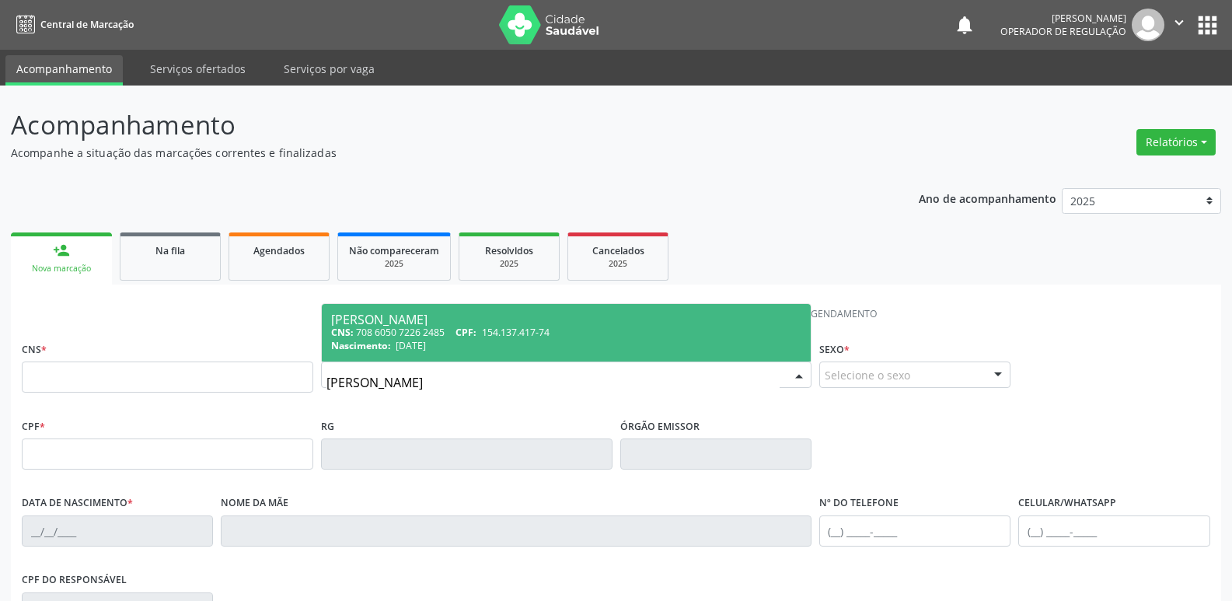
click at [453, 350] on div "Nascimento: 04/02/1994" at bounding box center [566, 345] width 470 height 13
type input "708 6050 7226 2485"
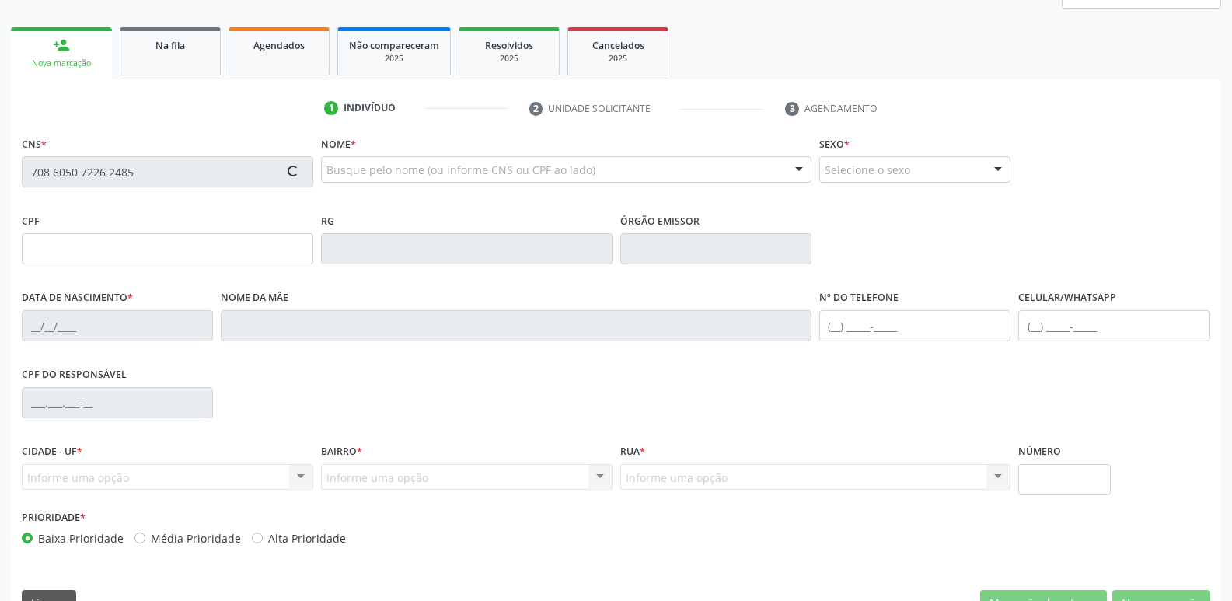
scroll to position [242, 0]
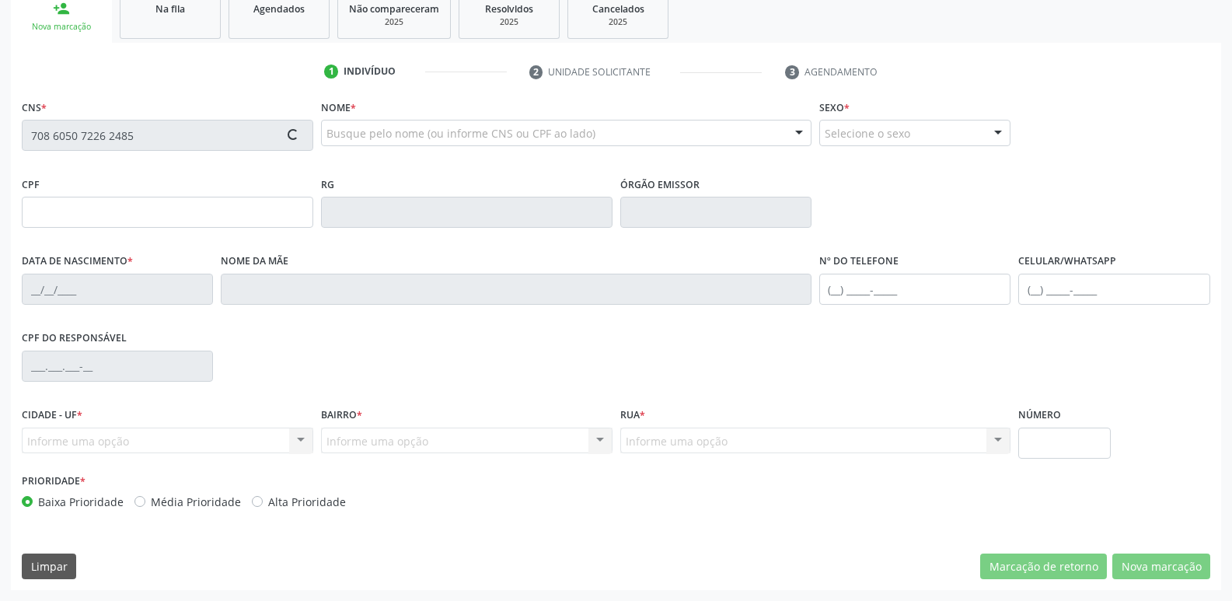
type input "154.137.417-74"
type input "04/02/1994"
type input "Liduina Machado da Silva"
type input "(83) 99968-4535"
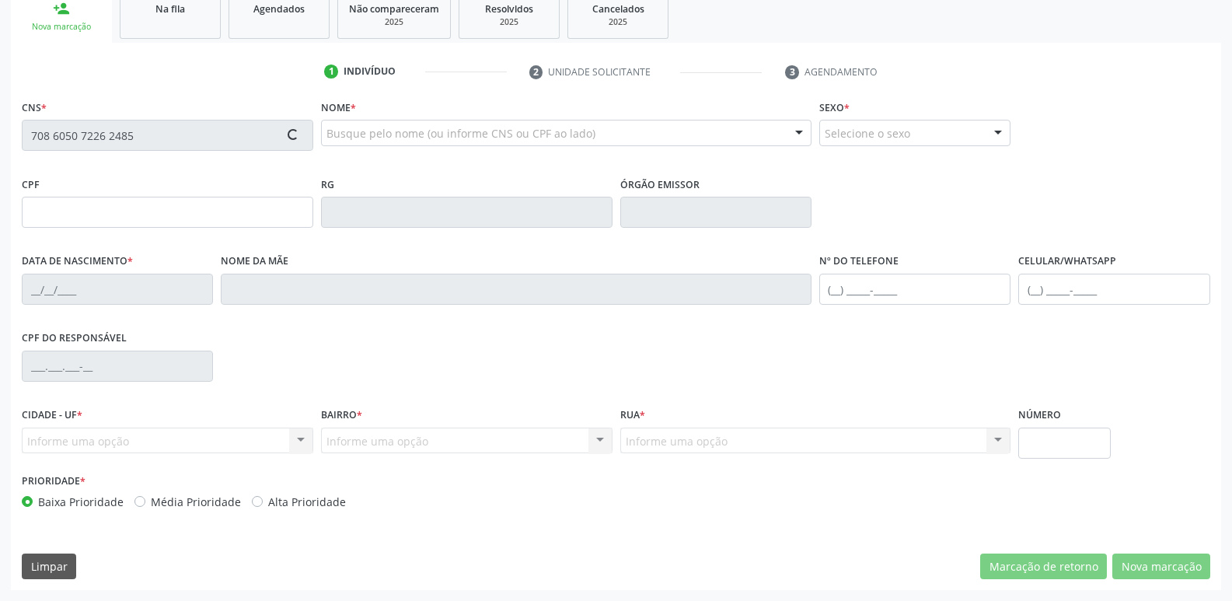
type input "860.269.337-00"
type input "70"
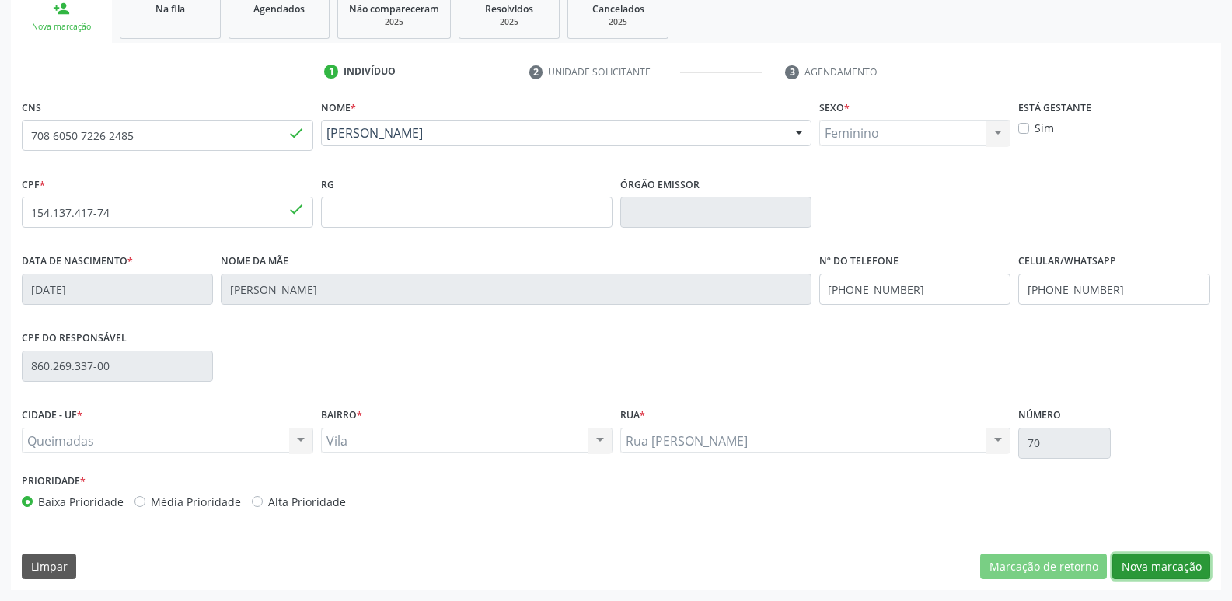
drag, startPoint x: 1172, startPoint y: 559, endPoint x: 1124, endPoint y: 549, distance: 49.4
click at [1173, 560] on button "Nova marcação" at bounding box center [1161, 566] width 98 height 26
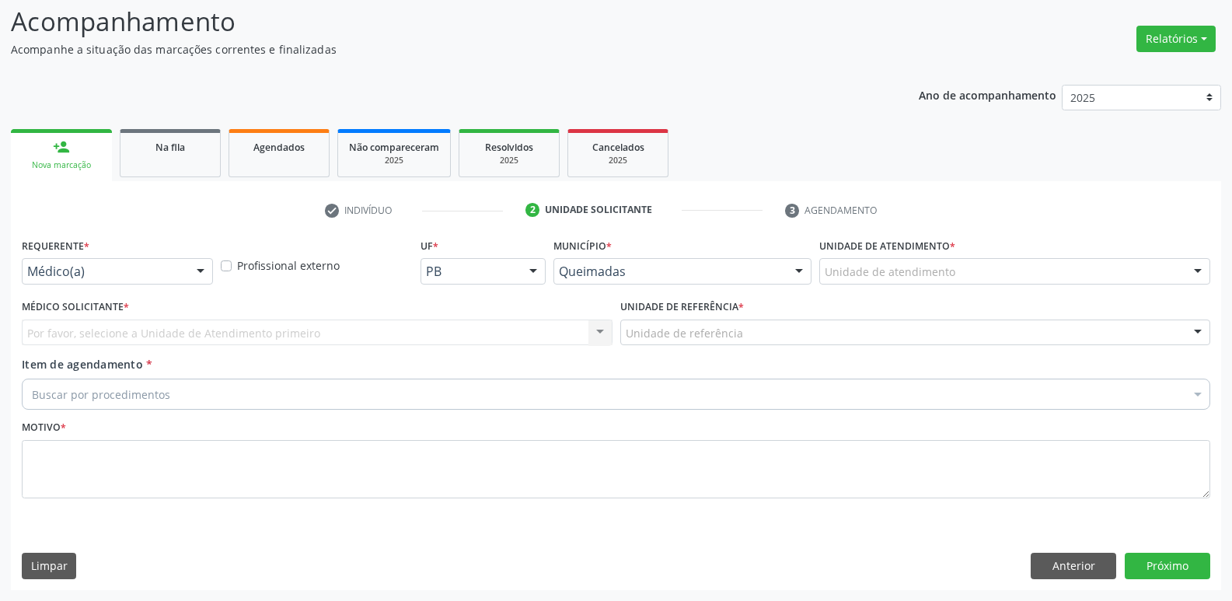
click at [158, 260] on div "Médico(a)" at bounding box center [117, 271] width 191 height 26
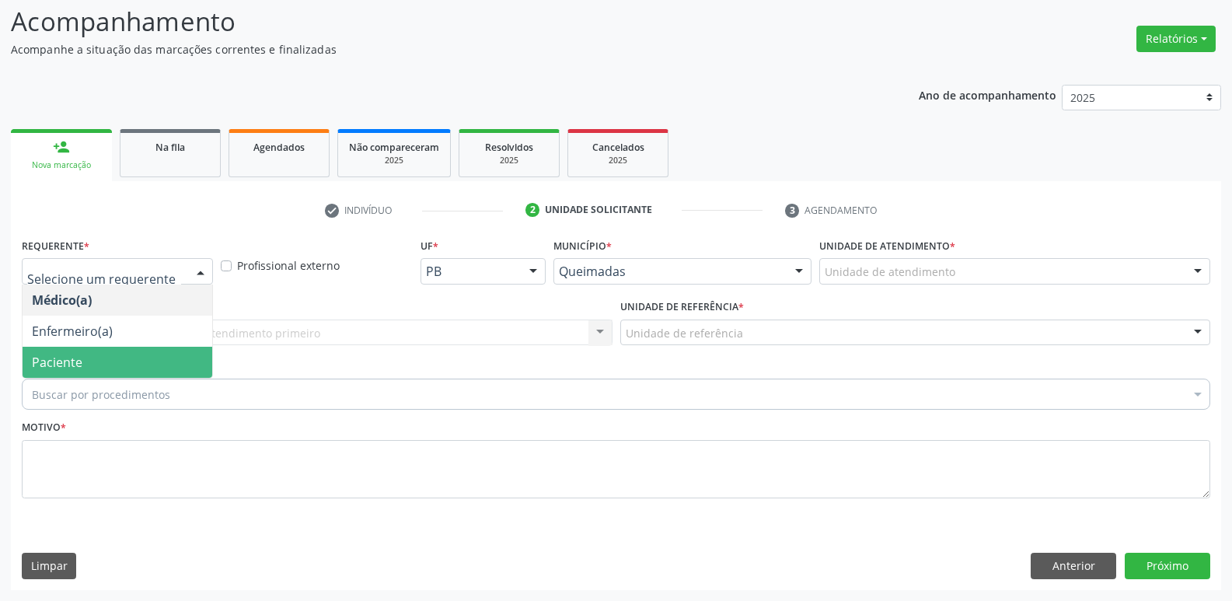
click at [113, 357] on span "Paciente" at bounding box center [118, 362] width 190 height 31
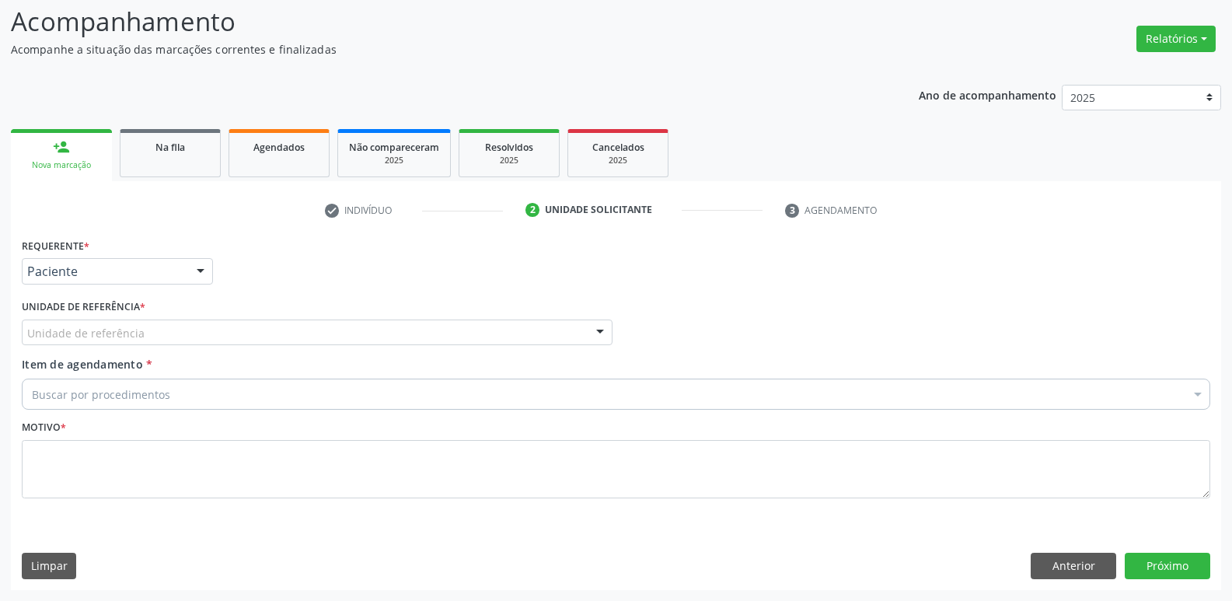
click at [153, 322] on div "Unidade de referência" at bounding box center [317, 332] width 591 height 26
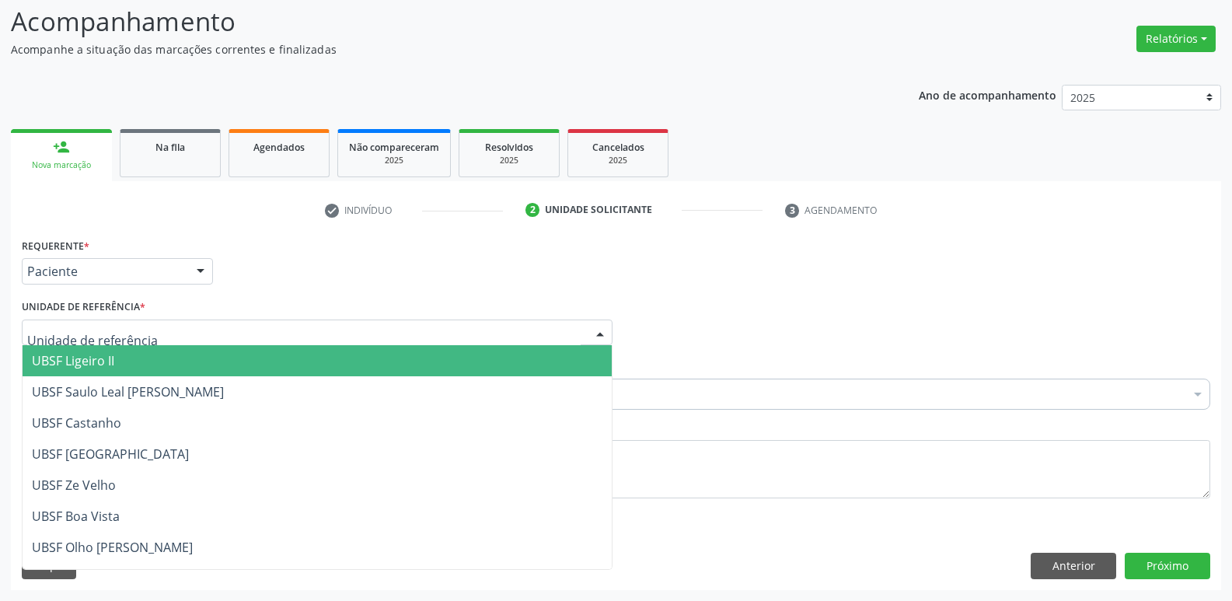
type input "V"
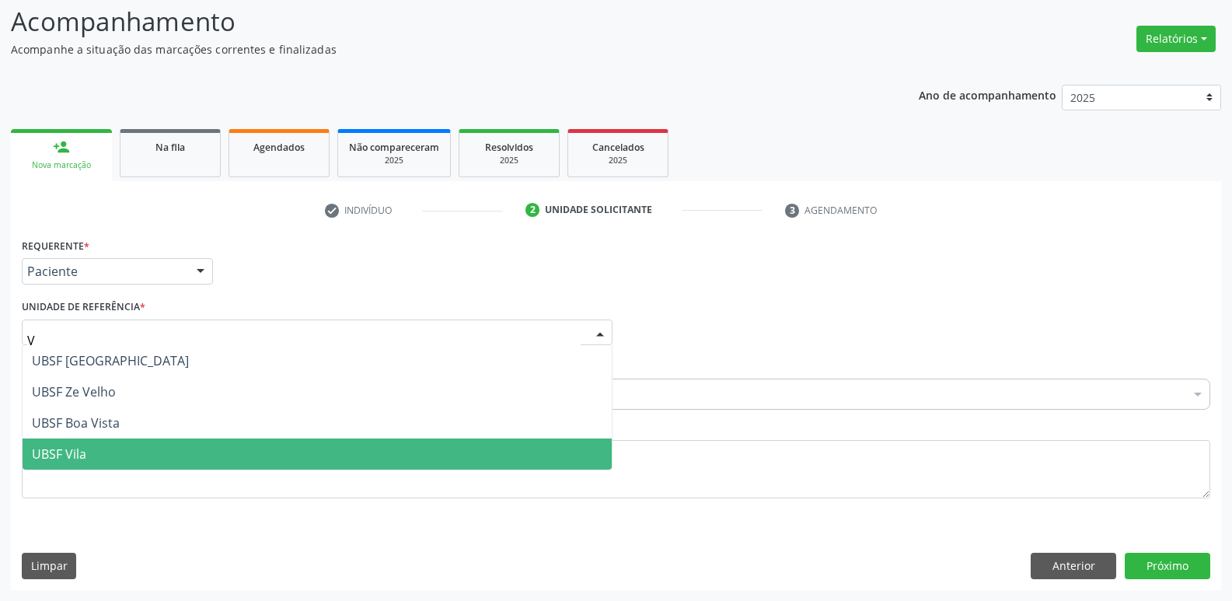
drag, startPoint x: 109, startPoint y: 465, endPoint x: 176, endPoint y: 406, distance: 89.2
click at [123, 440] on span "UBSF Vila" at bounding box center [317, 453] width 589 height 31
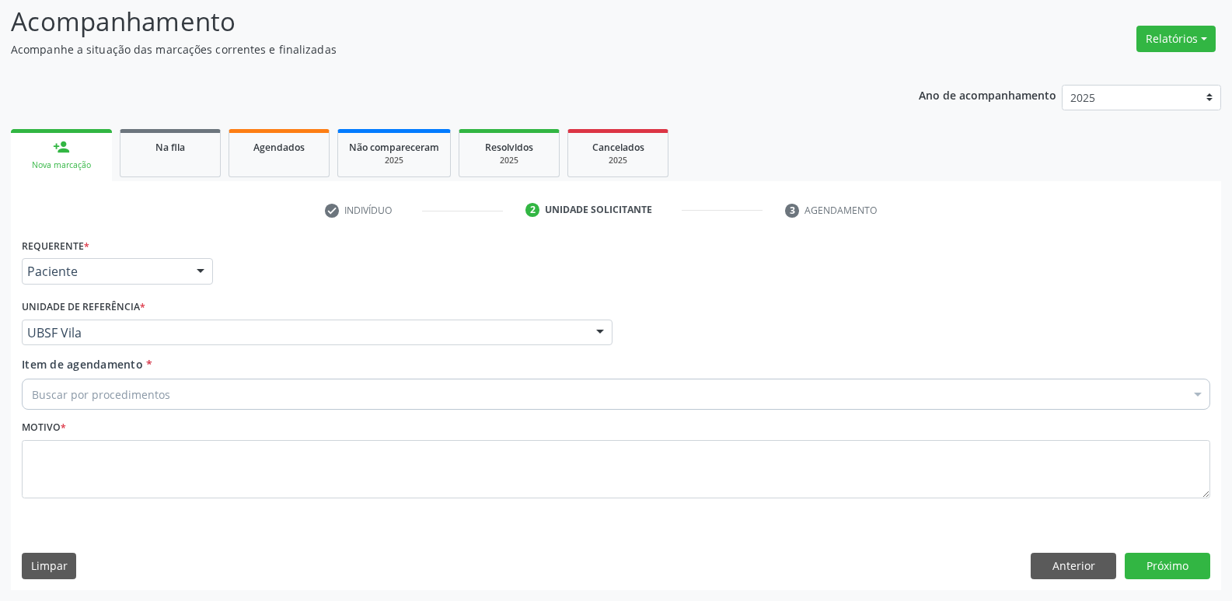
click at [182, 395] on div "Buscar por procedimentos" at bounding box center [616, 393] width 1188 height 31
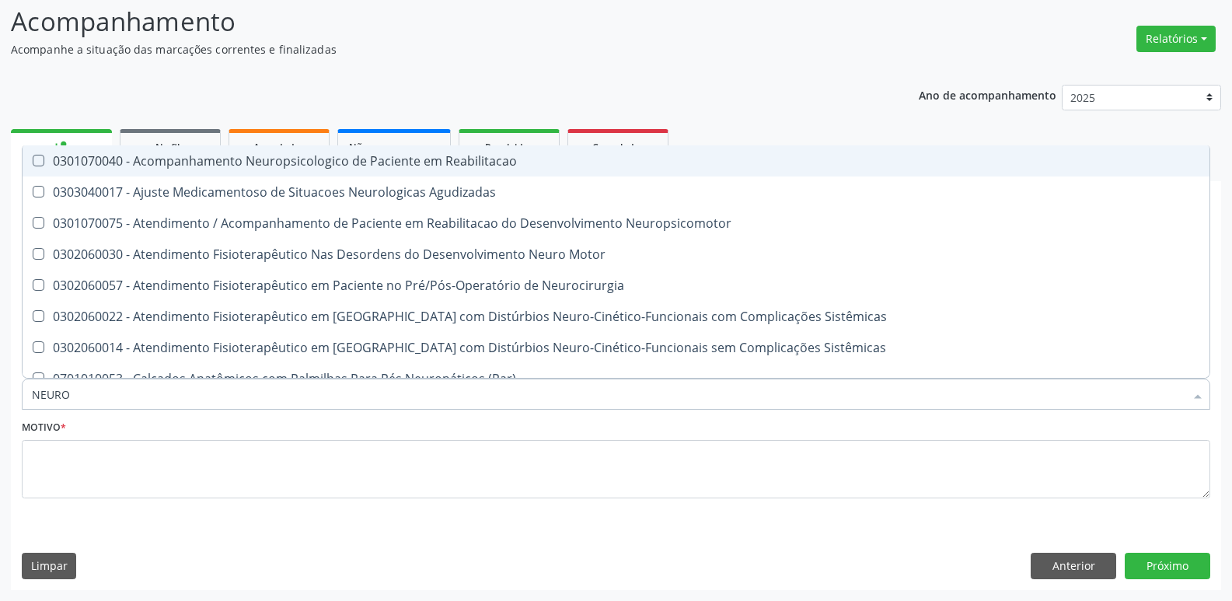
type input "NEUROC"
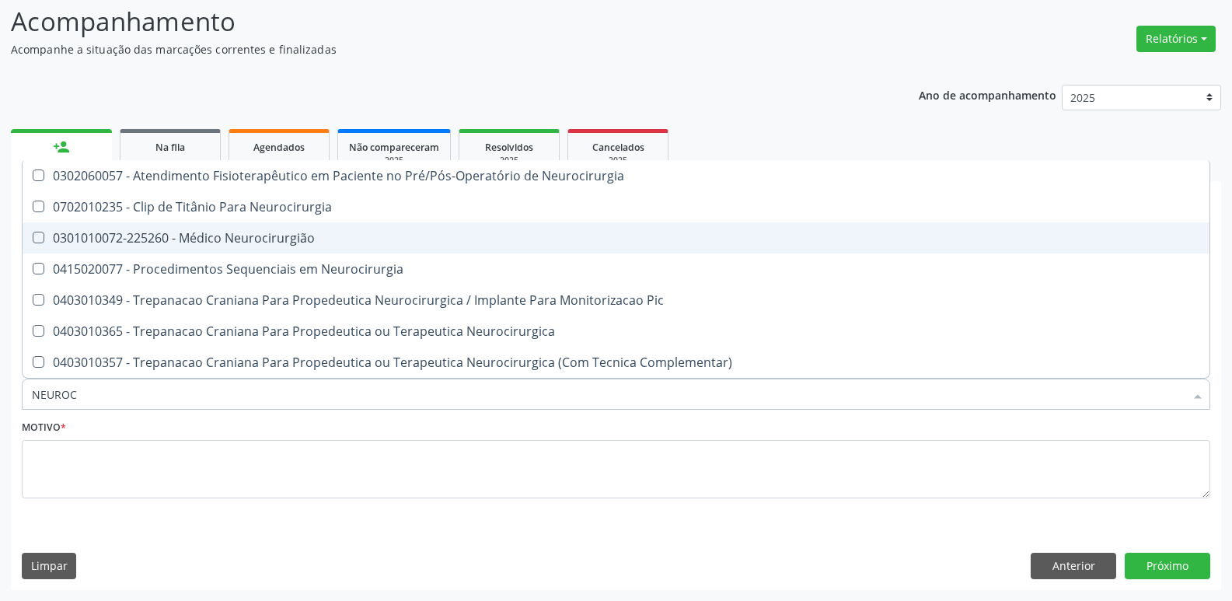
click at [287, 249] on span "0301010072-225260 - Médico Neurocirurgião" at bounding box center [616, 237] width 1187 height 31
checkbox Neurocirurgião "true"
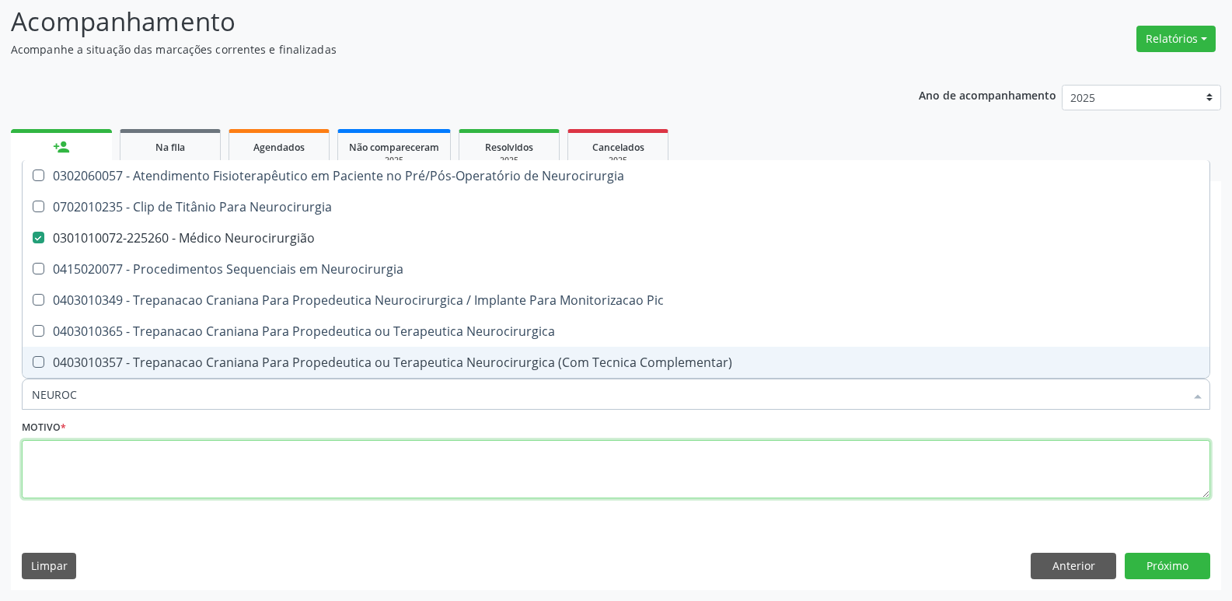
click at [225, 480] on textarea at bounding box center [616, 469] width 1188 height 59
type textarea "F"
checkbox Neurocirurgia "true"
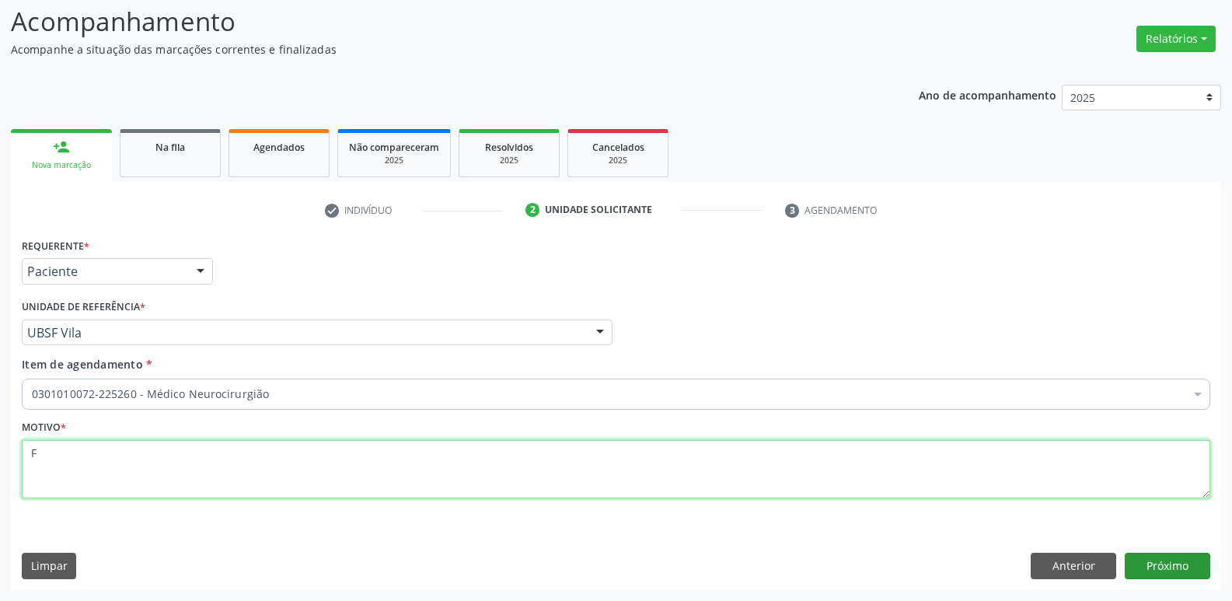
type textarea "F"
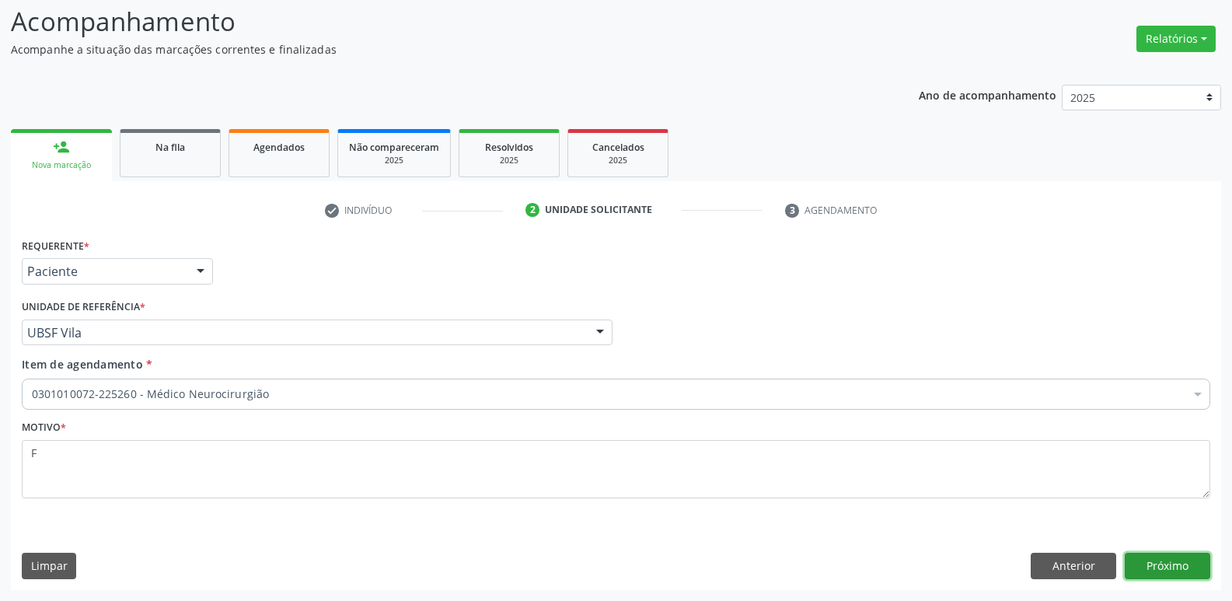
click at [1182, 555] on button "Próximo" at bounding box center [1166, 565] width 85 height 26
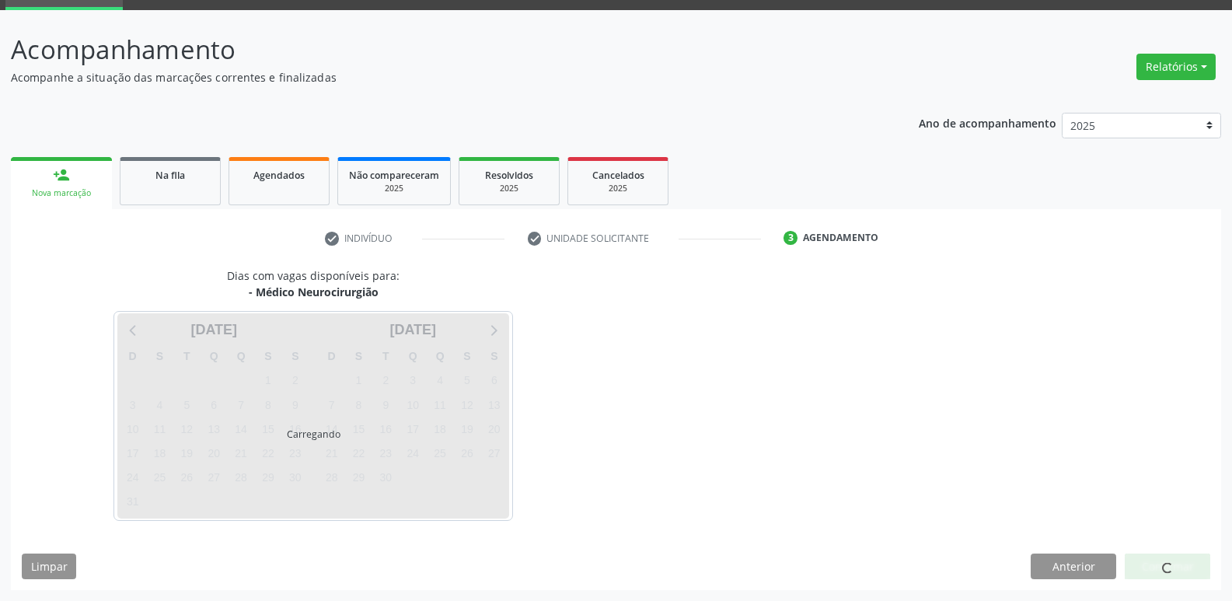
scroll to position [75, 0]
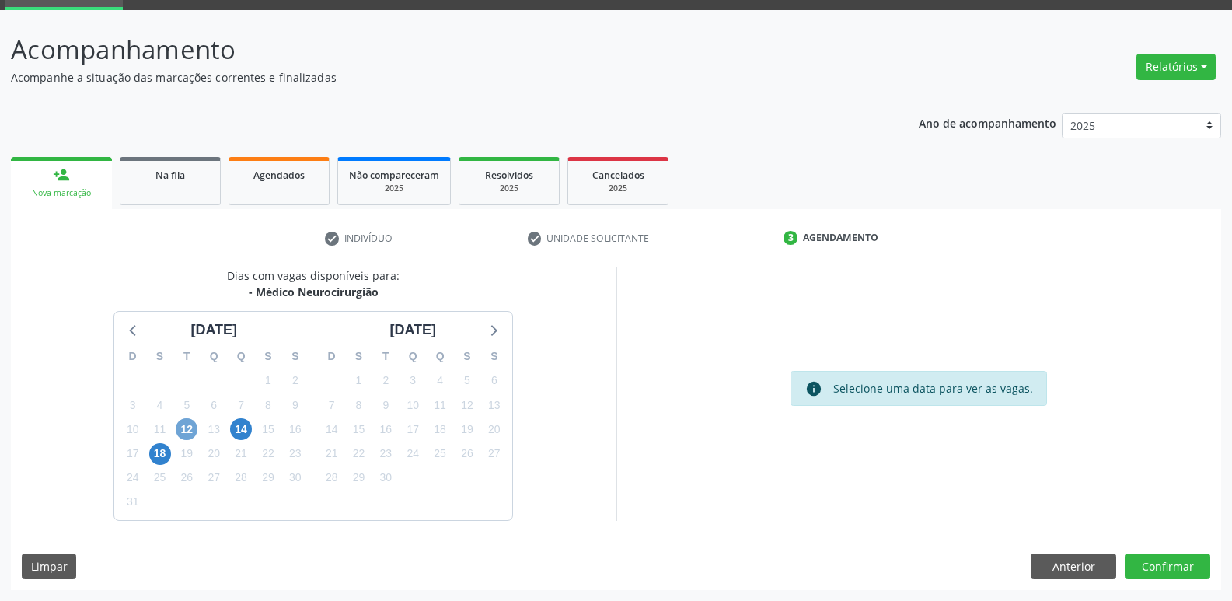
click at [193, 427] on span "12" at bounding box center [187, 429] width 22 height 22
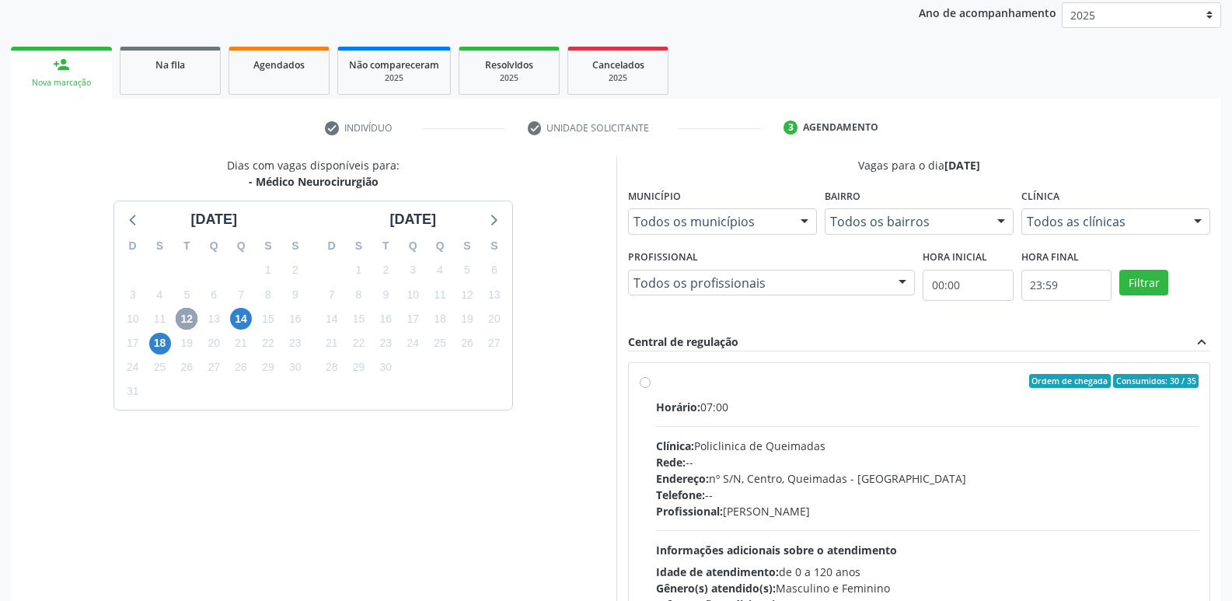
scroll to position [300, 0]
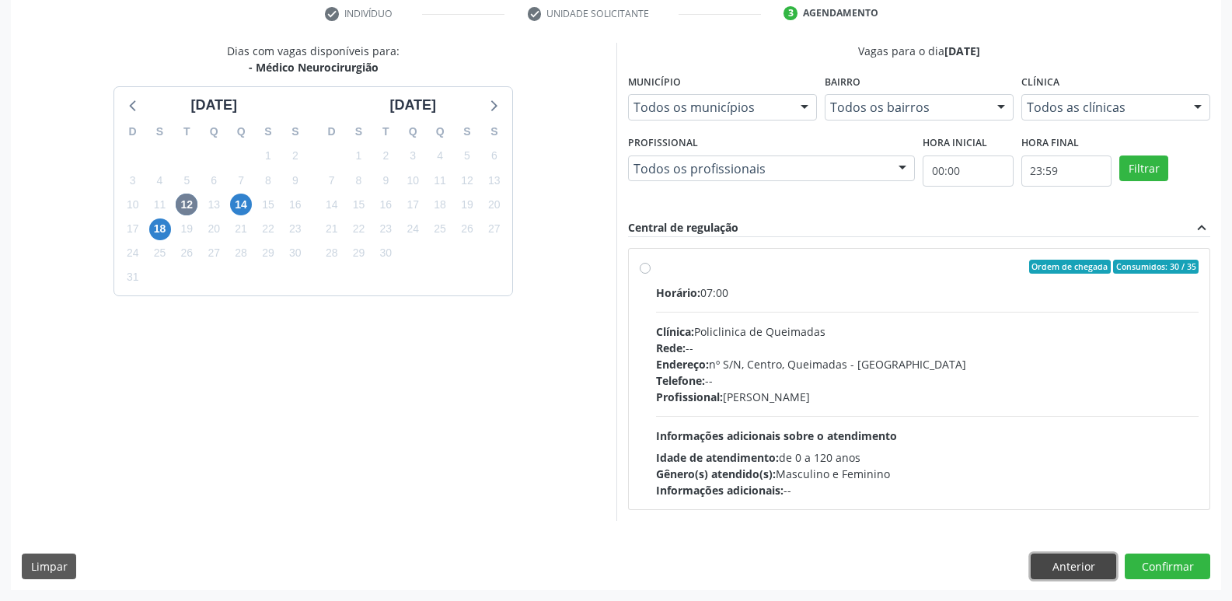
drag, startPoint x: 1058, startPoint y: 572, endPoint x: 1035, endPoint y: 571, distance: 23.3
click at [1058, 571] on button "Anterior" at bounding box center [1072, 566] width 85 height 26
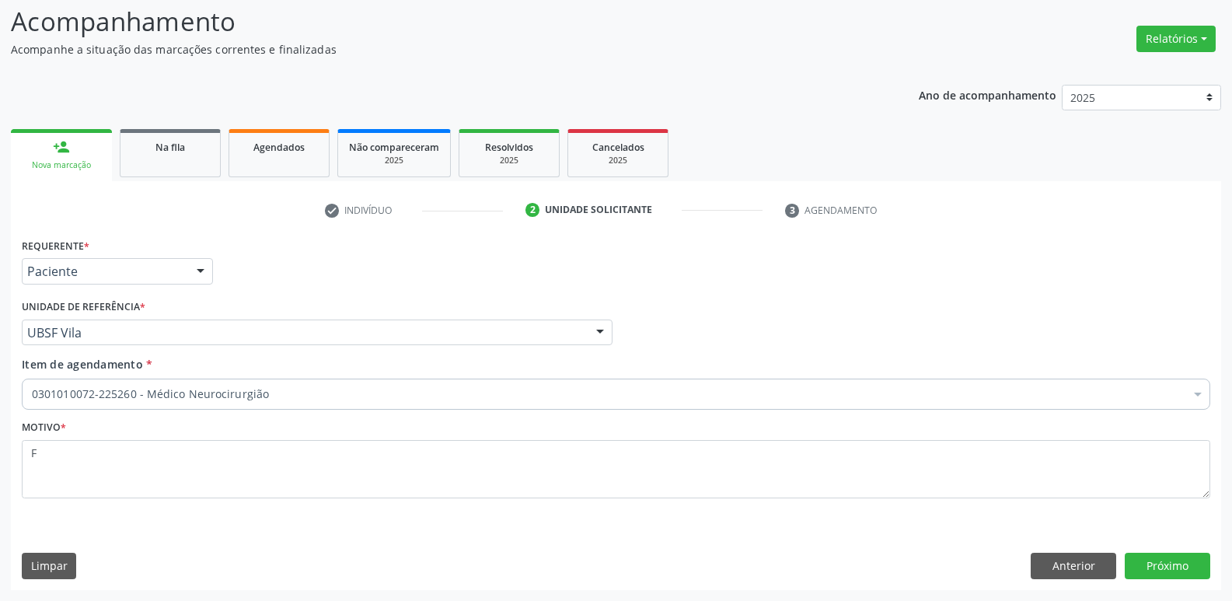
scroll to position [103, 0]
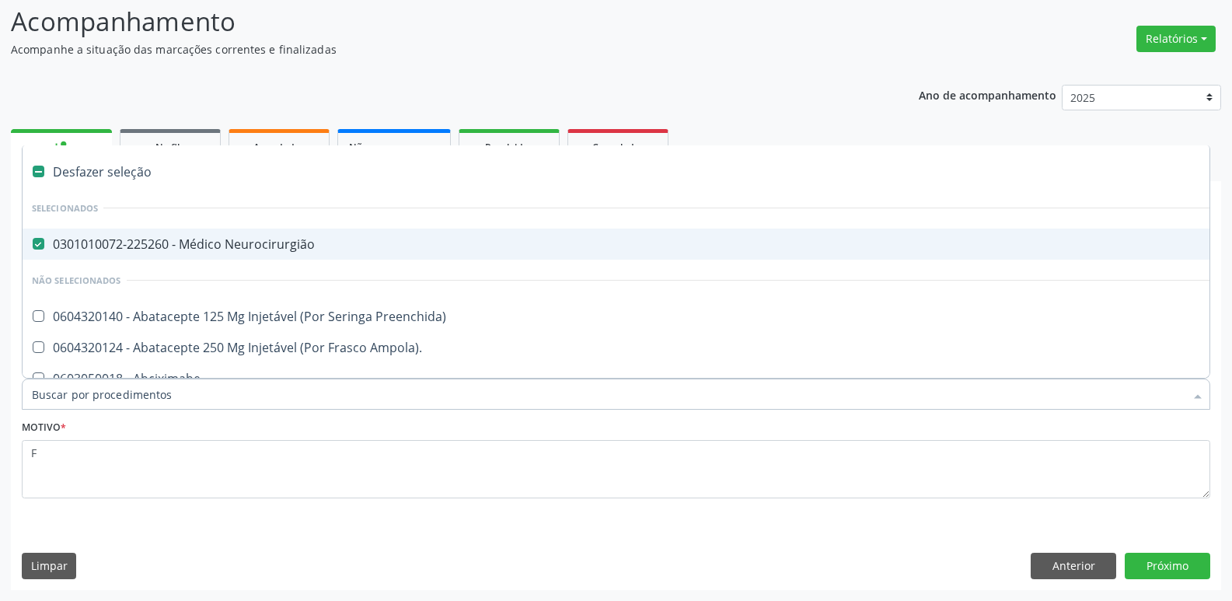
drag, startPoint x: 259, startPoint y: 241, endPoint x: 229, endPoint y: 274, distance: 44.6
click at [250, 242] on div "0301010072-225260 - Médico Neurocirurgião" at bounding box center [637, 244] width 1210 height 12
checkbox Neurocirurgião "false"
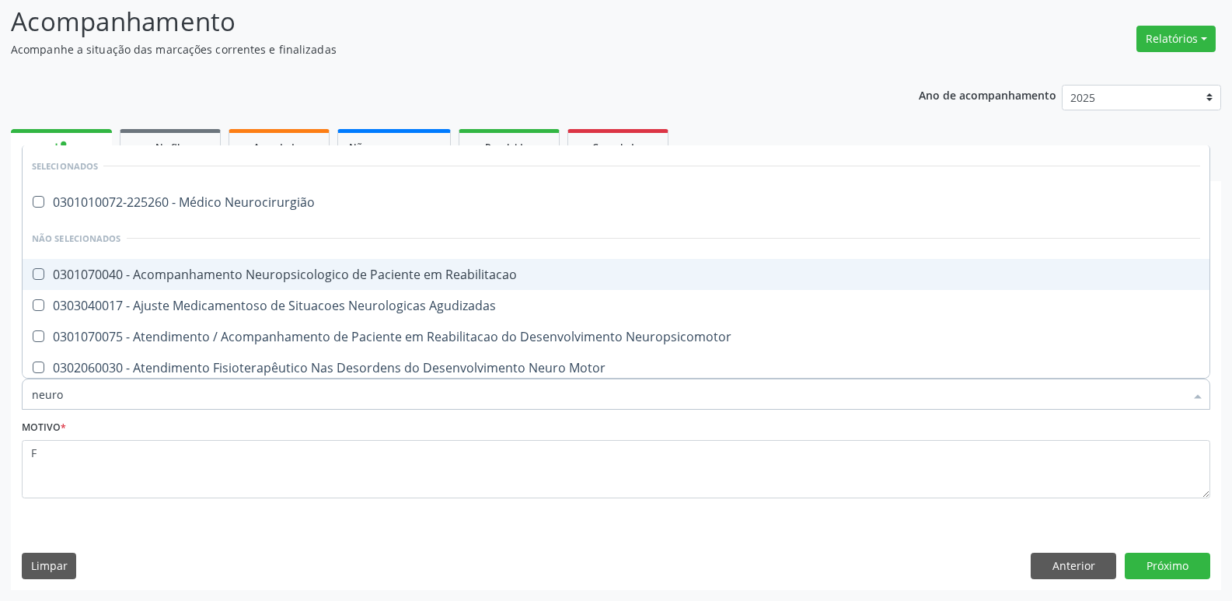
type input "neurop"
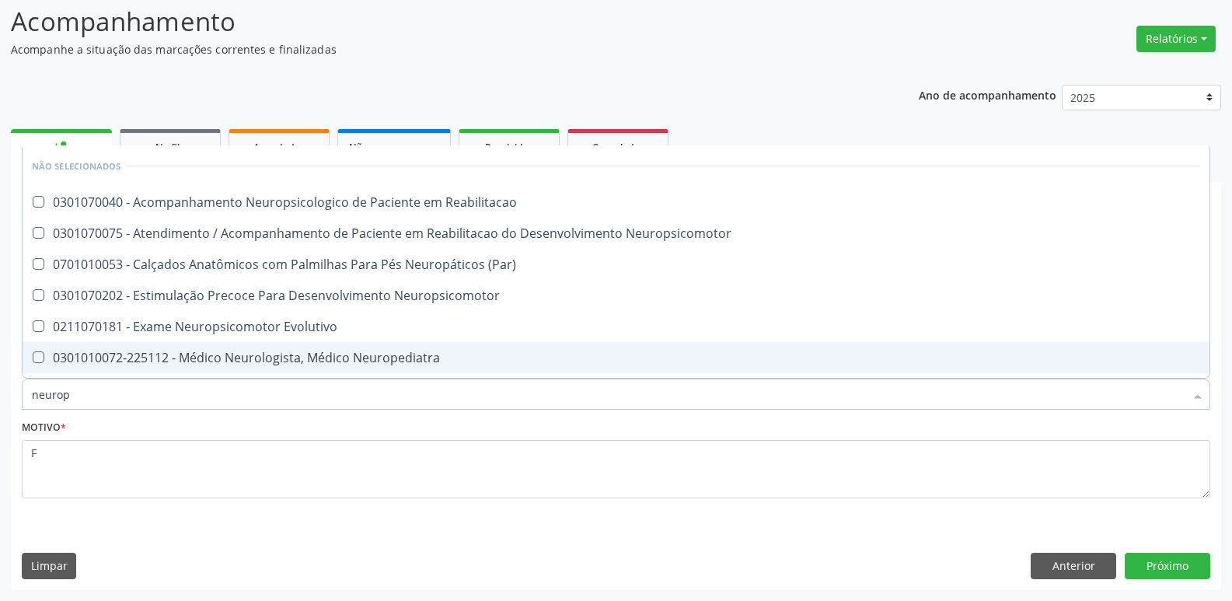
drag, startPoint x: 307, startPoint y: 366, endPoint x: 298, endPoint y: 361, distance: 9.7
click at [306, 367] on span "0301010072-225112 - Médico Neurologista, Médico Neuropediatra" at bounding box center [616, 357] width 1187 height 31
checkbox Neuropediatra "true"
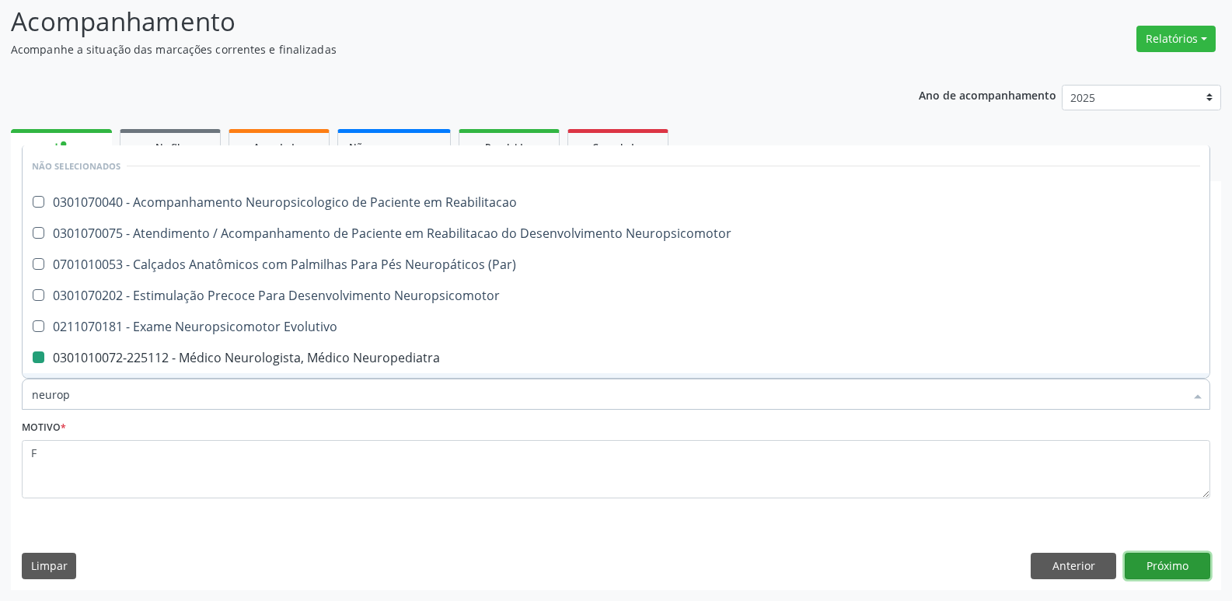
click at [1140, 563] on button "Próximo" at bounding box center [1166, 565] width 85 height 26
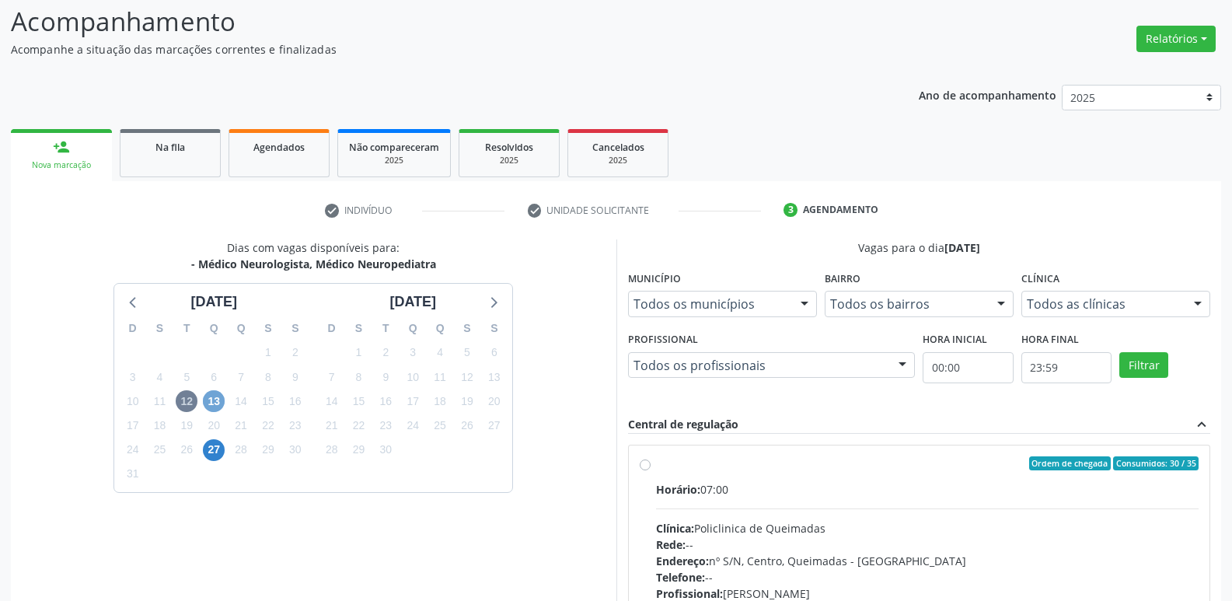
click at [220, 397] on span "13" at bounding box center [214, 401] width 22 height 22
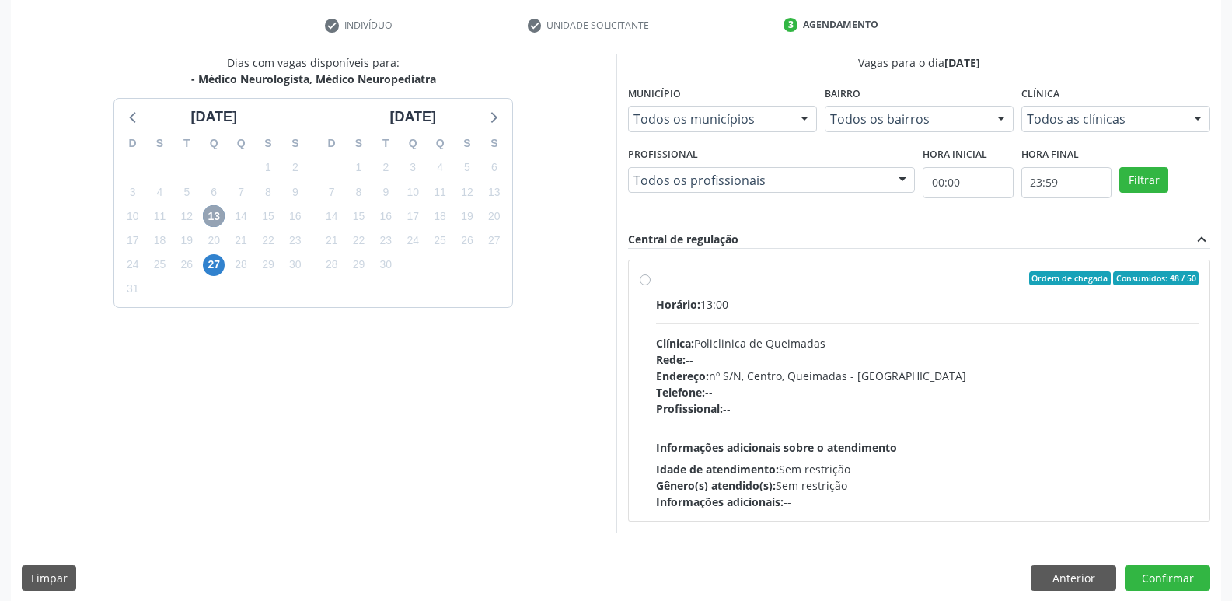
scroll to position [300, 0]
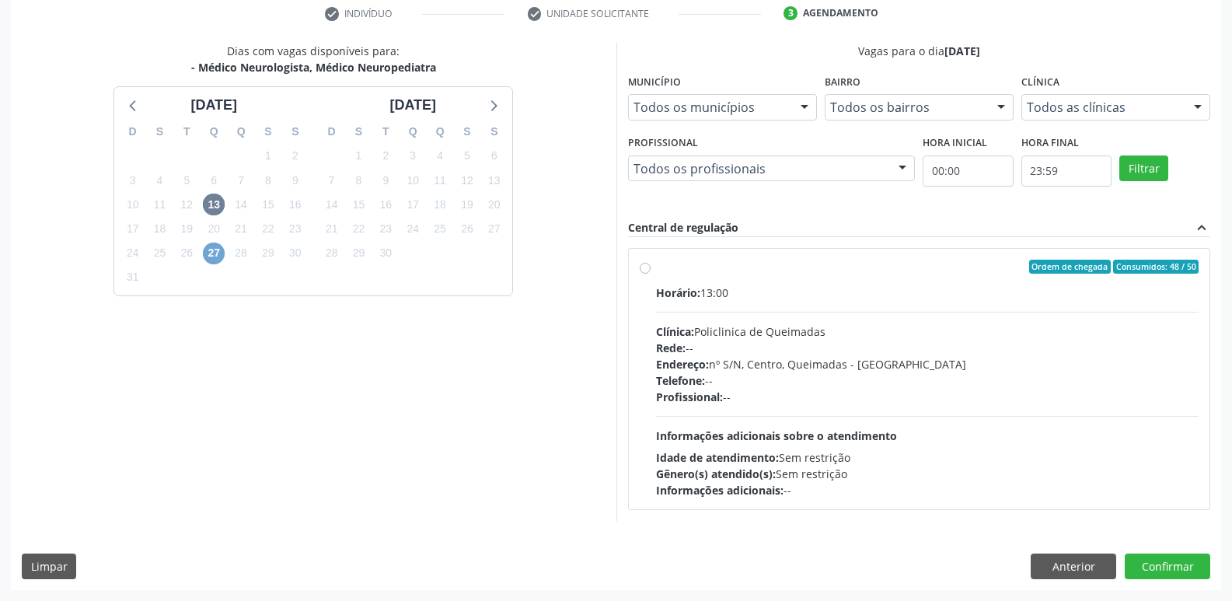
click at [218, 249] on span "27" at bounding box center [214, 253] width 22 height 22
drag, startPoint x: 1044, startPoint y: 563, endPoint x: 779, endPoint y: 516, distance: 269.2
click at [1044, 564] on button "Anterior" at bounding box center [1072, 566] width 85 height 26
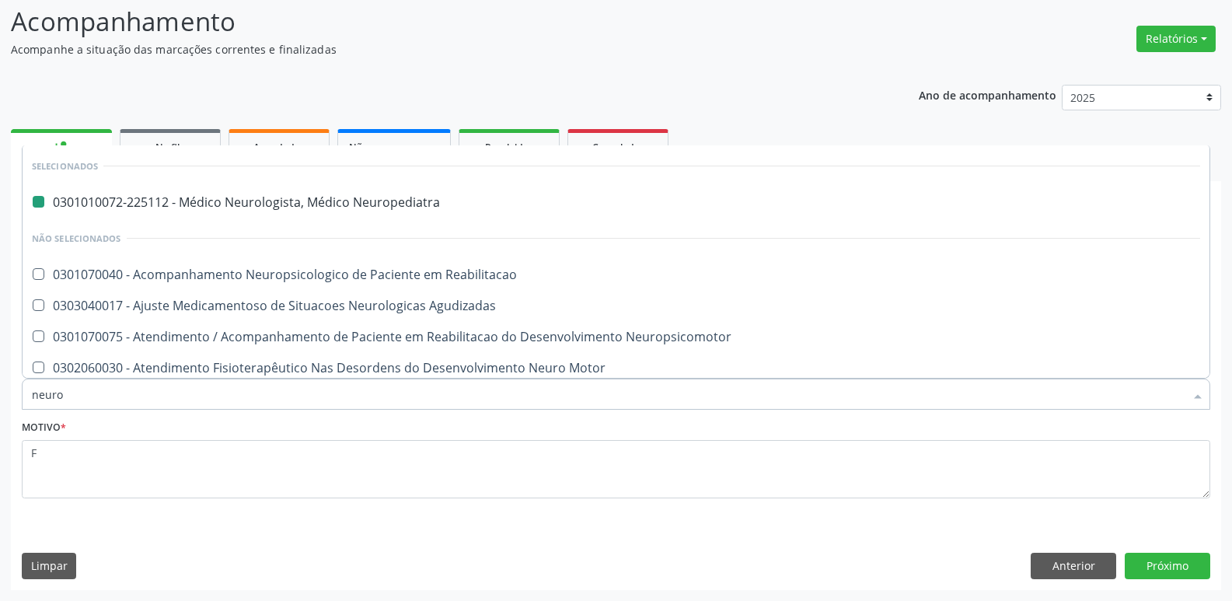
type input "neuroc"
checkbox Neuropediatra "false"
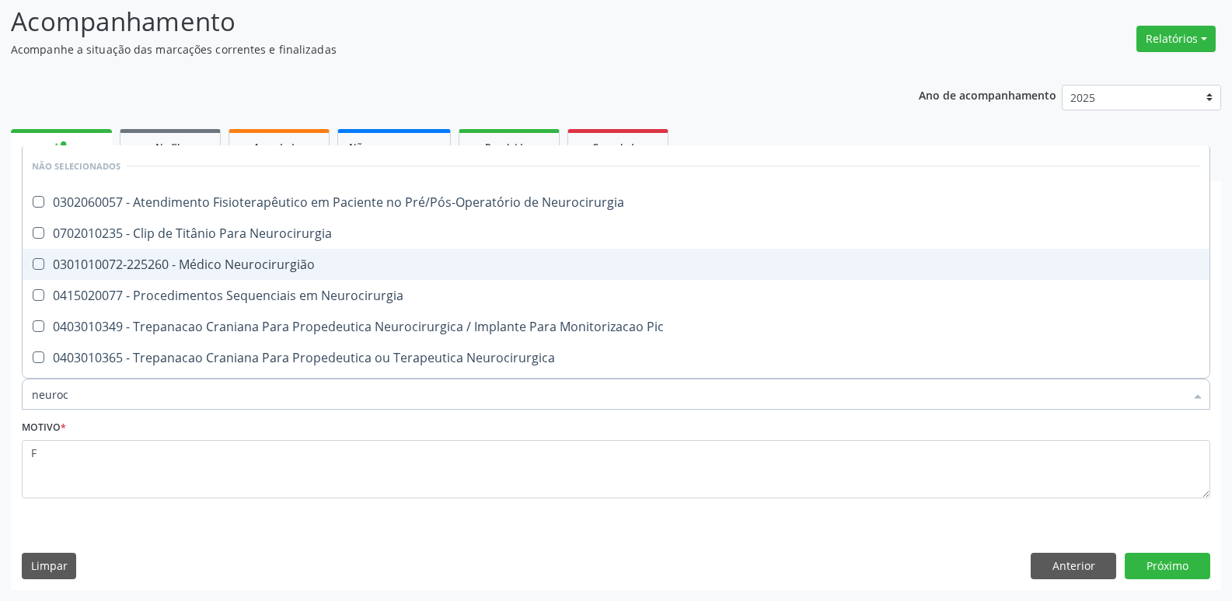
click at [334, 270] on div "0301010072-225260 - Médico Neurocirurgião" at bounding box center [616, 264] width 1168 height 12
checkbox Neurocirurgião "true"
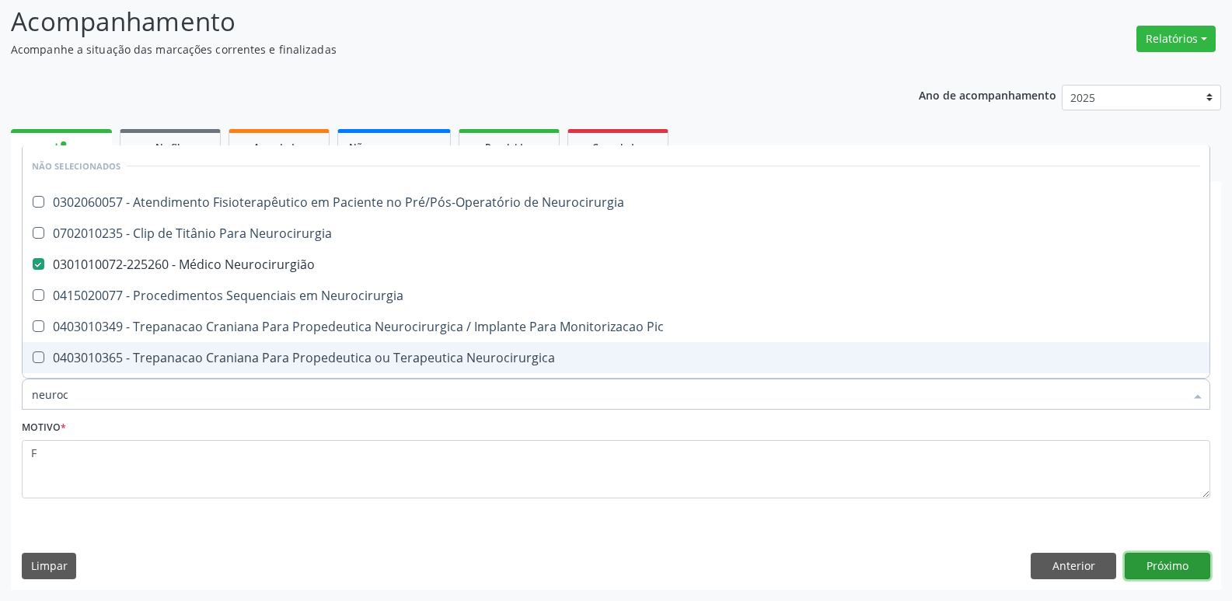
click at [1132, 556] on button "Próximo" at bounding box center [1166, 565] width 85 height 26
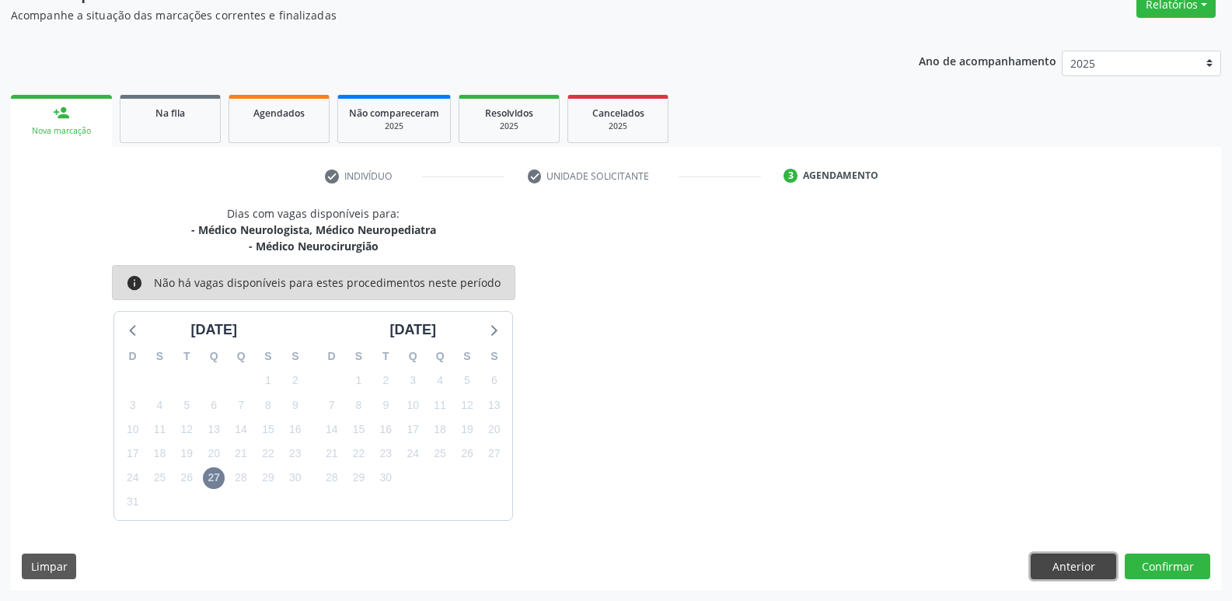
click at [1068, 569] on button "Anterior" at bounding box center [1072, 566] width 85 height 26
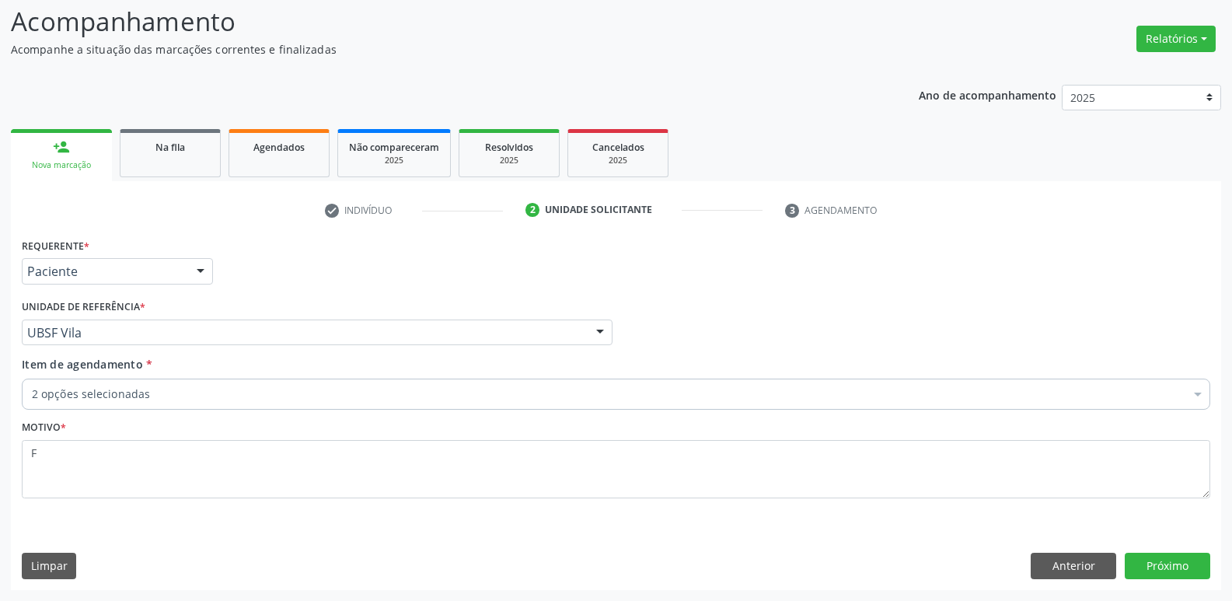
drag, startPoint x: 175, startPoint y: 396, endPoint x: 162, endPoint y: 378, distance: 21.6
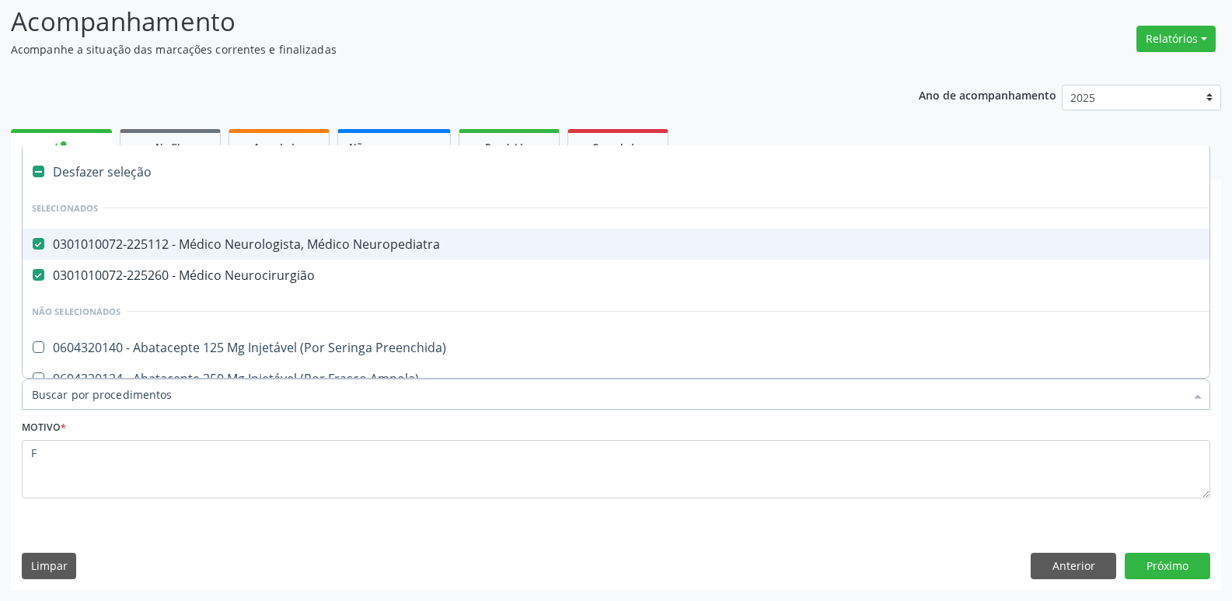
click at [190, 250] on div "0301010072-225112 - Médico Neurologista, Médico Neuropediatra" at bounding box center [637, 244] width 1210 height 12
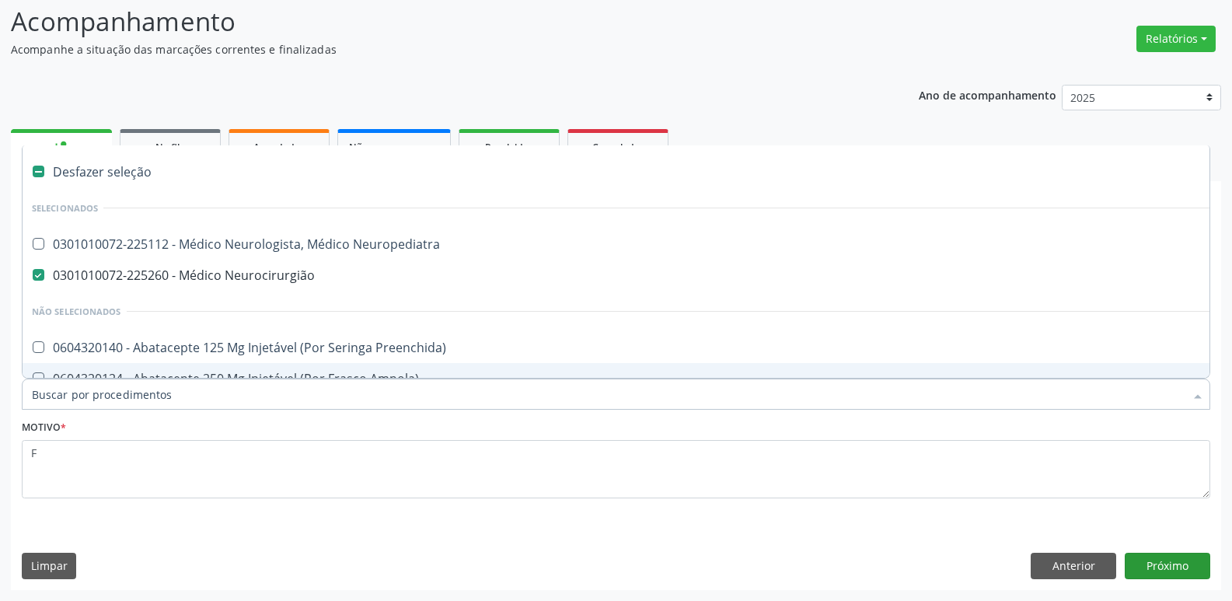
drag, startPoint x: 1118, startPoint y: 585, endPoint x: 1130, endPoint y: 575, distance: 15.4
click at [1120, 583] on div "Requerente * Paciente Médico(a) Enfermeiro(a) Paciente Nenhum resultado encontr…" at bounding box center [616, 411] width 1210 height 355
checkbox Neuropediatra "true"
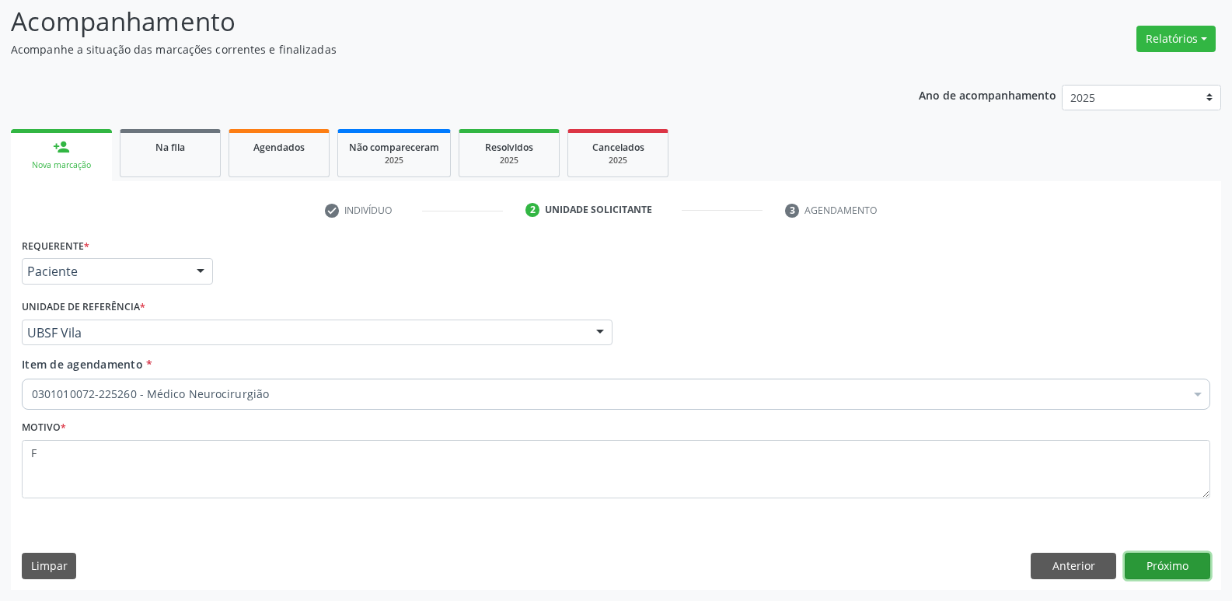
click at [1134, 571] on button "Próximo" at bounding box center [1166, 565] width 85 height 26
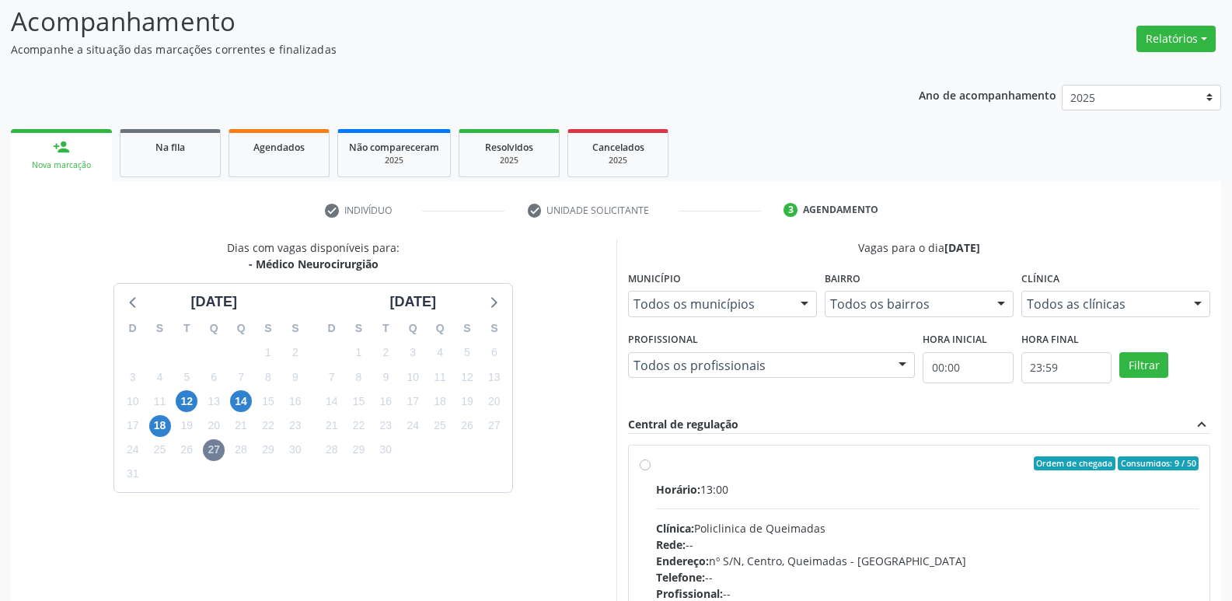
click at [173, 399] on div "12" at bounding box center [186, 401] width 27 height 24
click at [193, 397] on span "12" at bounding box center [187, 401] width 22 height 22
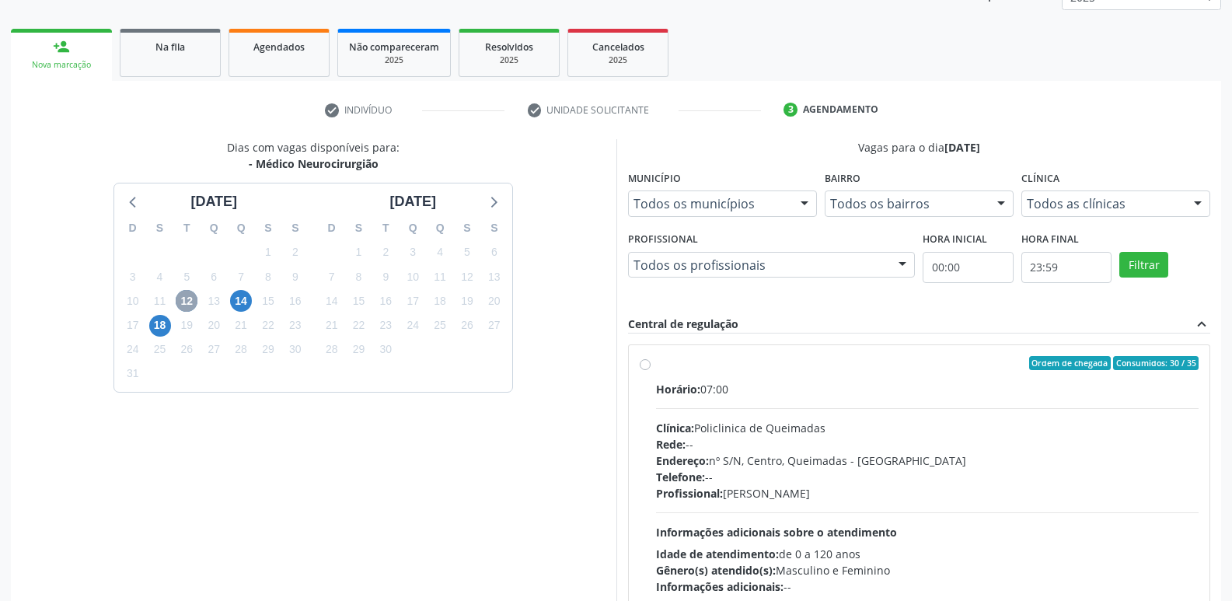
scroll to position [300, 0]
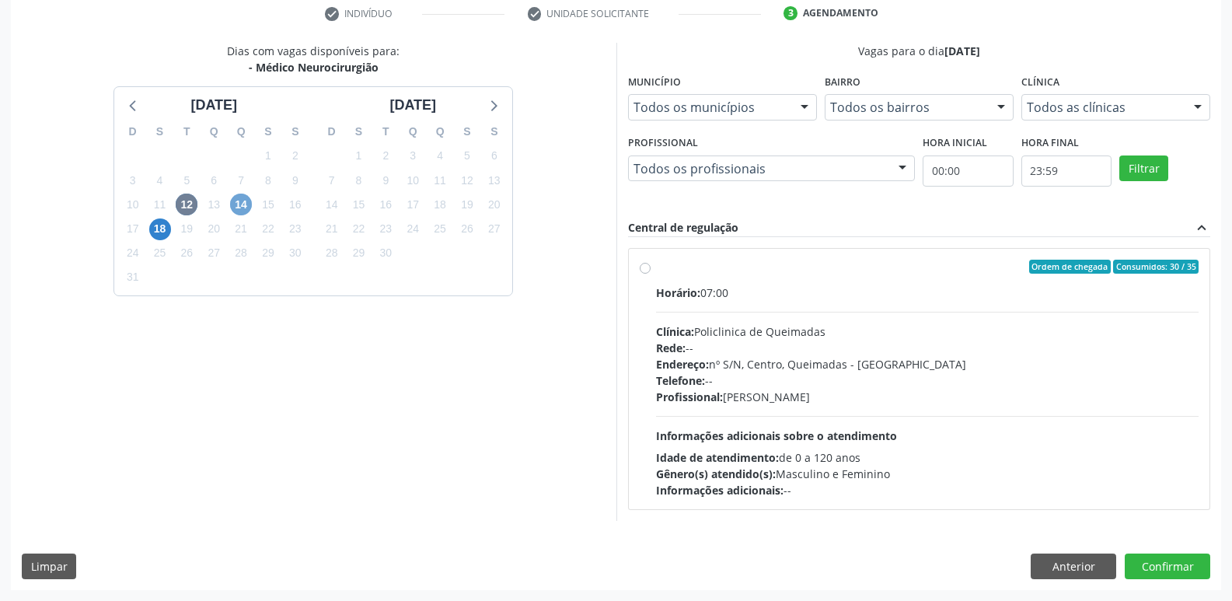
click at [240, 206] on span "14" at bounding box center [241, 204] width 22 height 22
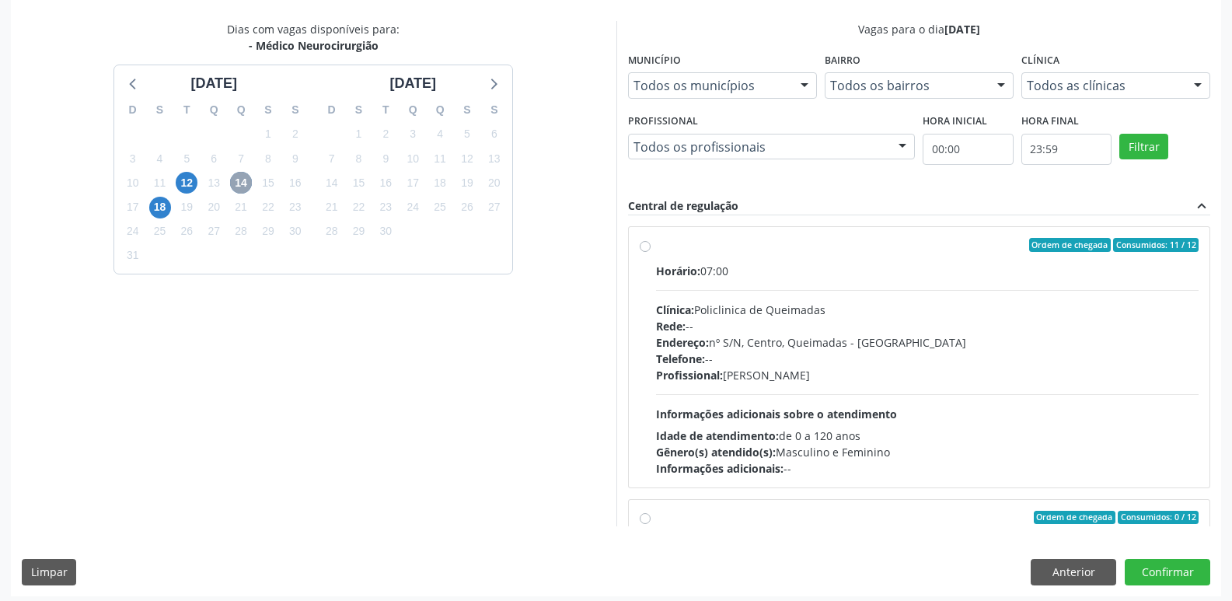
scroll to position [328, 0]
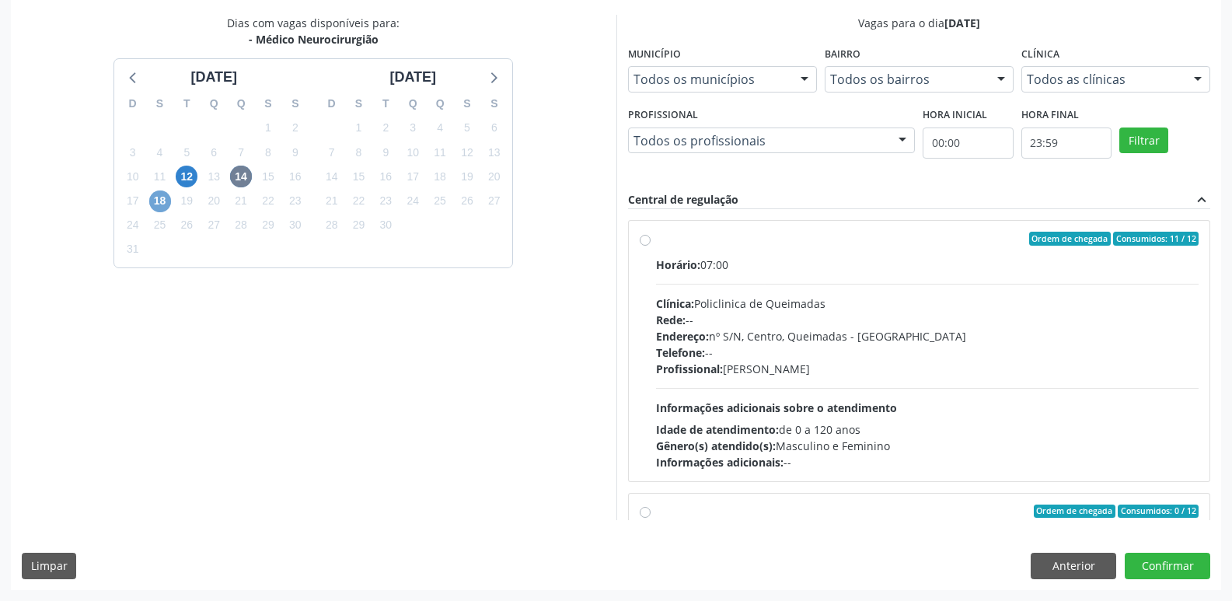
click at [156, 197] on span "18" at bounding box center [160, 201] width 22 height 22
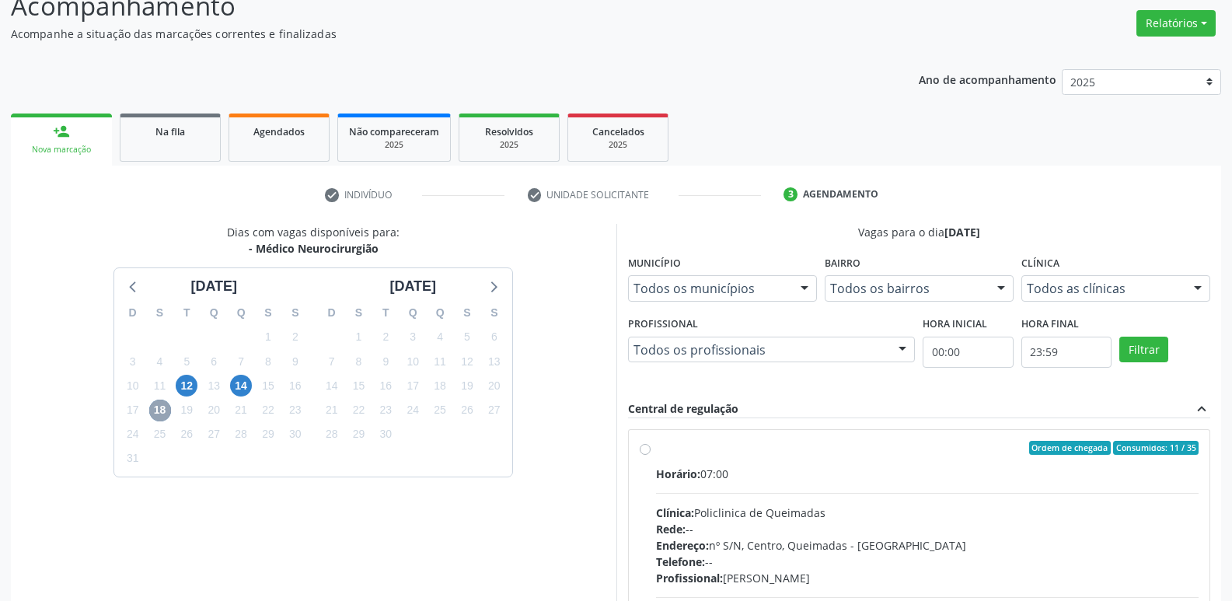
scroll to position [0, 0]
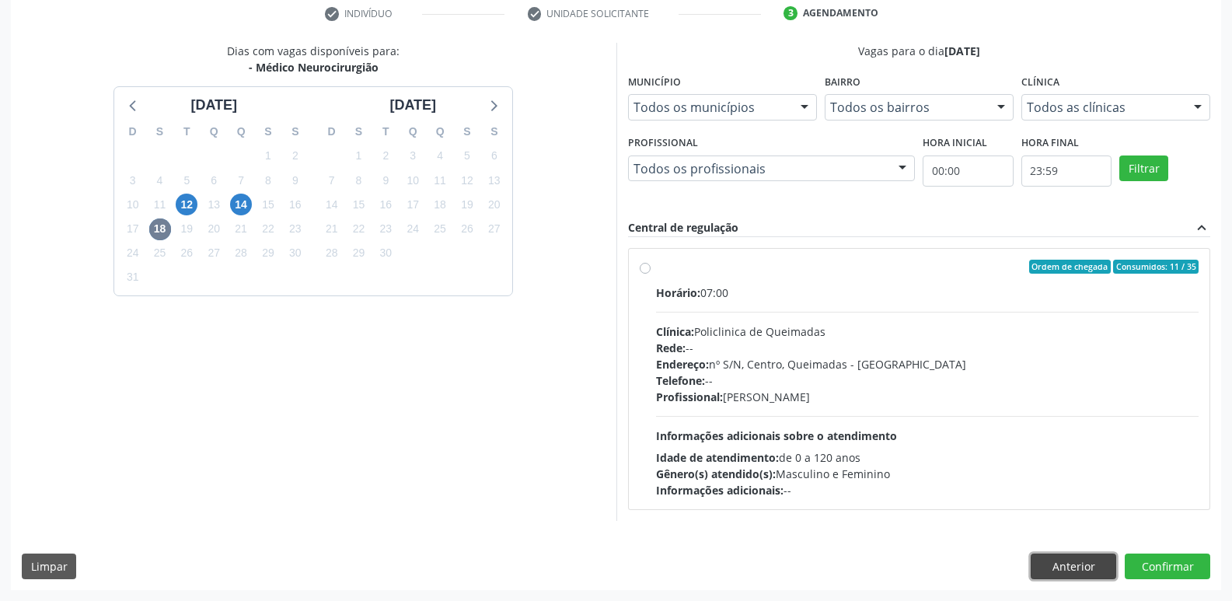
click at [1050, 565] on button "Anterior" at bounding box center [1072, 566] width 85 height 26
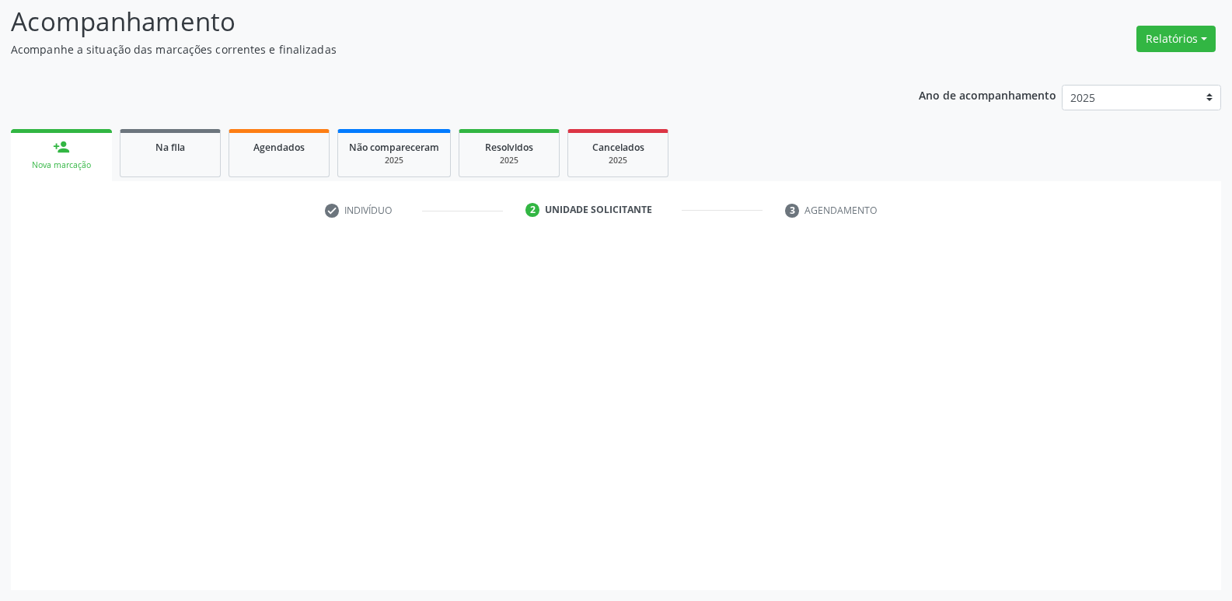
scroll to position [103, 0]
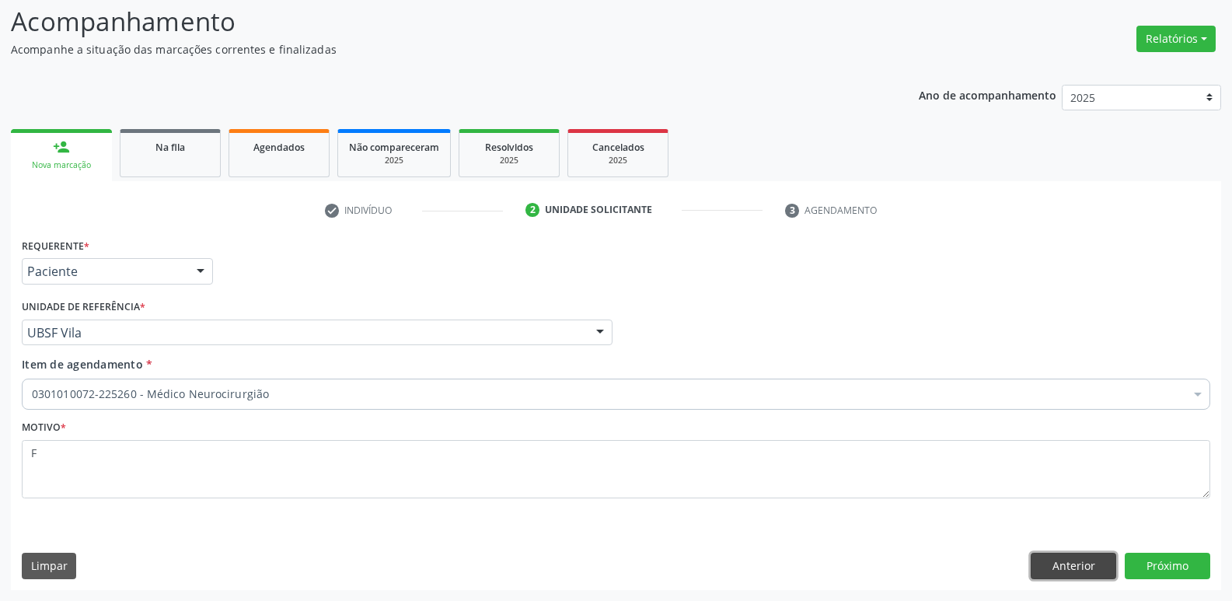
click at [1050, 565] on button "Anterior" at bounding box center [1072, 565] width 85 height 26
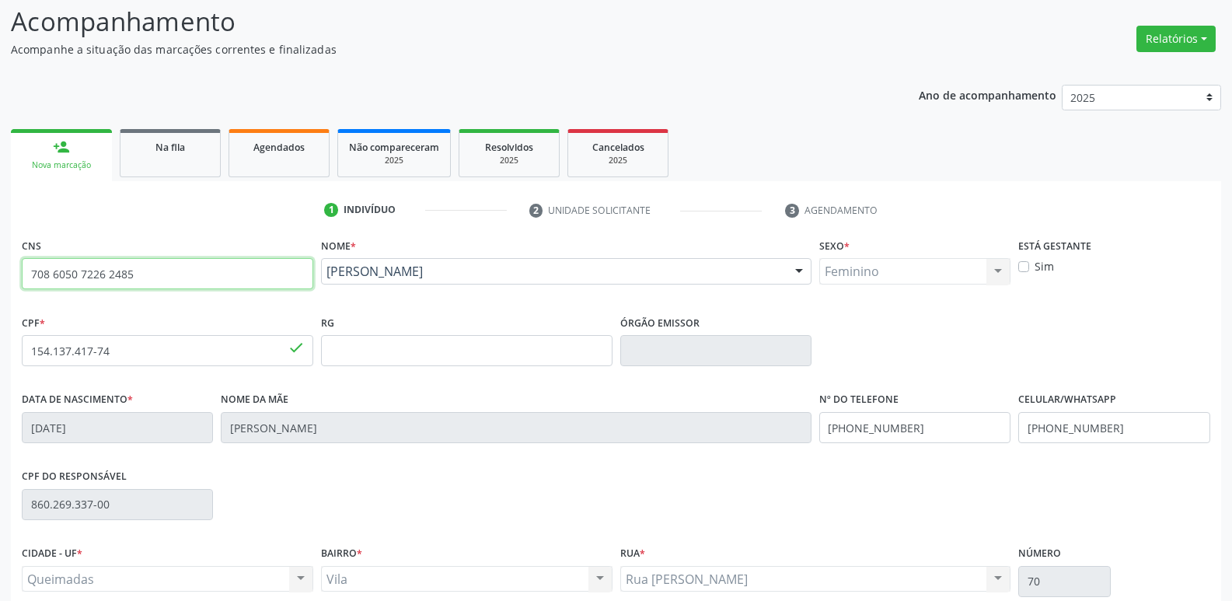
drag, startPoint x: 187, startPoint y: 279, endPoint x: 0, endPoint y: 229, distance: 193.8
click at [0, 229] on div "Acompanhamento Acompanhe a situação das marcações correntes e finalizadas Relat…" at bounding box center [616, 360] width 1232 height 757
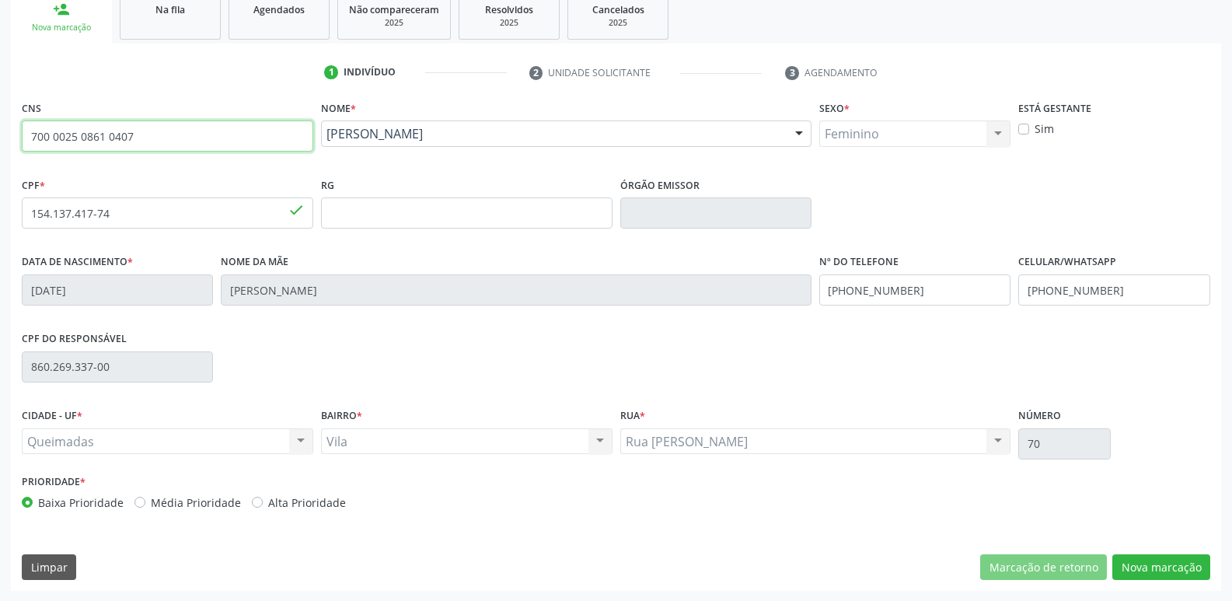
scroll to position [242, 0]
type input "700 0025 0861 0407"
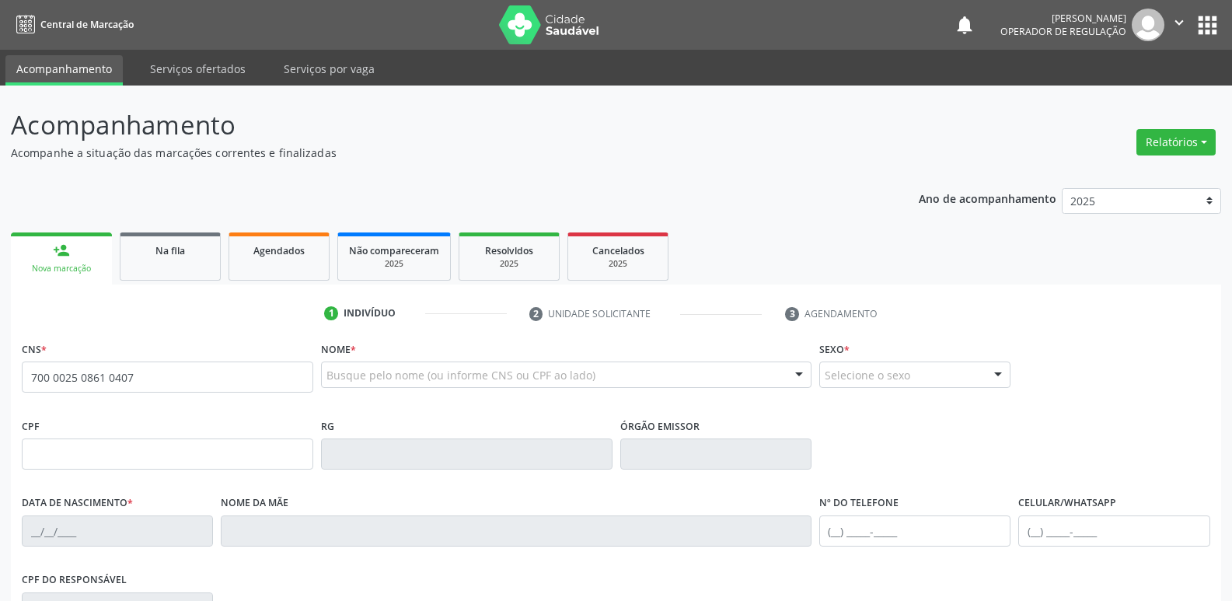
type input "700 0025 0861 0407"
type input "601.900.514-34"
type input "[DATE]"
type input "[PERSON_NAME]"
type input "[PHONE_NUMBER]"
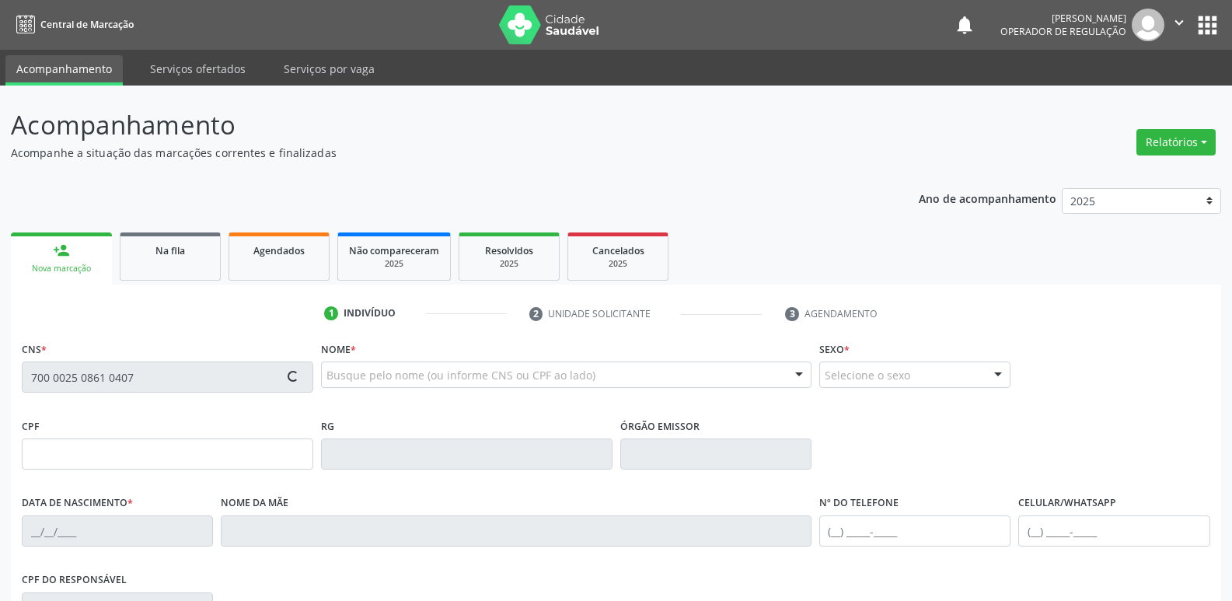
type input "[PHONE_NUMBER]"
type input "14"
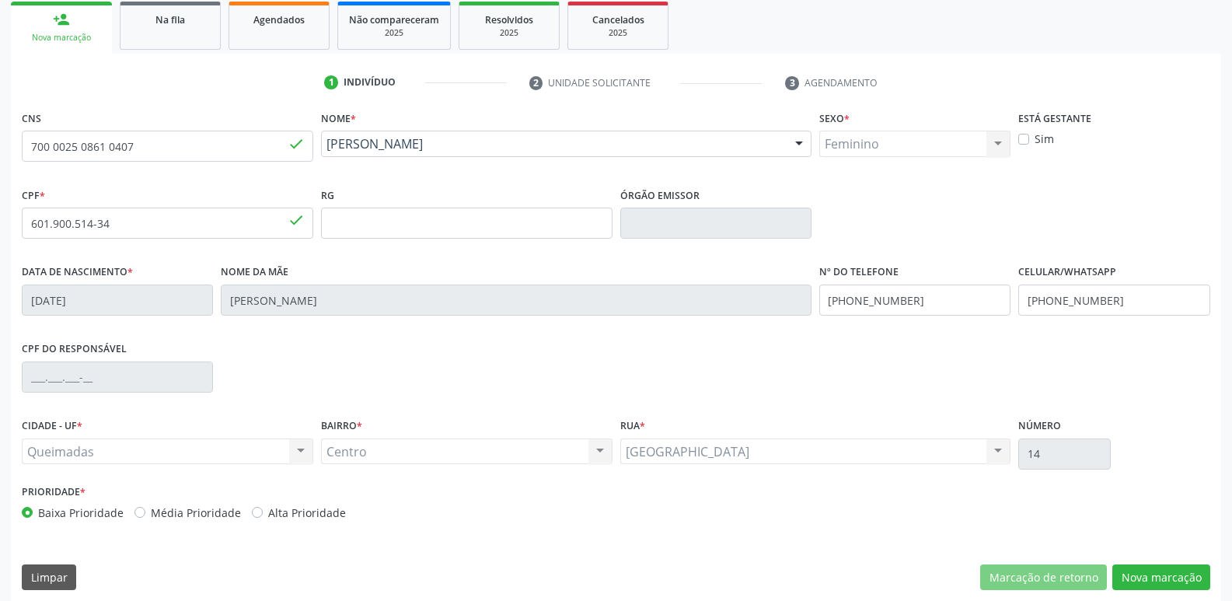
scroll to position [242, 0]
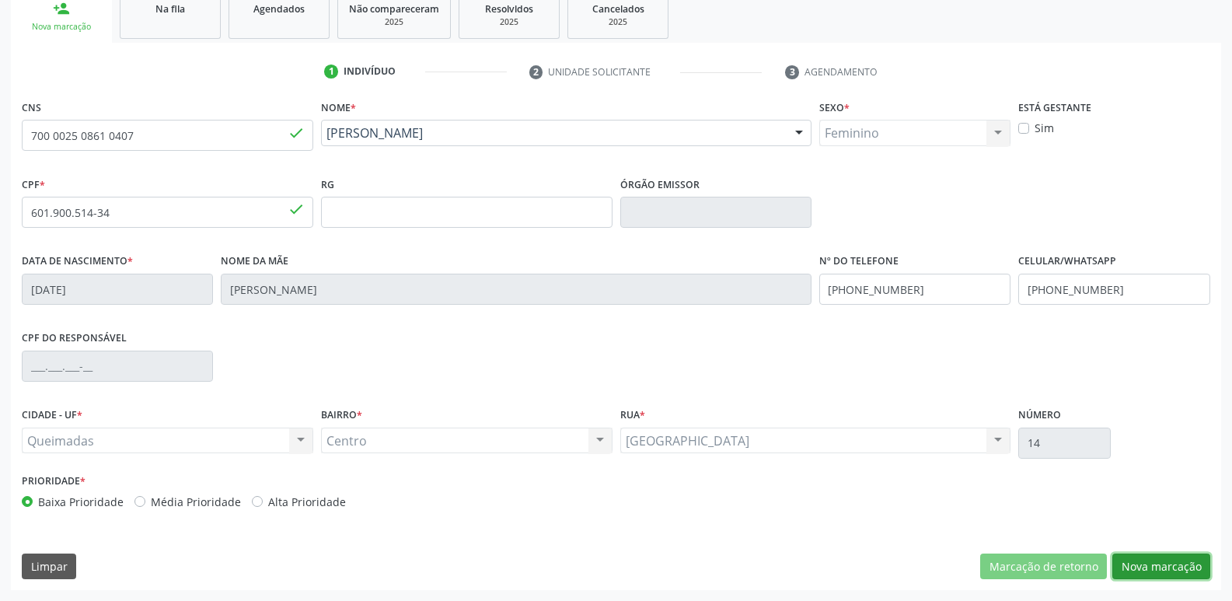
click at [1148, 564] on button "Nova marcação" at bounding box center [1161, 566] width 98 height 26
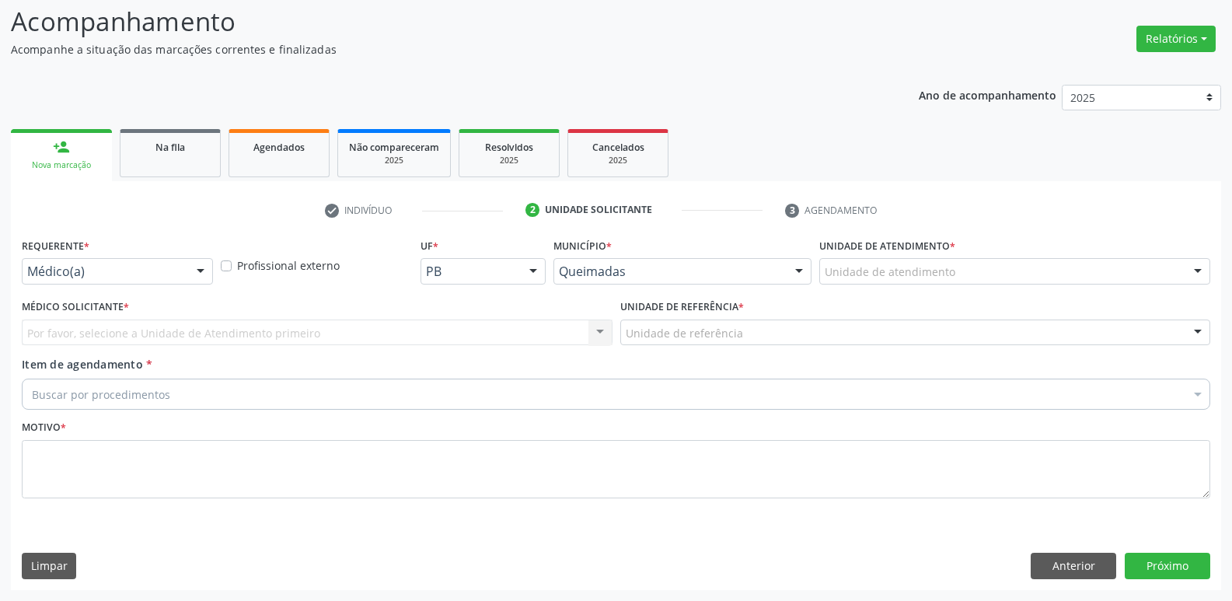
drag, startPoint x: 79, startPoint y: 265, endPoint x: 74, endPoint y: 304, distance: 39.2
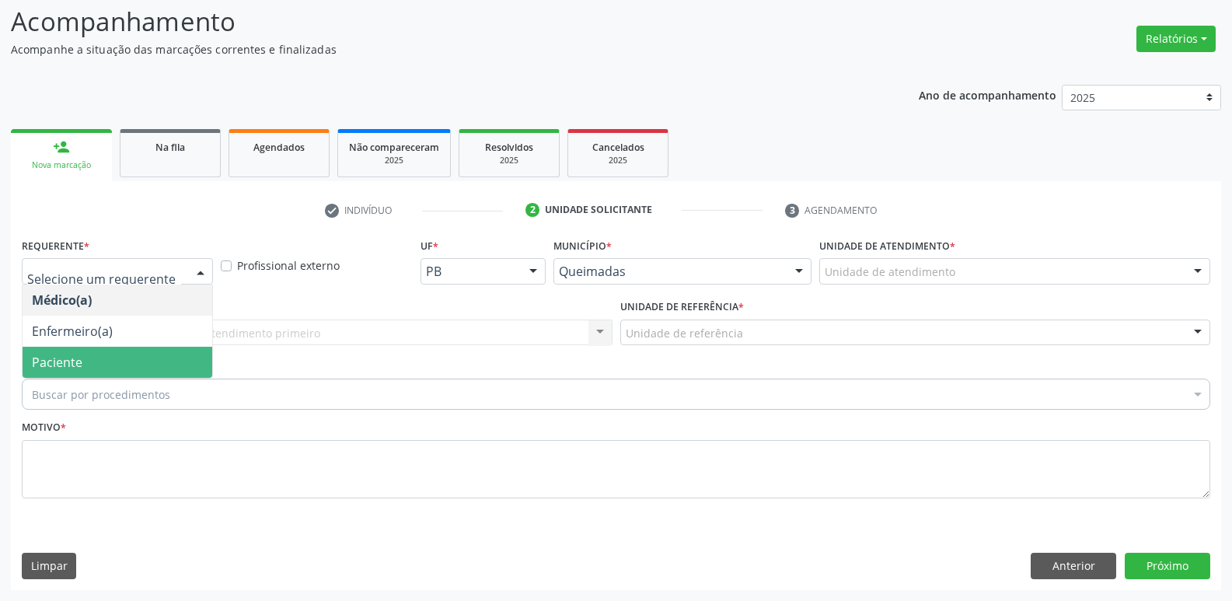
click at [68, 364] on span "Paciente" at bounding box center [57, 362] width 51 height 17
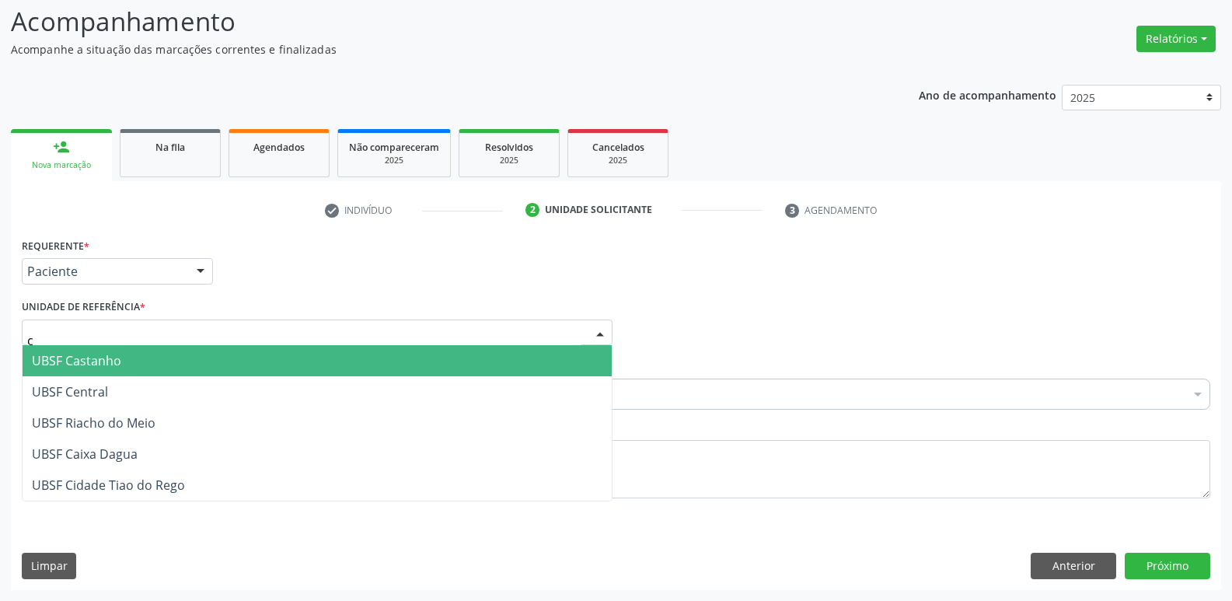
type input "ce"
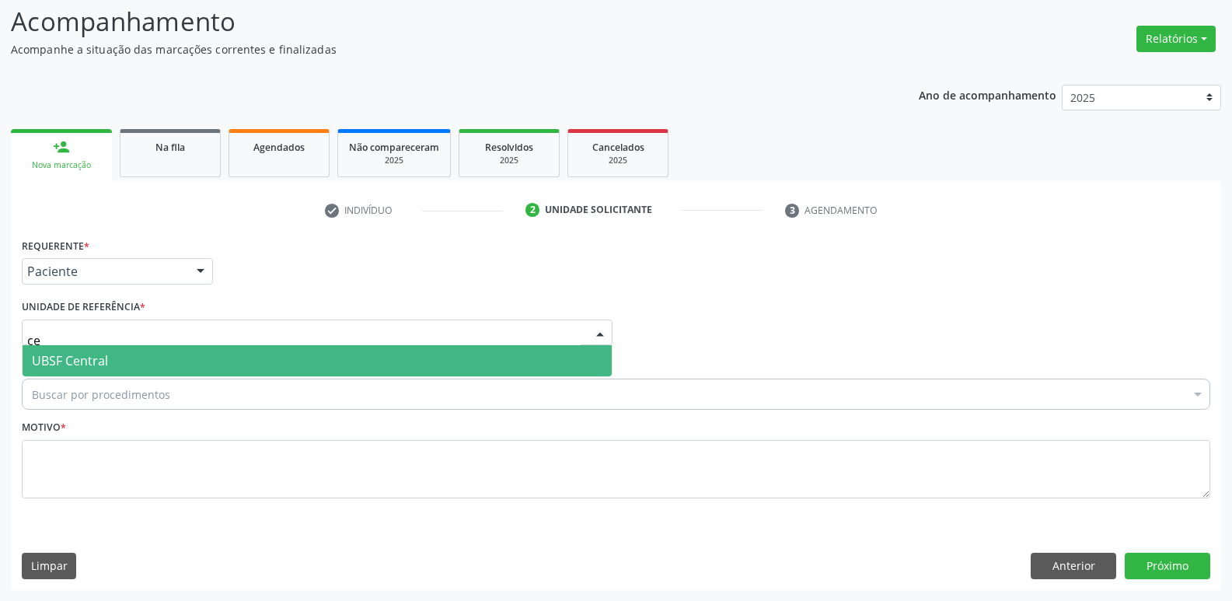
click at [96, 359] on span "UBSF Central" at bounding box center [70, 360] width 76 height 17
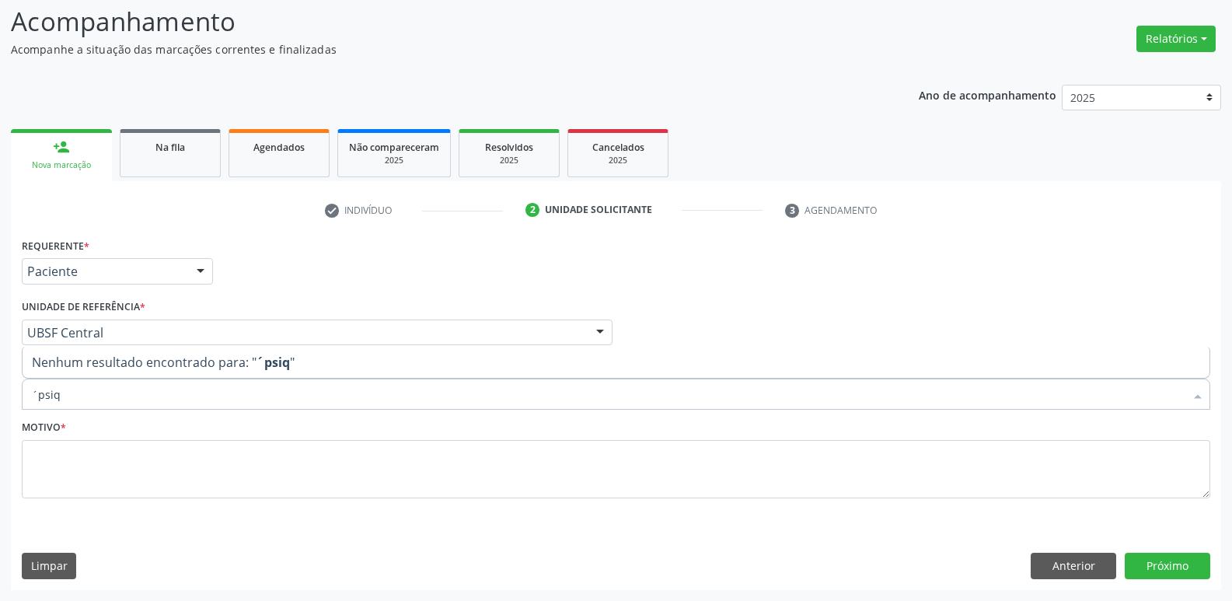
click at [41, 392] on input "´psiq" at bounding box center [608, 393] width 1152 height 31
type input "psiq"
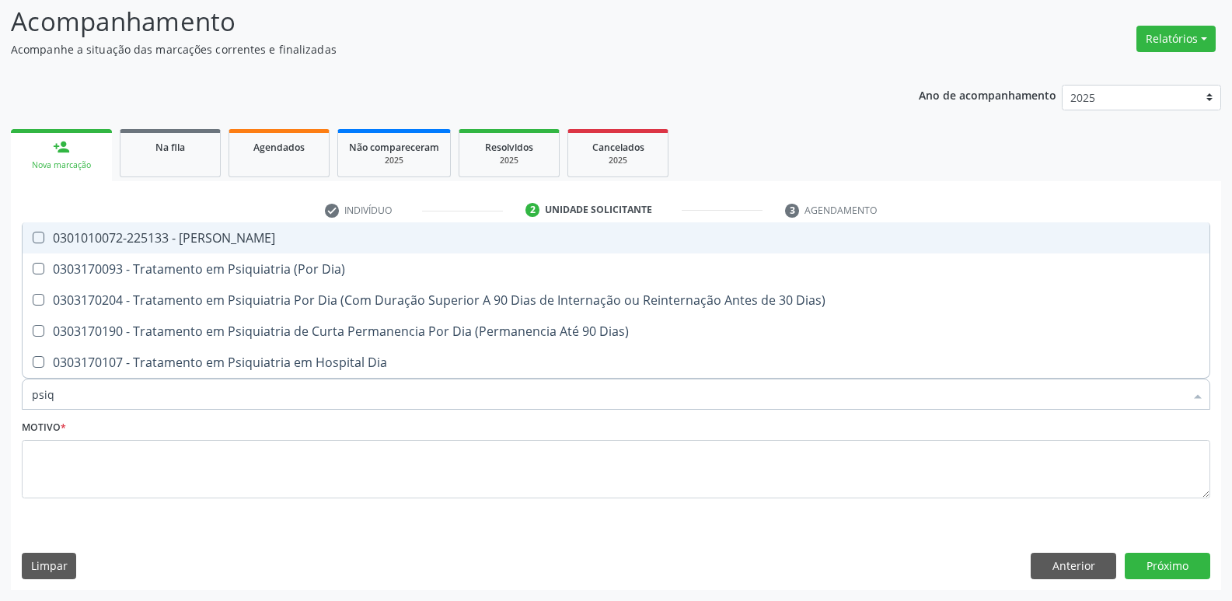
drag, startPoint x: 120, startPoint y: 237, endPoint x: 117, endPoint y: 365, distance: 128.2
click at [118, 237] on div "0301010072-225133 - [PERSON_NAME]" at bounding box center [616, 238] width 1168 height 12
checkbox Psiquiatra "true"
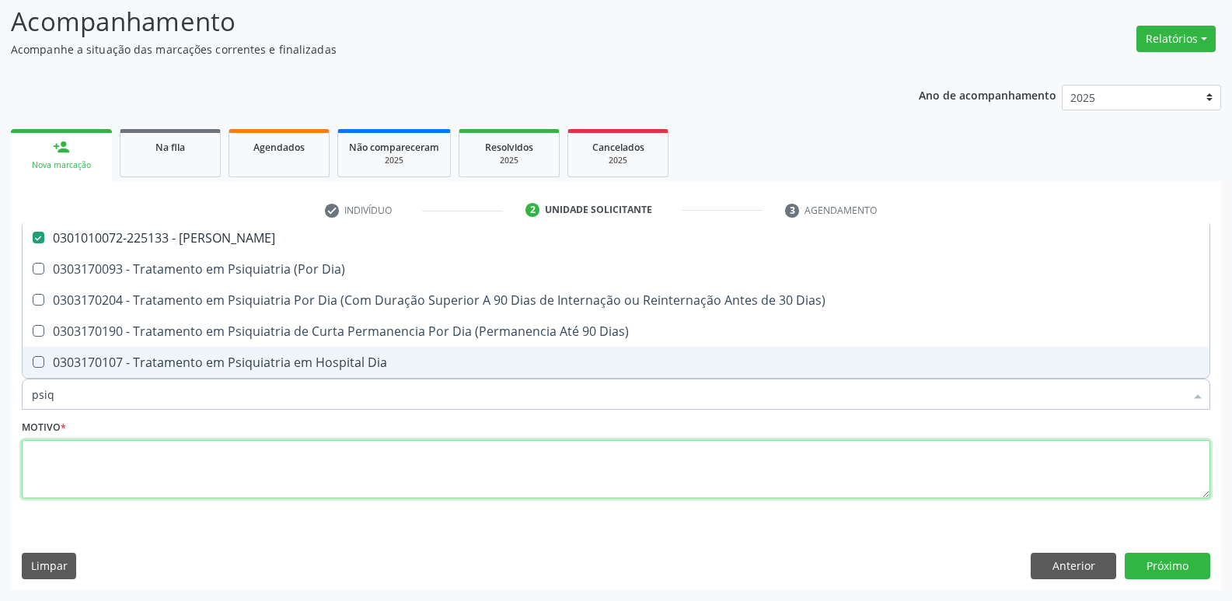
click at [113, 454] on textarea at bounding box center [616, 469] width 1188 height 59
checkbox Dia\) "true"
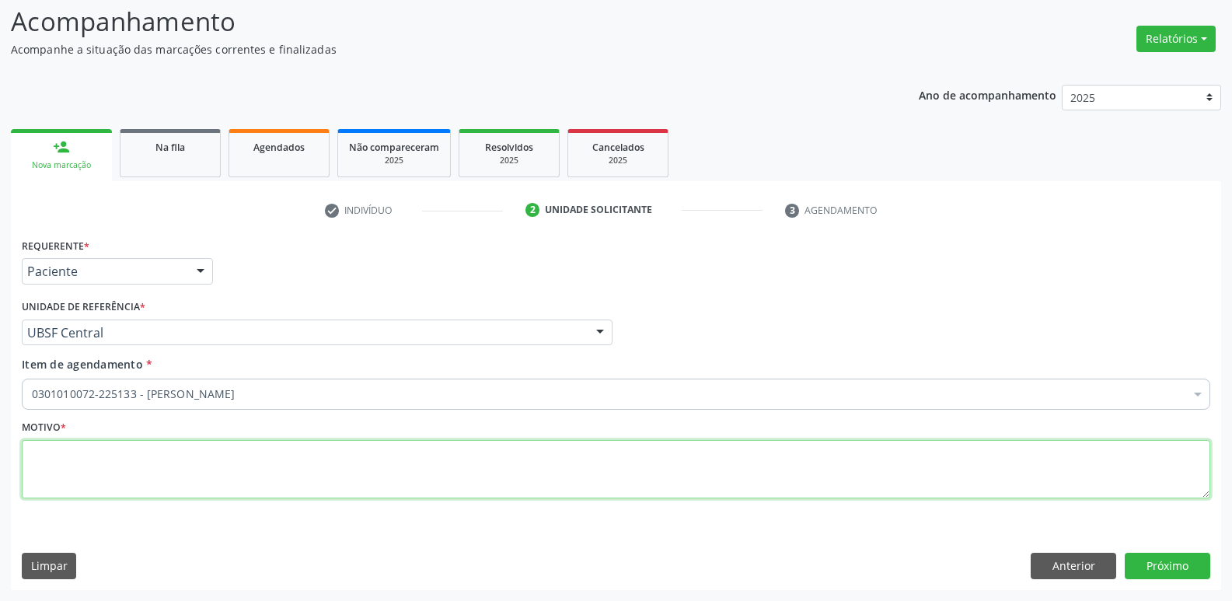
paste textarea "[PERSON_NAME]"
type textarea "[PERSON_NAME]"
drag, startPoint x: 256, startPoint y: 466, endPoint x: 0, endPoint y: 281, distance: 316.1
click at [0, 281] on div "Acompanhamento Acompanhe a situação das marcações correntes e finalizadas Relat…" at bounding box center [616, 291] width 1232 height 619
drag, startPoint x: 141, startPoint y: 455, endPoint x: 0, endPoint y: 443, distance: 141.2
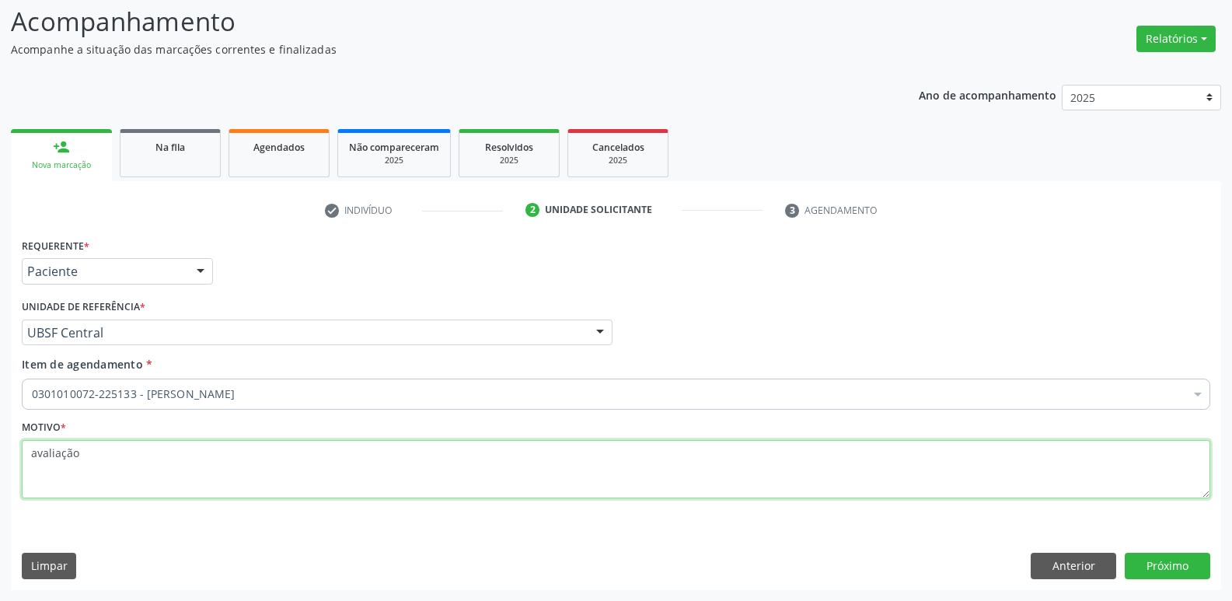
click at [0, 447] on div "Acompanhamento Acompanhe a situação das marcações correntes e finalizadas Relat…" at bounding box center [616, 291] width 1232 height 619
type textarea "avaliação"
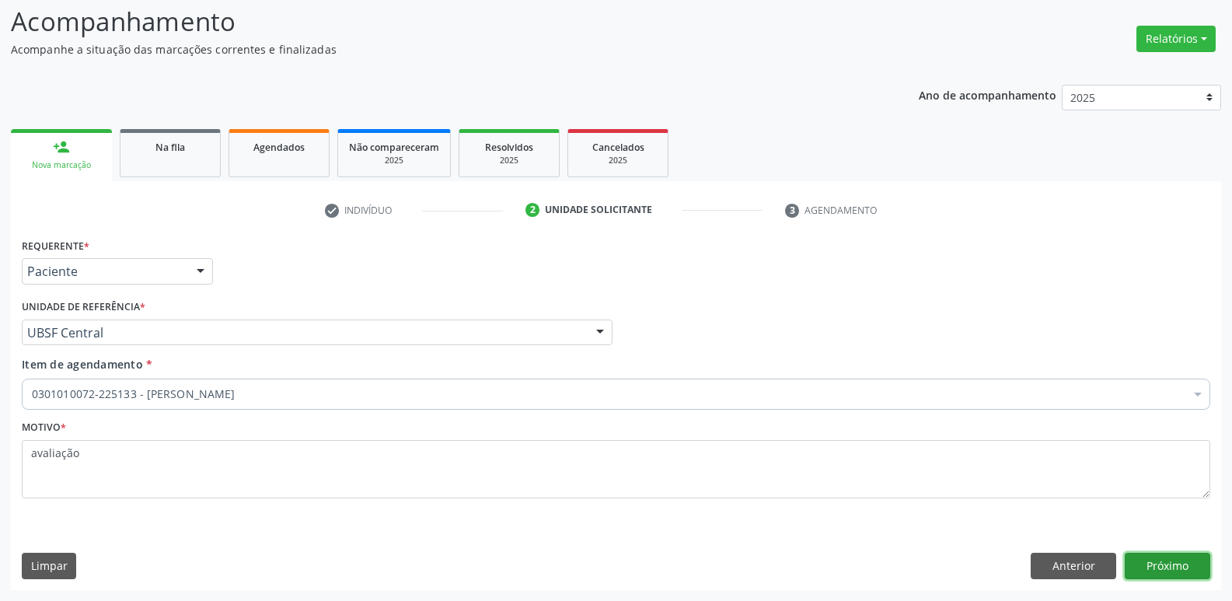
click at [1157, 575] on button "Próximo" at bounding box center [1166, 565] width 85 height 26
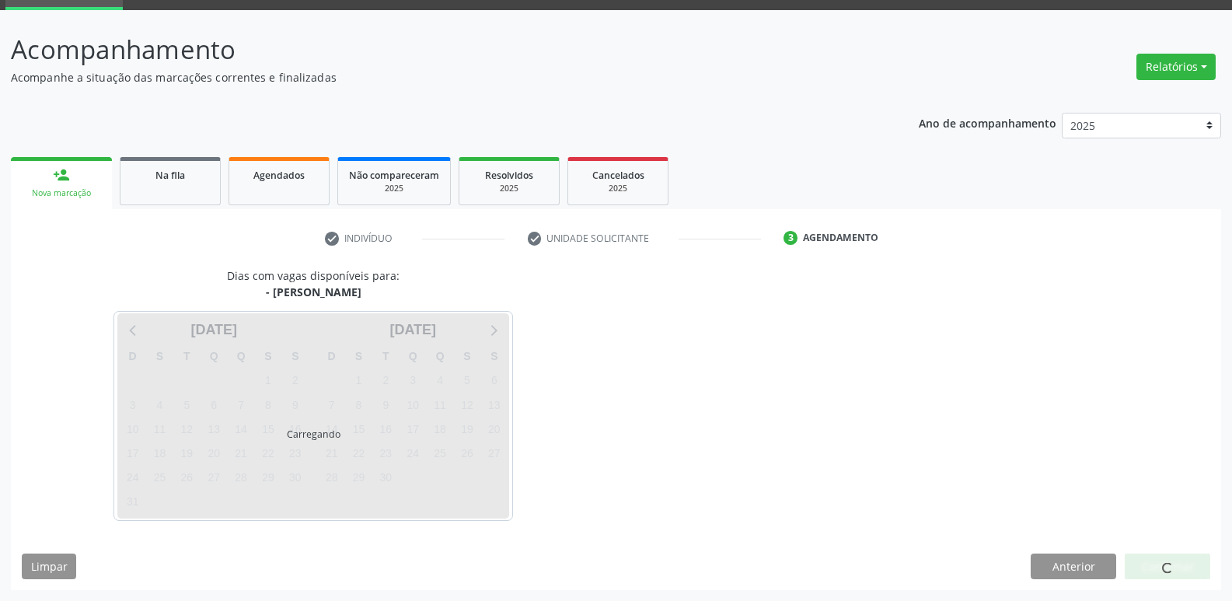
scroll to position [75, 0]
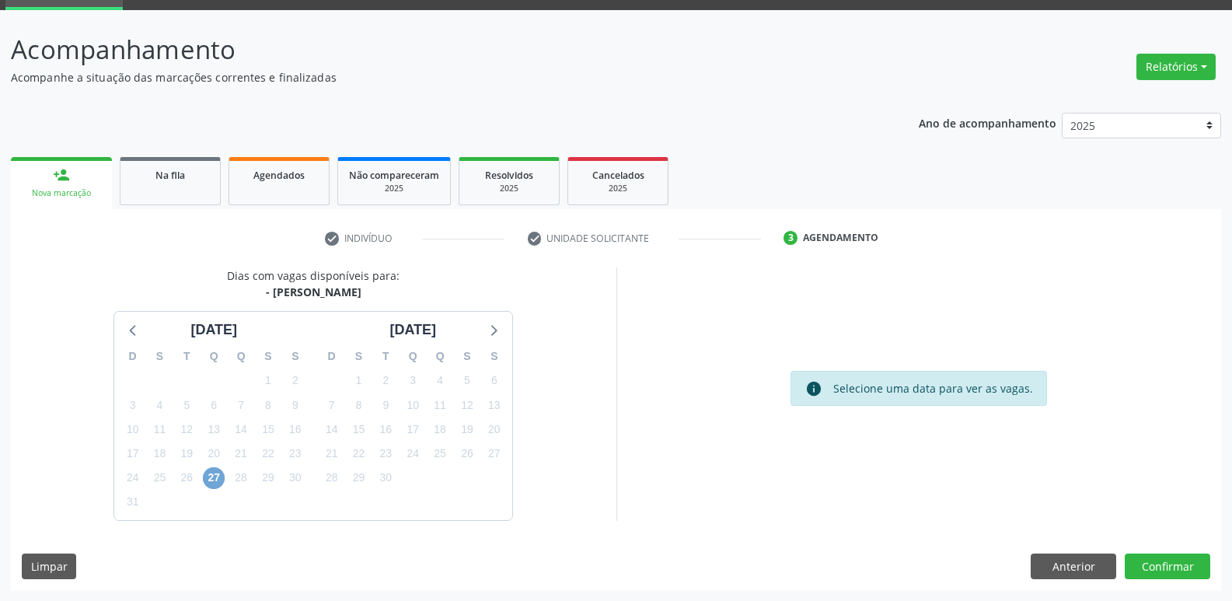
click at [216, 476] on span "27" at bounding box center [214, 478] width 22 height 22
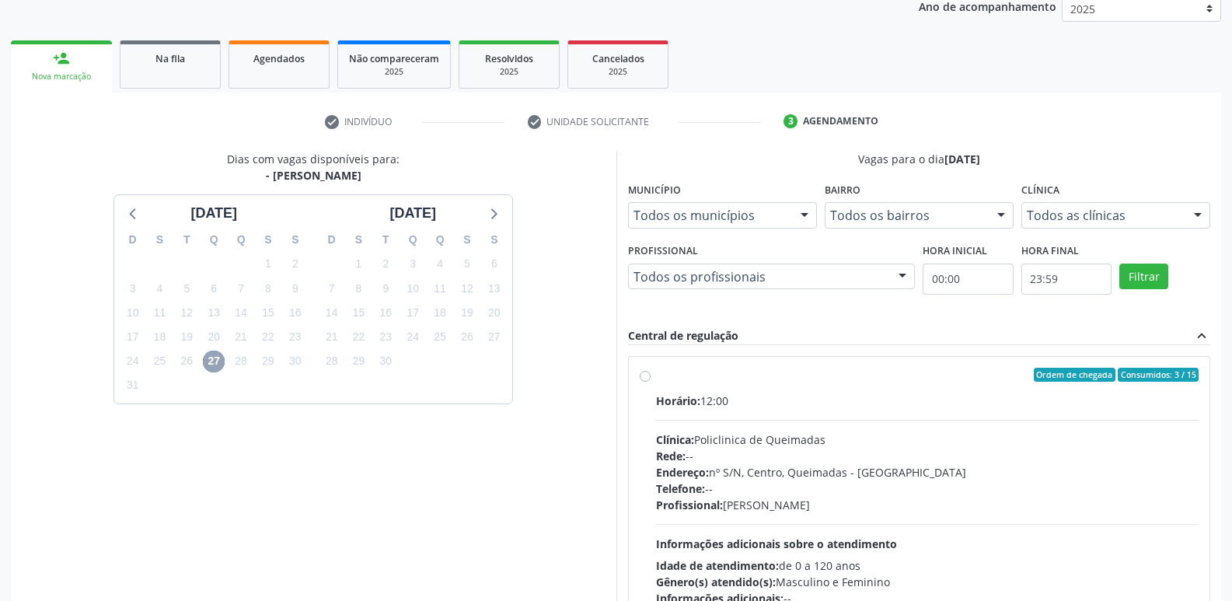
scroll to position [300, 0]
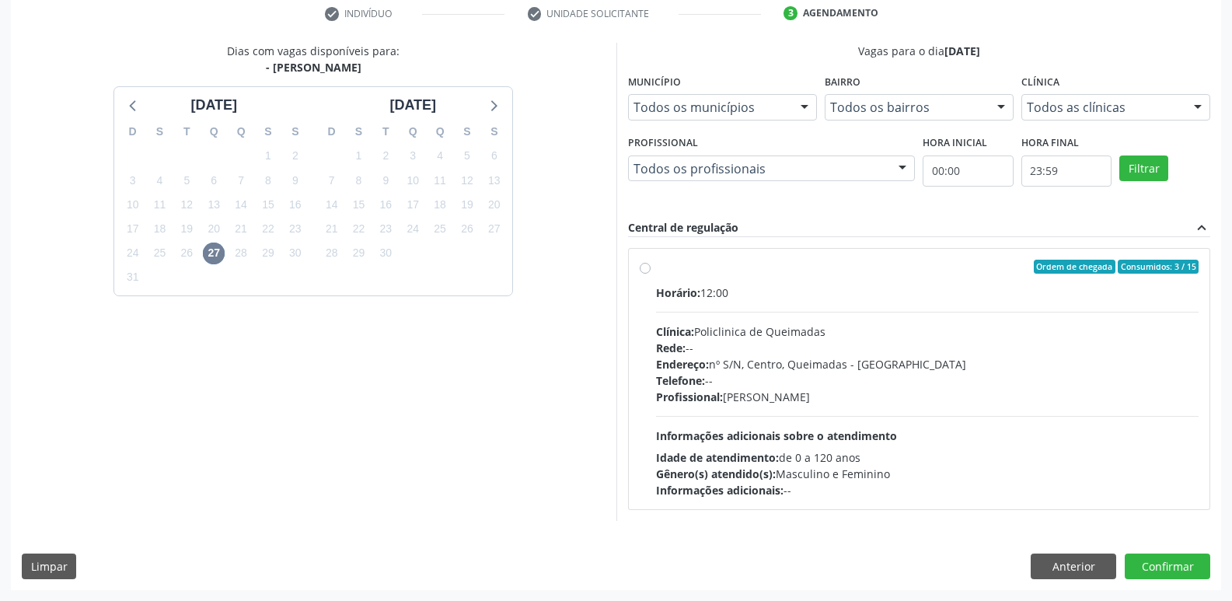
drag, startPoint x: 1052, startPoint y: 414, endPoint x: 1079, endPoint y: 483, distance: 74.3
click at [1052, 416] on div "Horário: 12:00 Clínica: Policlinica de Queimadas Rede: -- Endereço: nº S/N, Cen…" at bounding box center [927, 391] width 543 height 214
radio input "true"
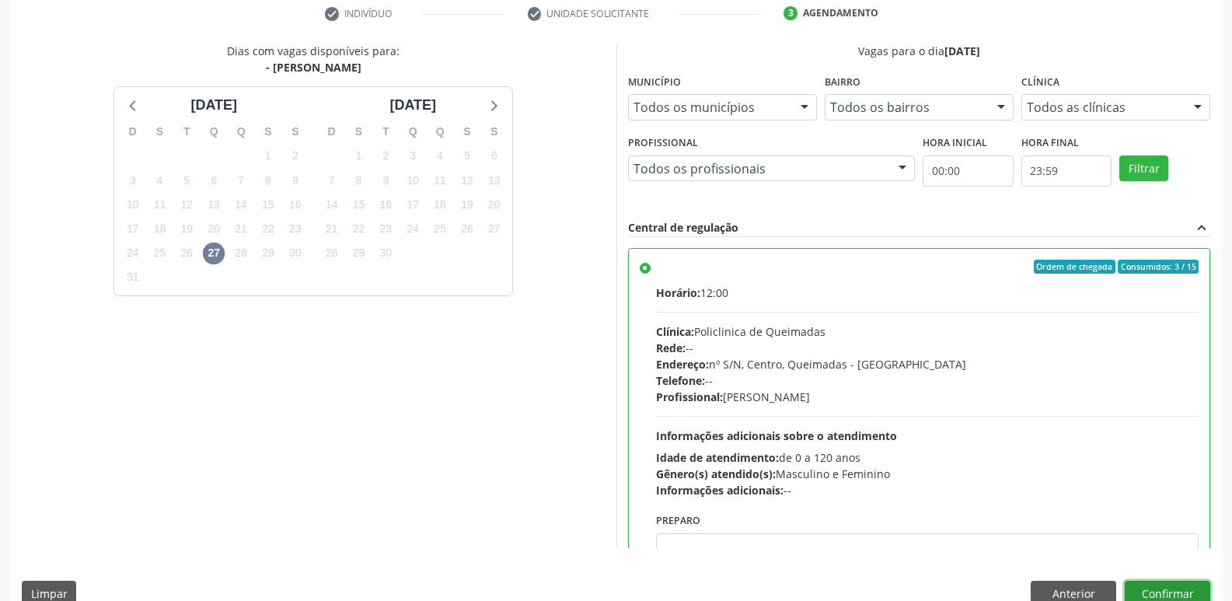
click at [1146, 592] on button "Confirmar" at bounding box center [1166, 593] width 85 height 26
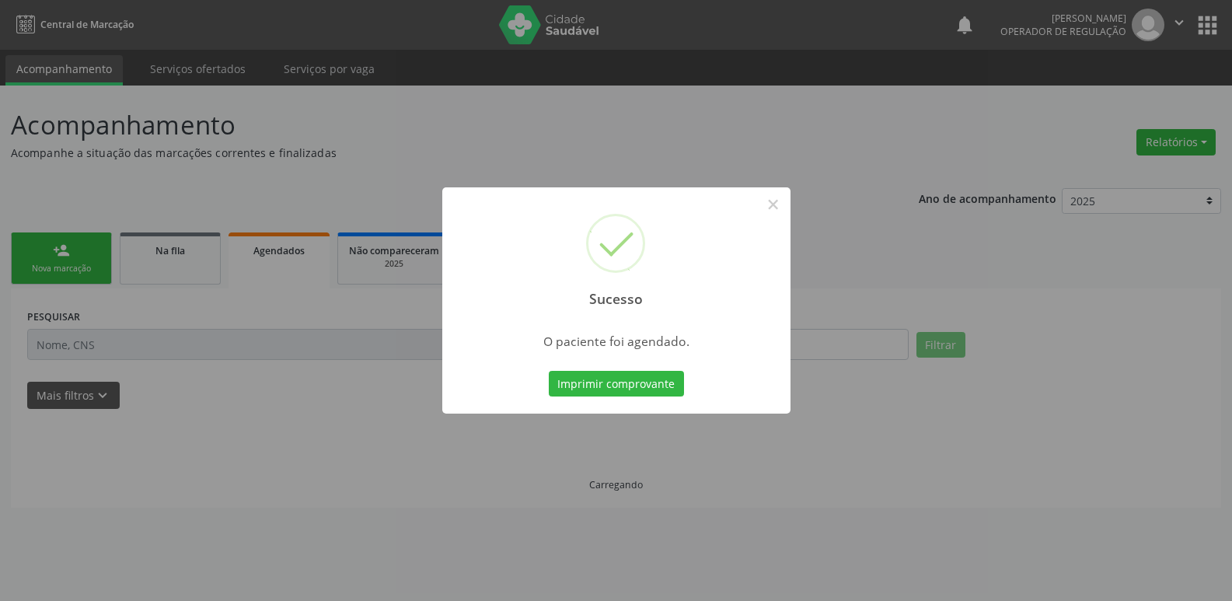
scroll to position [0, 0]
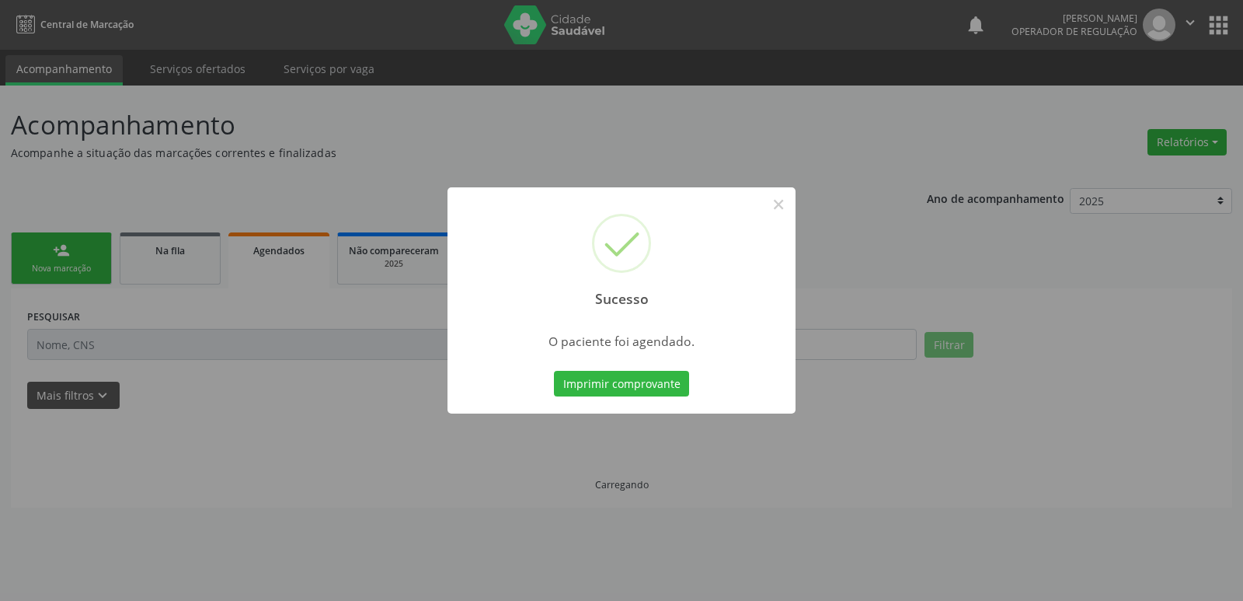
click at [554, 371] on button "Imprimir comprovante" at bounding box center [621, 384] width 135 height 26
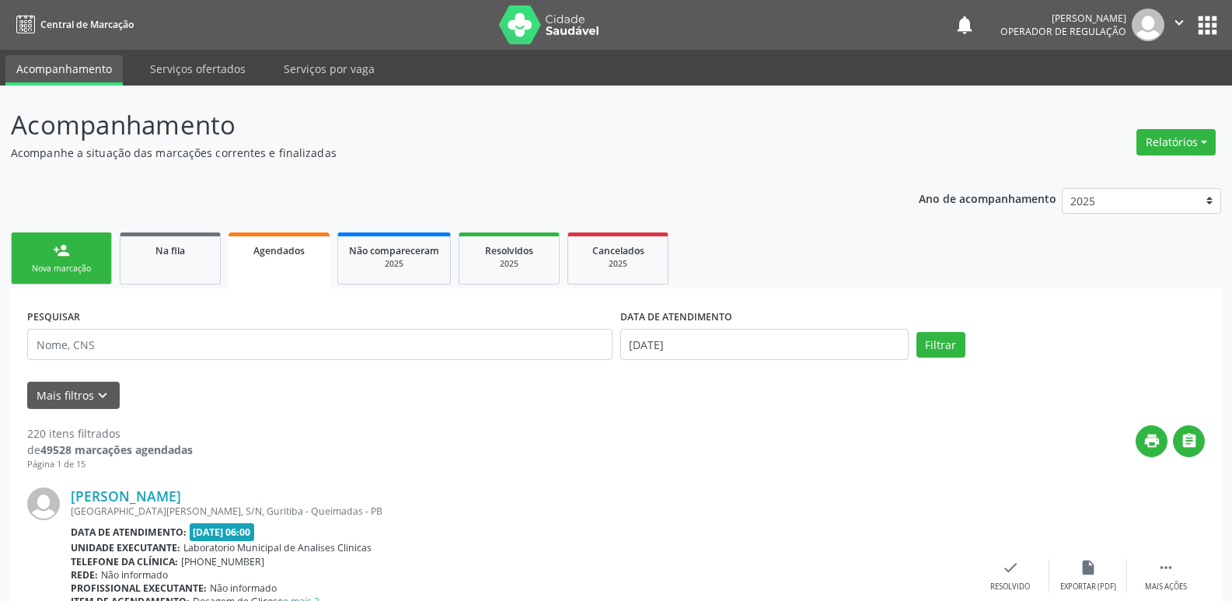
click at [47, 258] on link "person_add Nova marcação" at bounding box center [61, 258] width 101 height 52
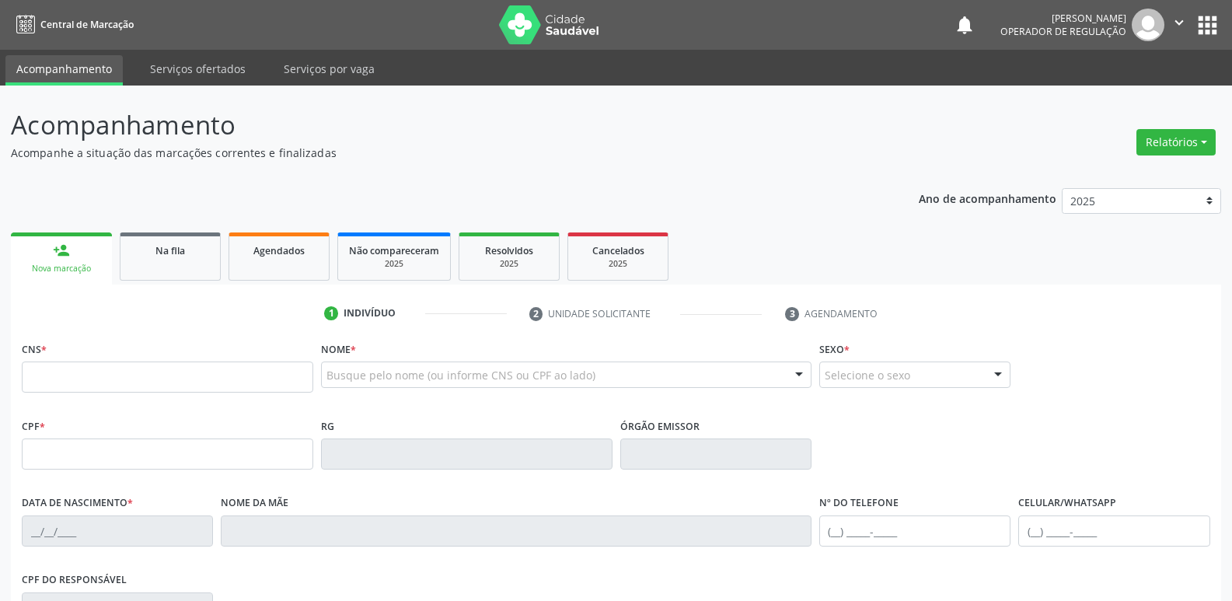
click at [483, 365] on div "Busque pelo nome (ou informe CNS ou CPF ao lado)" at bounding box center [566, 374] width 490 height 26
click at [305, 378] on input "text" at bounding box center [167, 376] width 291 height 31
type input "701 0048 9467 0995"
type input "[DATE]"
type input "[PERSON_NAME]"
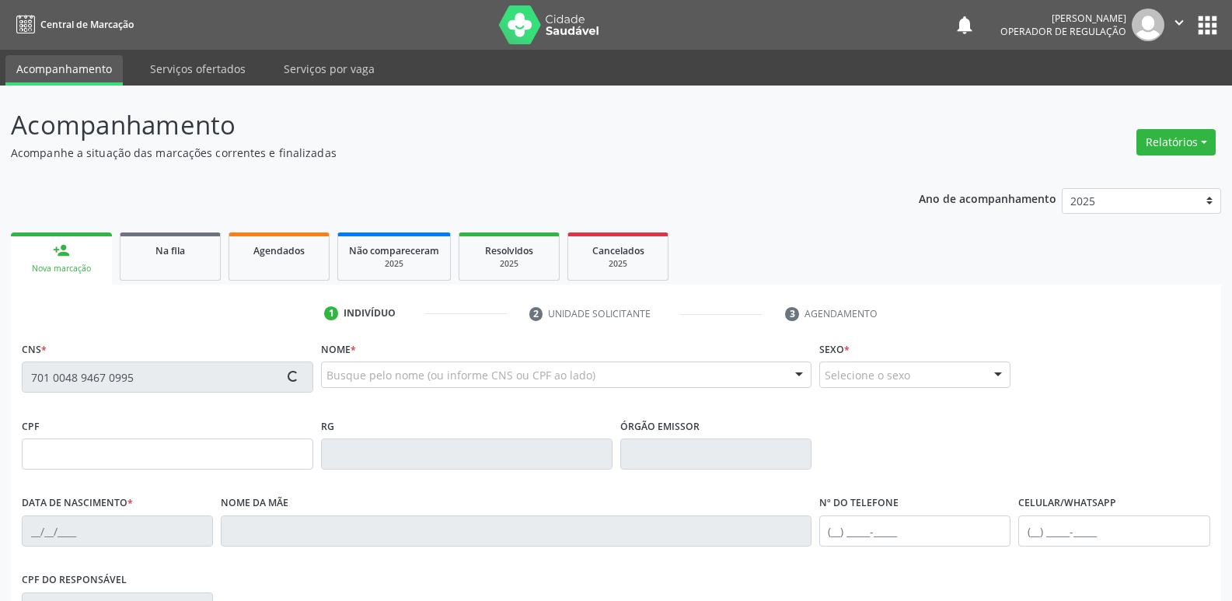
type input "[PHONE_NUMBER]"
type input "S/N"
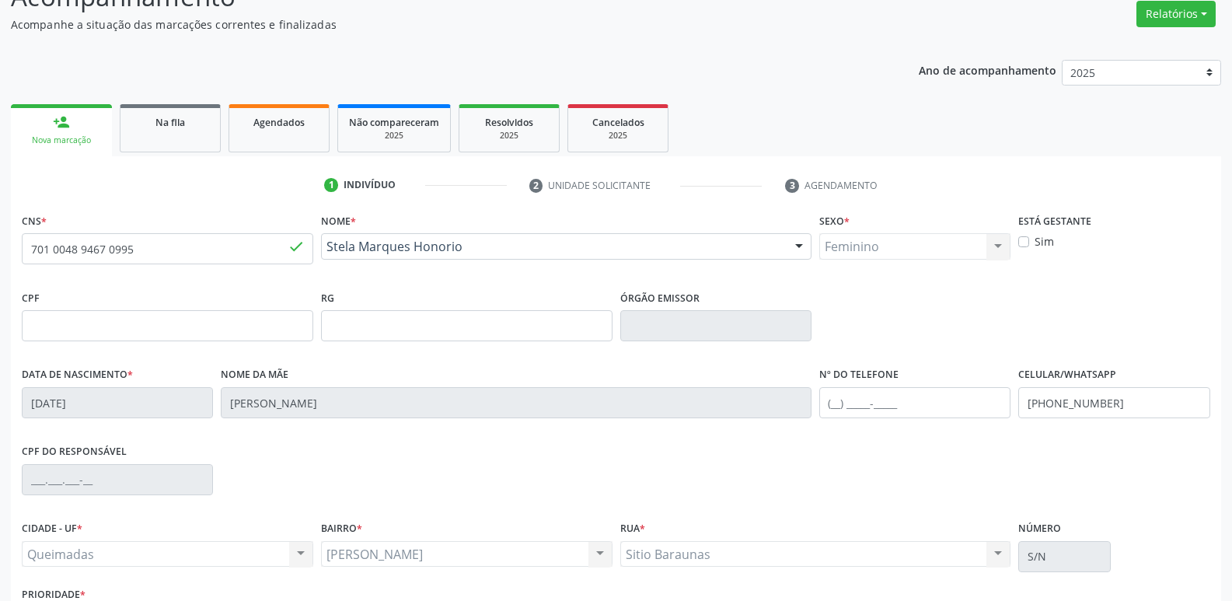
scroll to position [242, 0]
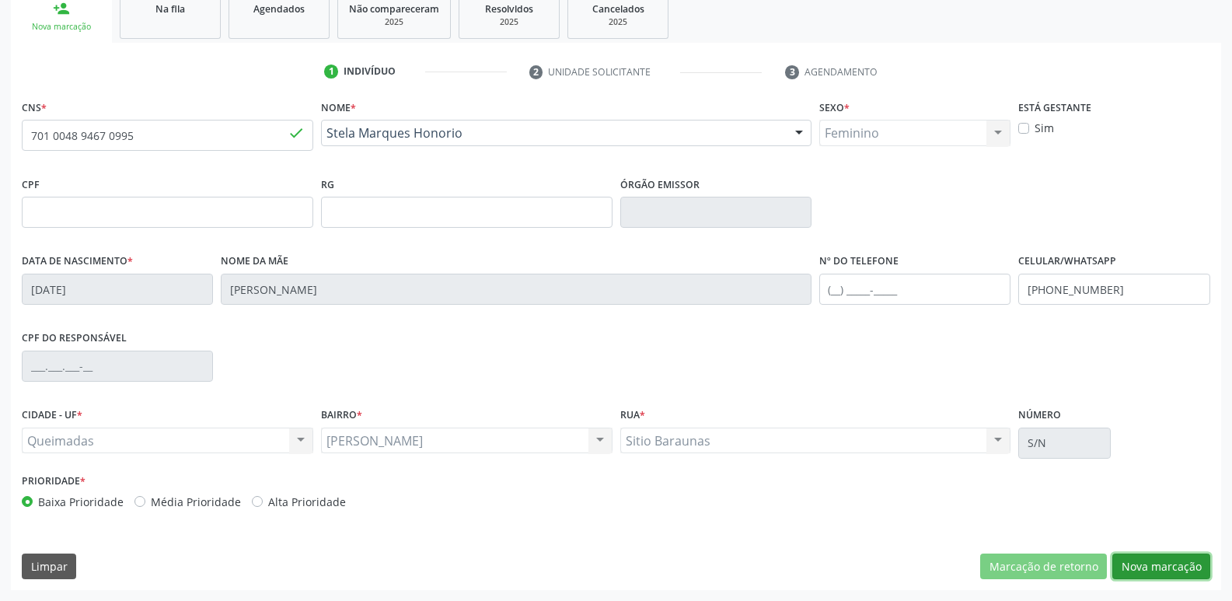
click at [1143, 564] on button "Nova marcação" at bounding box center [1161, 566] width 98 height 26
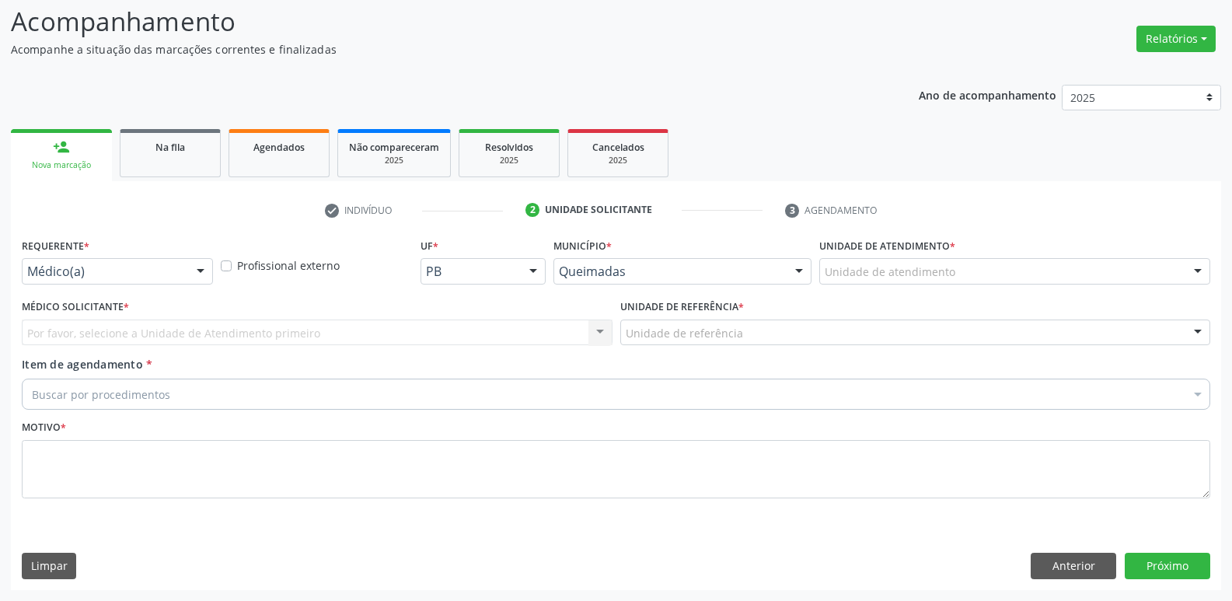
click at [185, 262] on div "Médico(a) Médico(a) Enfermeiro(a) Paciente Nenhum resultado encontrado para: " …" at bounding box center [117, 271] width 191 height 26
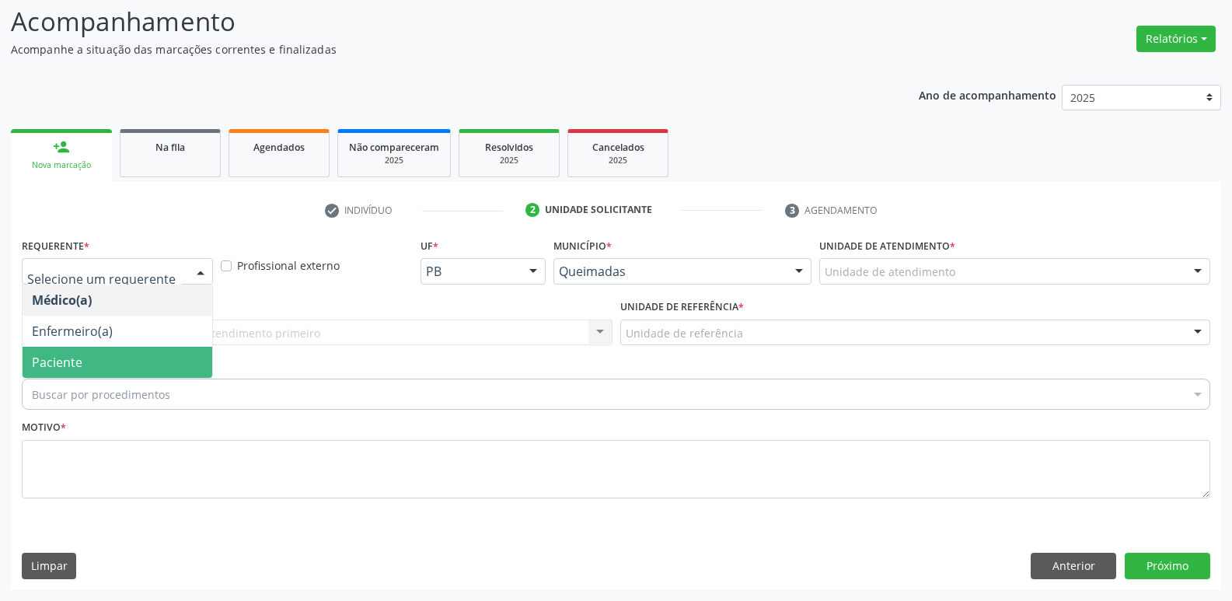
click at [125, 357] on span "Paciente" at bounding box center [118, 362] width 190 height 31
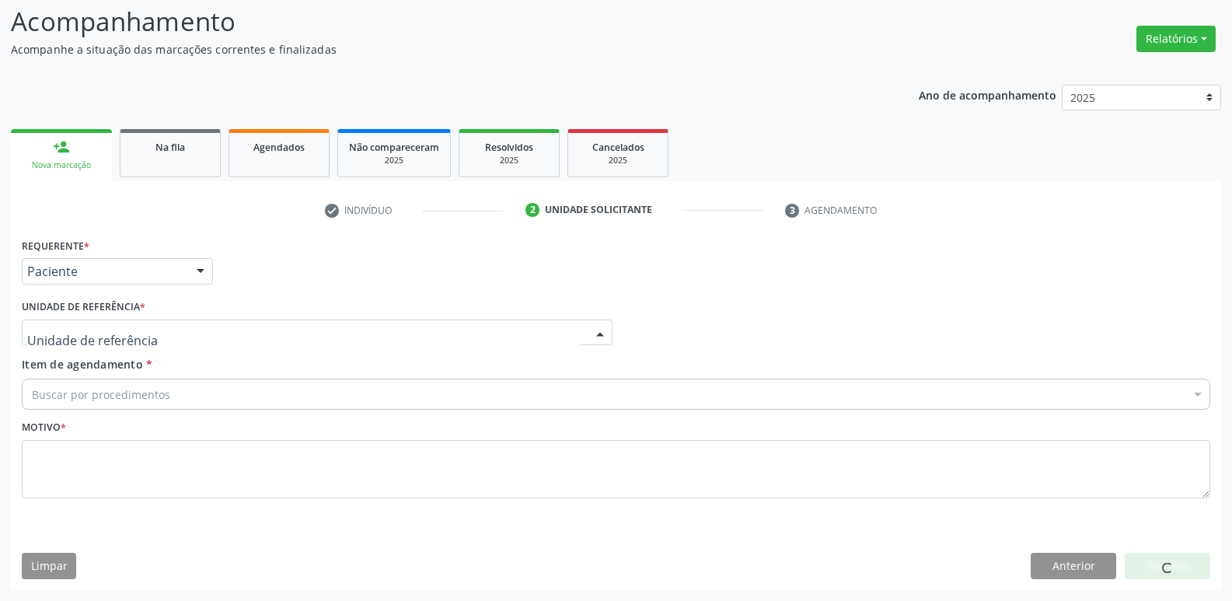
click at [191, 321] on div at bounding box center [317, 332] width 591 height 26
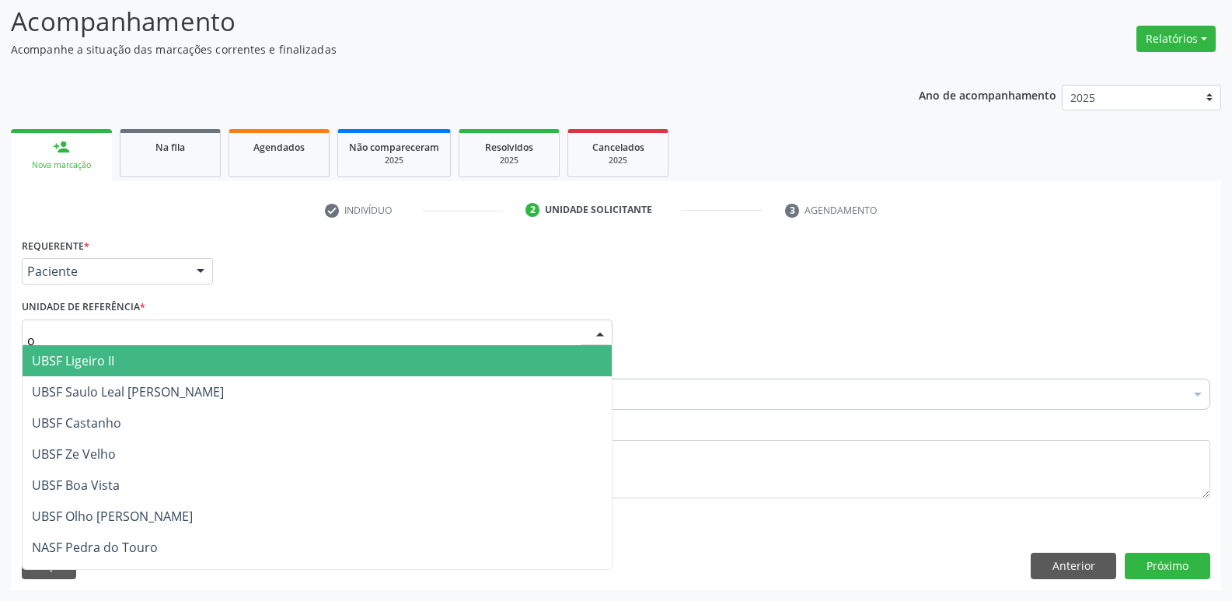
type input "ol"
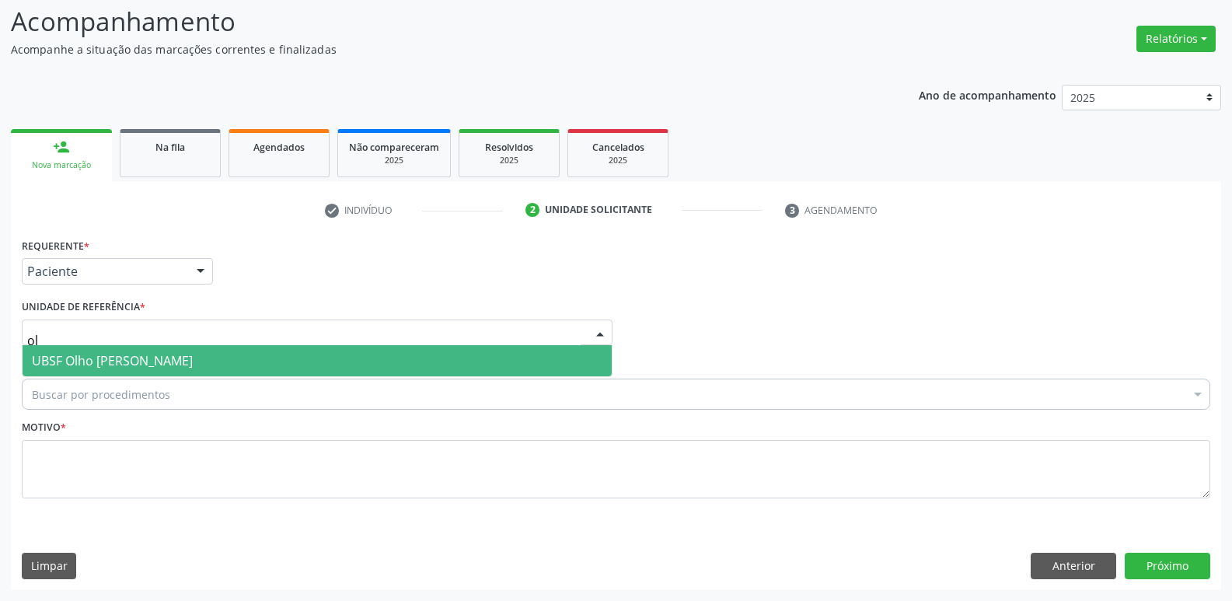
click at [161, 367] on span "UBSF Olho [PERSON_NAME]" at bounding box center [112, 360] width 161 height 17
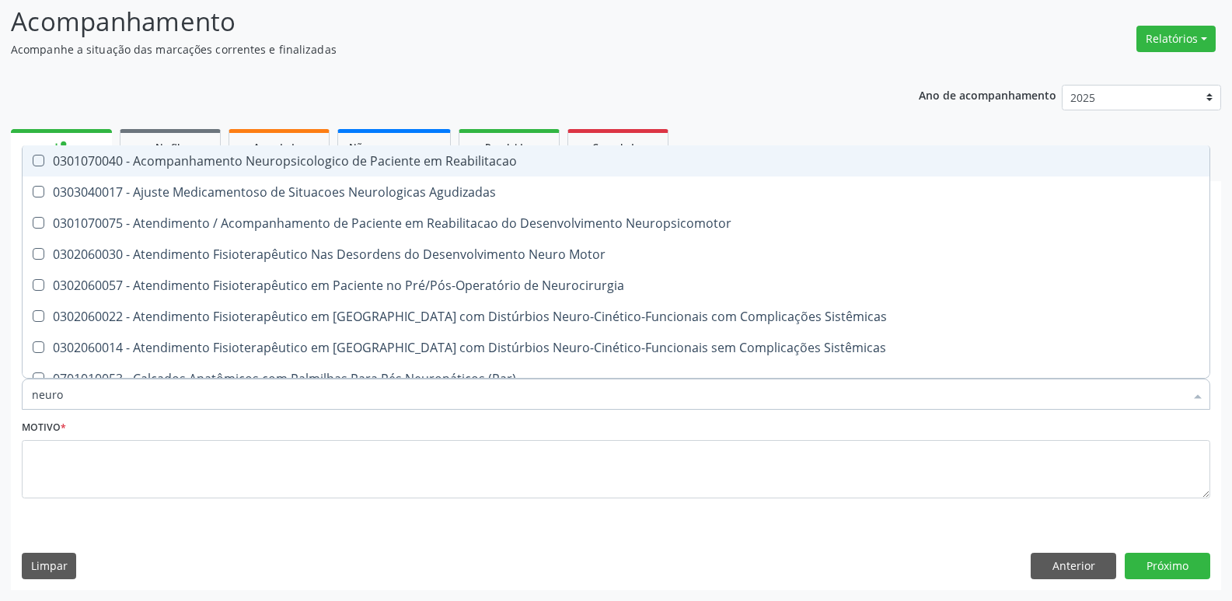
type input "neurop"
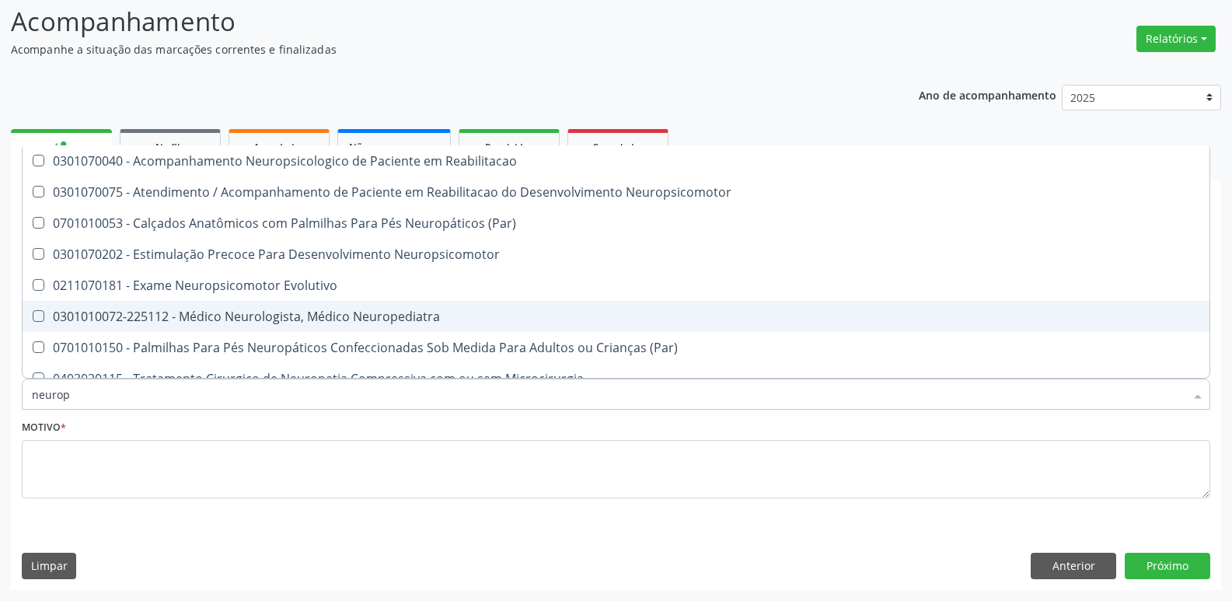
click at [275, 322] on div "0301010072-225112 - Médico Neurologista, Médico Neuropediatra" at bounding box center [616, 316] width 1168 height 12
checkbox Neuropediatra "true"
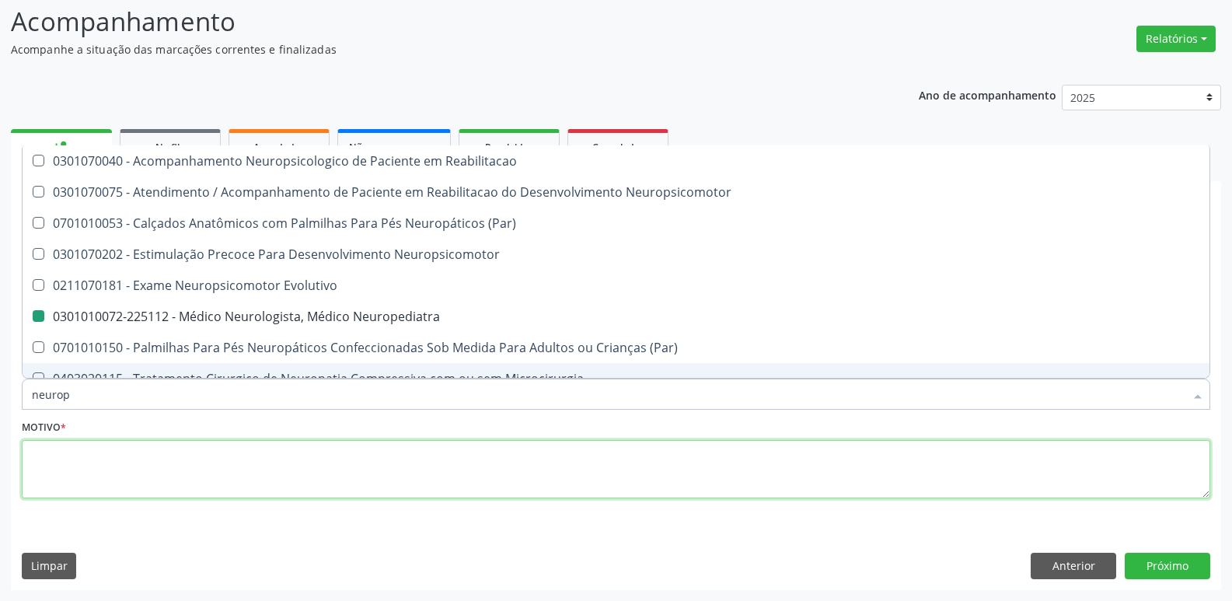
click at [162, 474] on textarea at bounding box center [616, 469] width 1188 height 59
checkbox Neuropsicomotor "true"
checkbox Neuropediatra "false"
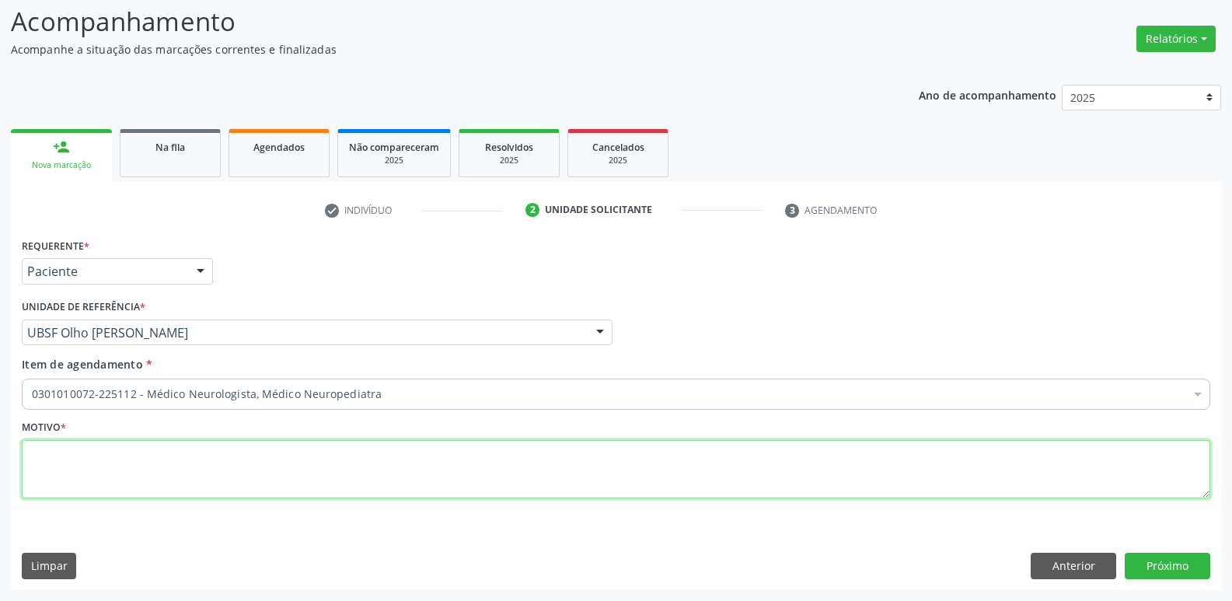
paste textarea "avaliação"
type textarea "avaliação"
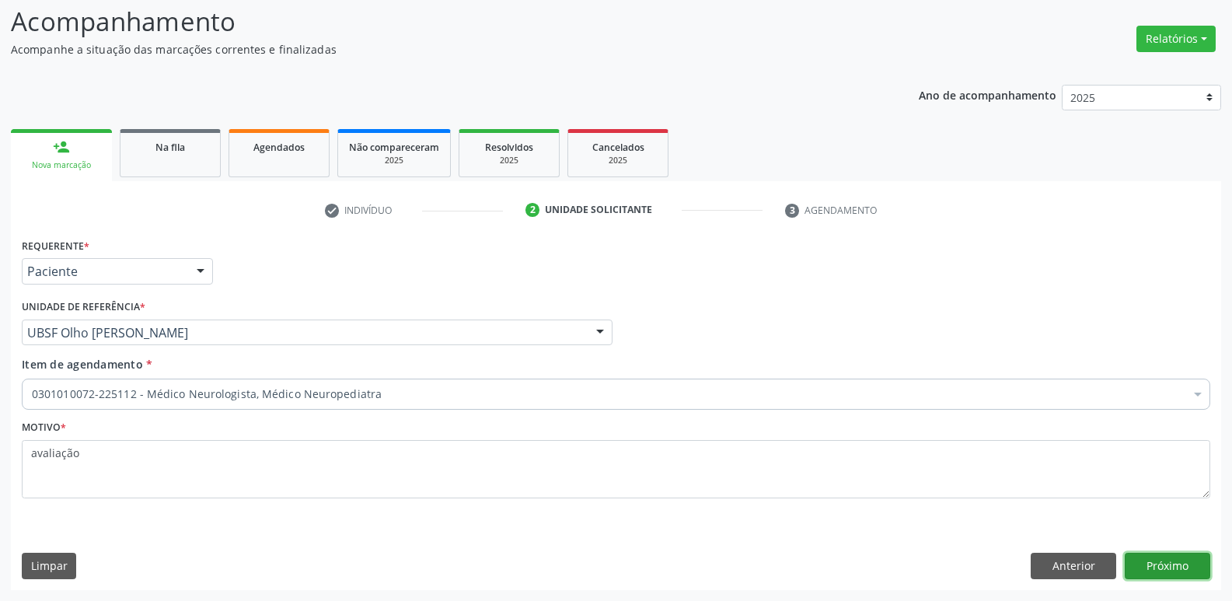
click at [1192, 566] on button "Próximo" at bounding box center [1166, 565] width 85 height 26
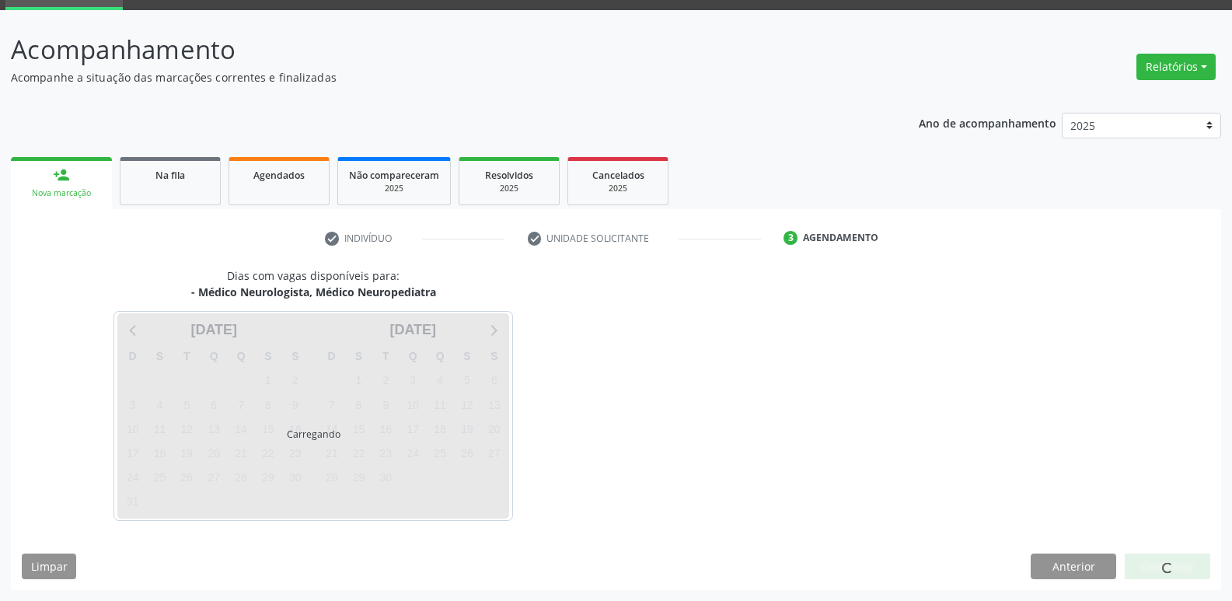
scroll to position [75, 0]
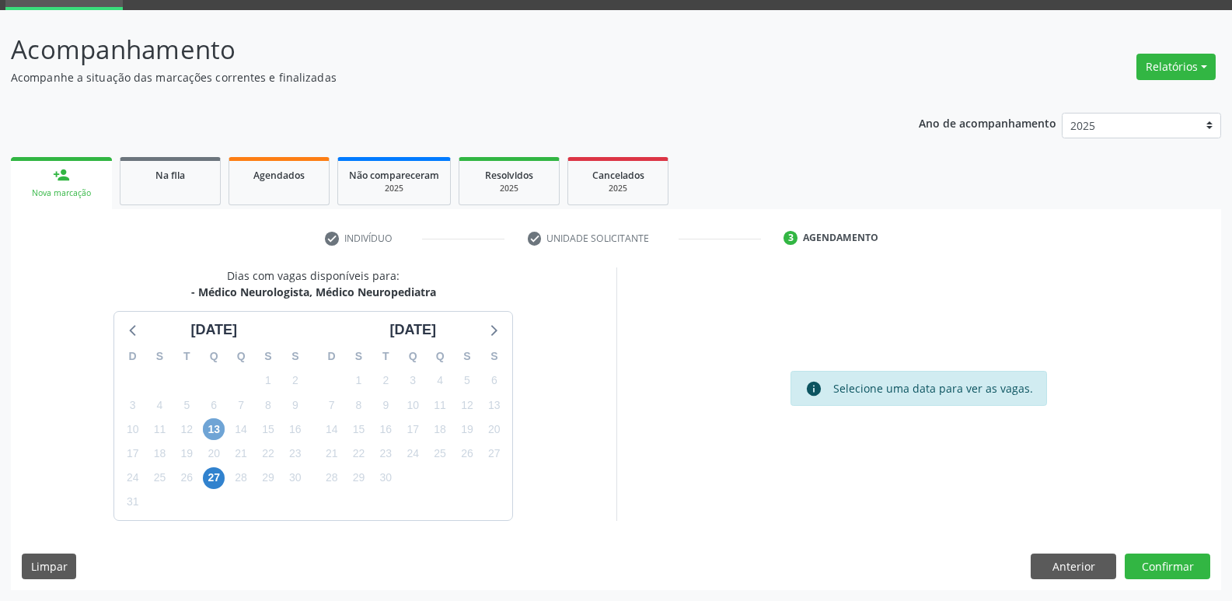
click at [205, 427] on span "13" at bounding box center [214, 429] width 22 height 22
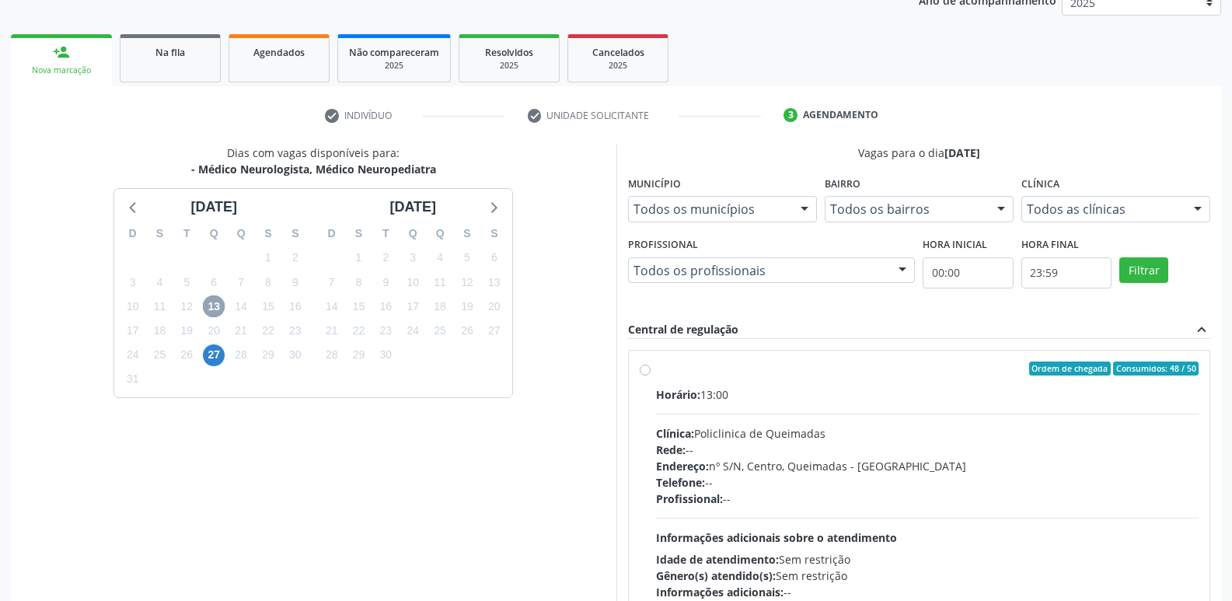
scroll to position [300, 0]
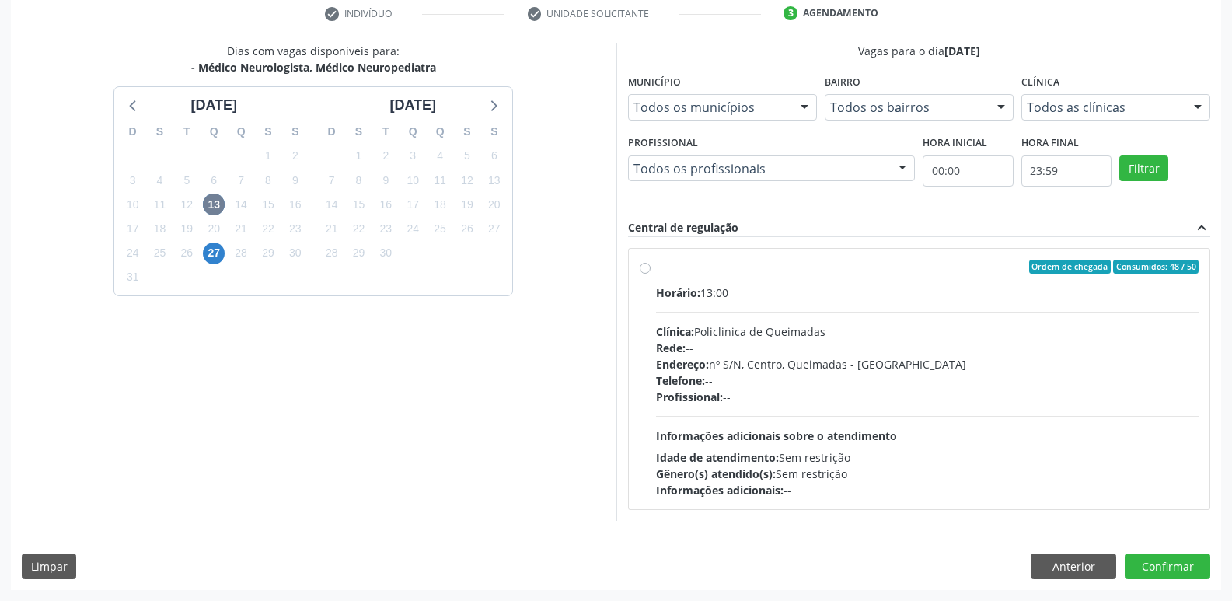
click at [837, 342] on div "Rede: --" at bounding box center [927, 348] width 543 height 16
click at [650, 274] on input "Ordem de chegada Consumidos: 48 / 50 Horário: 13:00 Clínica: Policlinica de Que…" at bounding box center [644, 267] width 11 height 14
radio input "true"
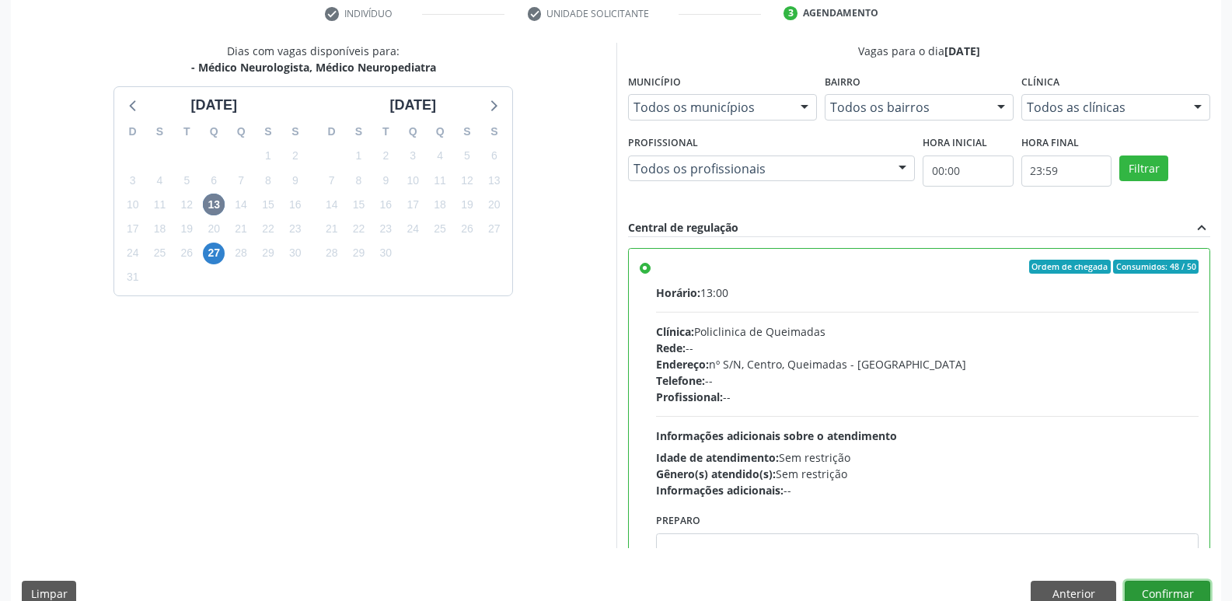
click at [1163, 581] on button "Confirmar" at bounding box center [1166, 593] width 85 height 26
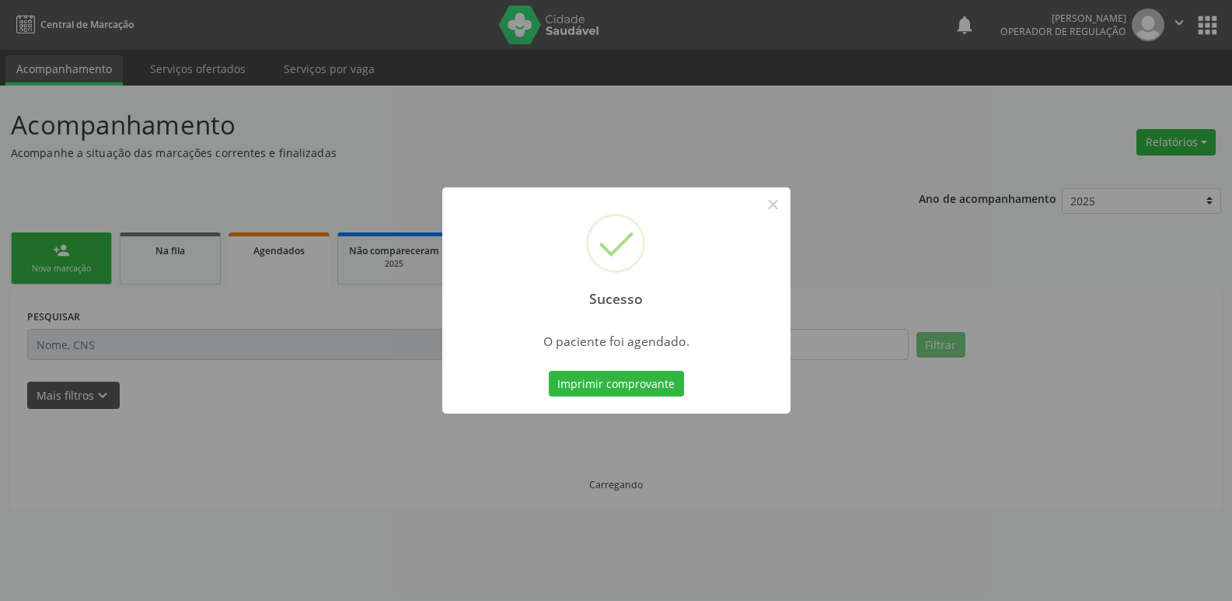
scroll to position [0, 0]
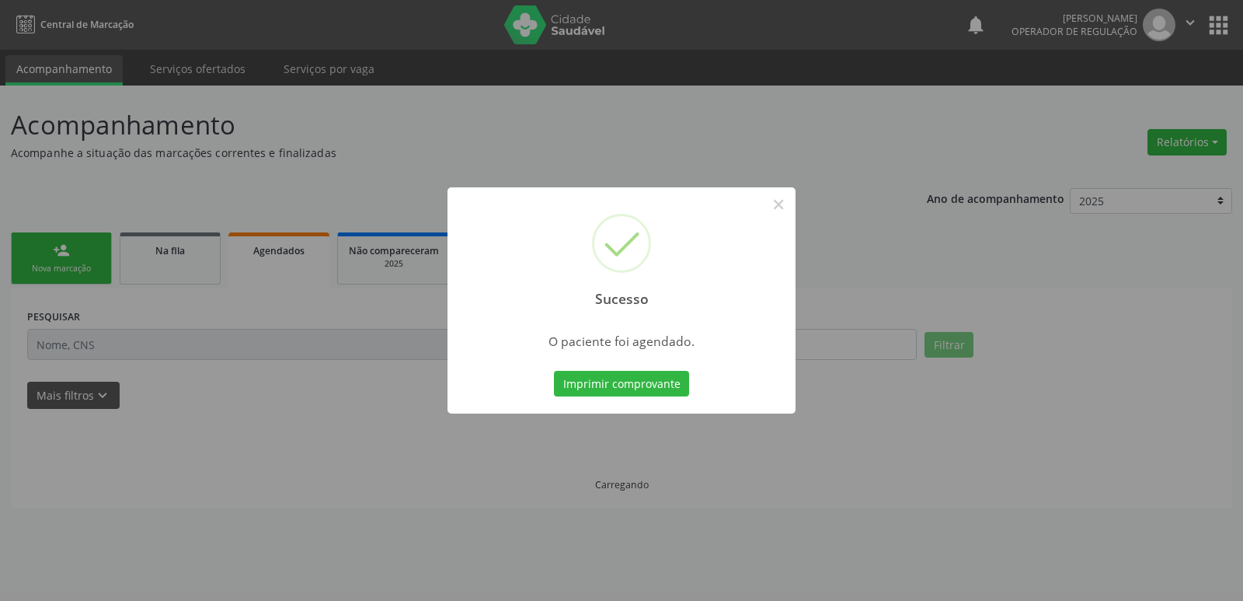
click at [554, 371] on button "Imprimir comprovante" at bounding box center [621, 384] width 135 height 26
